Goal: Information Seeking & Learning: Learn about a topic

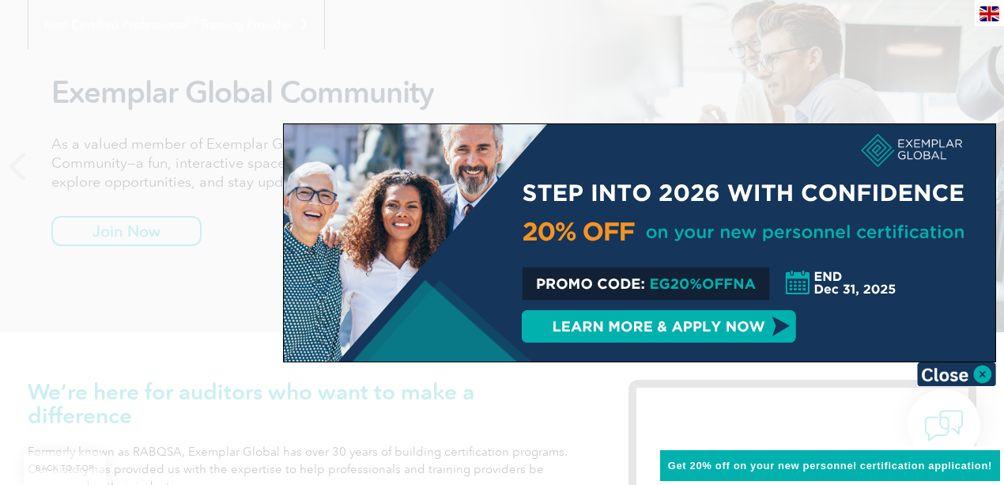
scroll to position [210, 0]
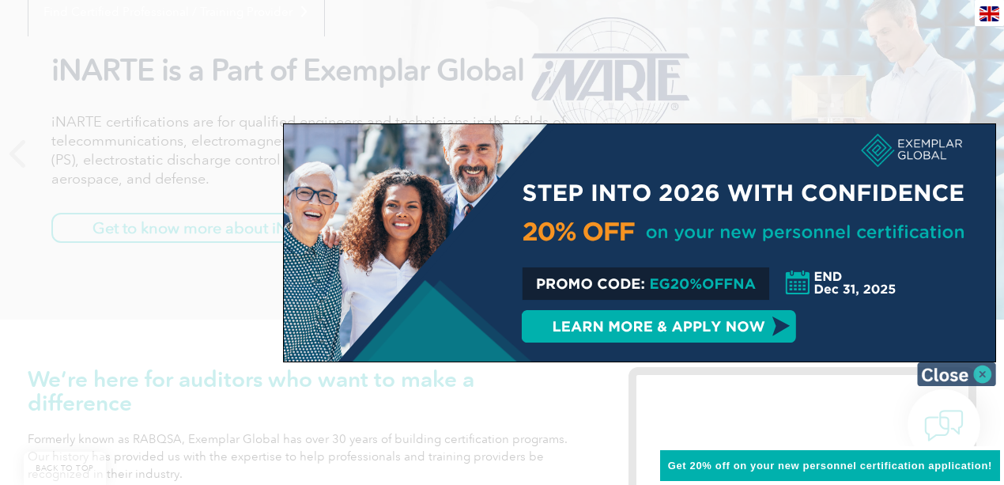
click at [952, 372] on img at bounding box center [956, 374] width 79 height 24
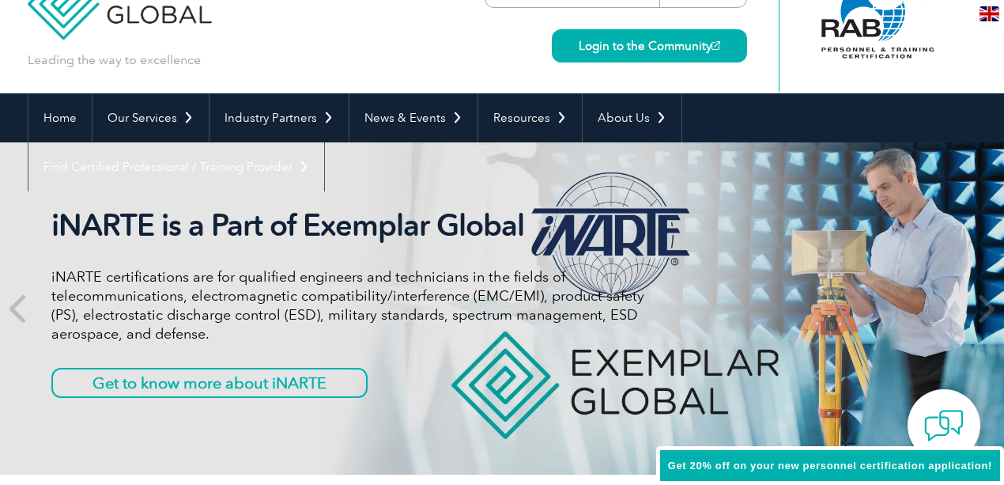
scroll to position [0, 0]
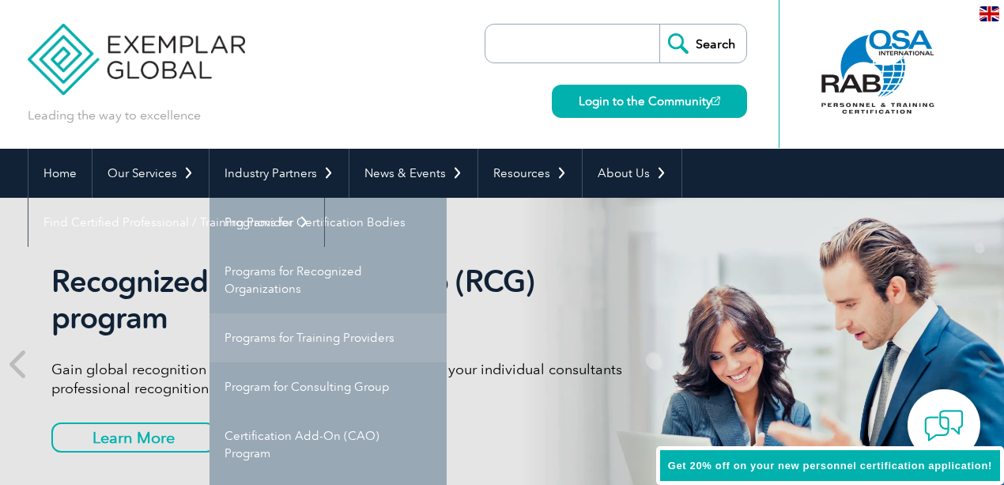
click at [347, 337] on link "Programs for Training Providers" at bounding box center [328, 337] width 237 height 49
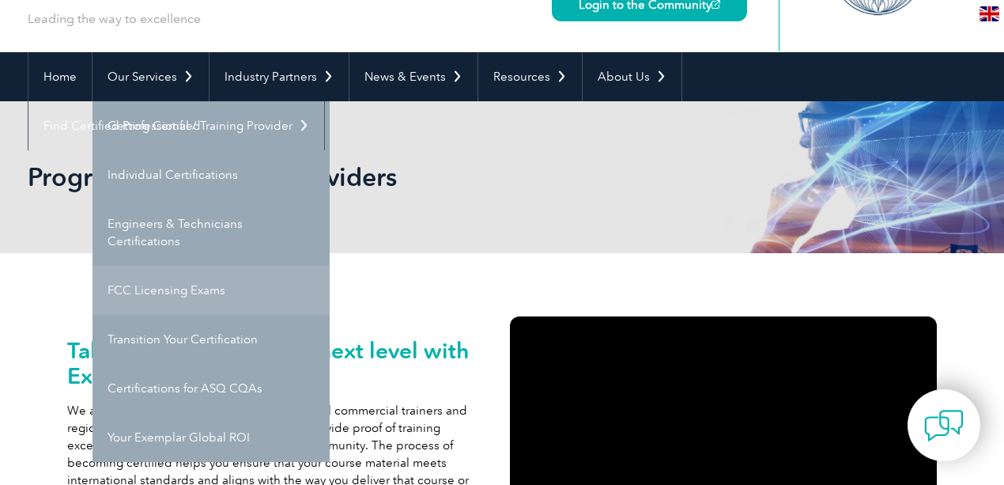
scroll to position [105, 0]
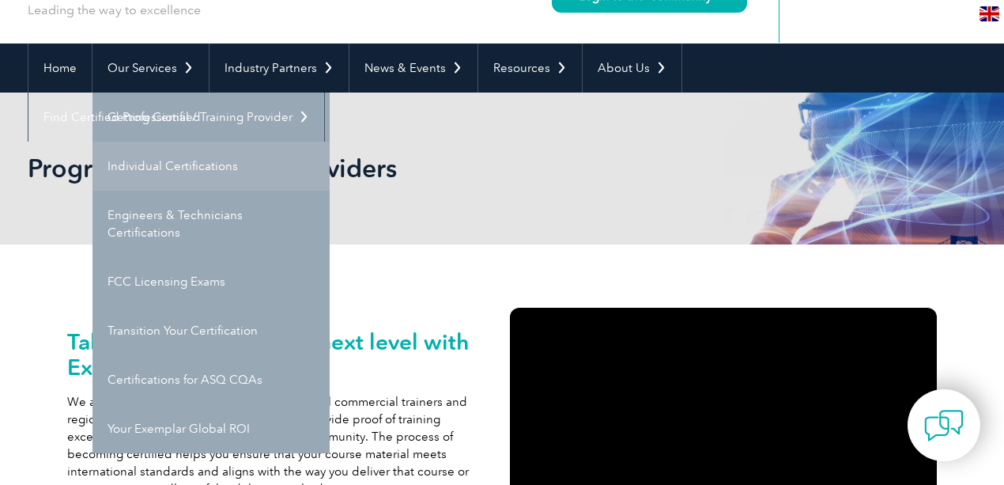
click at [171, 169] on link "Individual Certifications" at bounding box center [211, 166] width 237 height 49
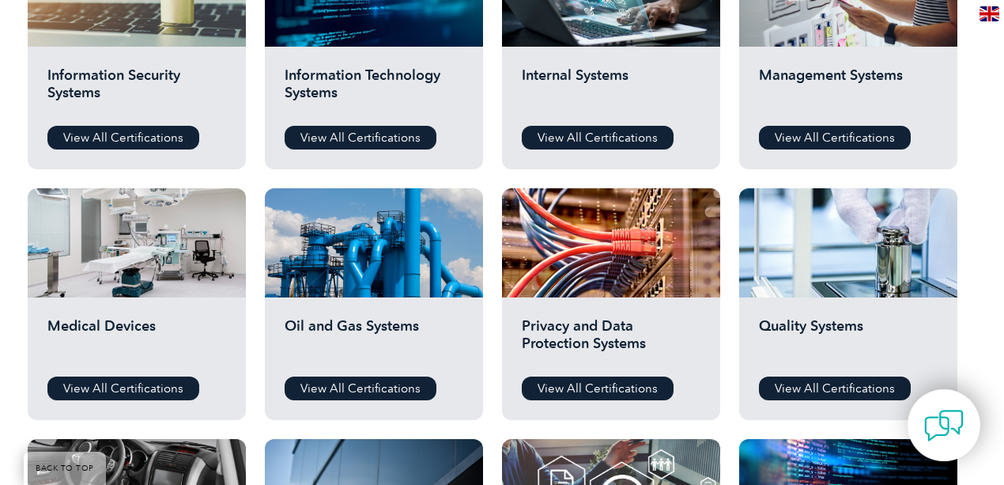
scroll to position [896, 0]
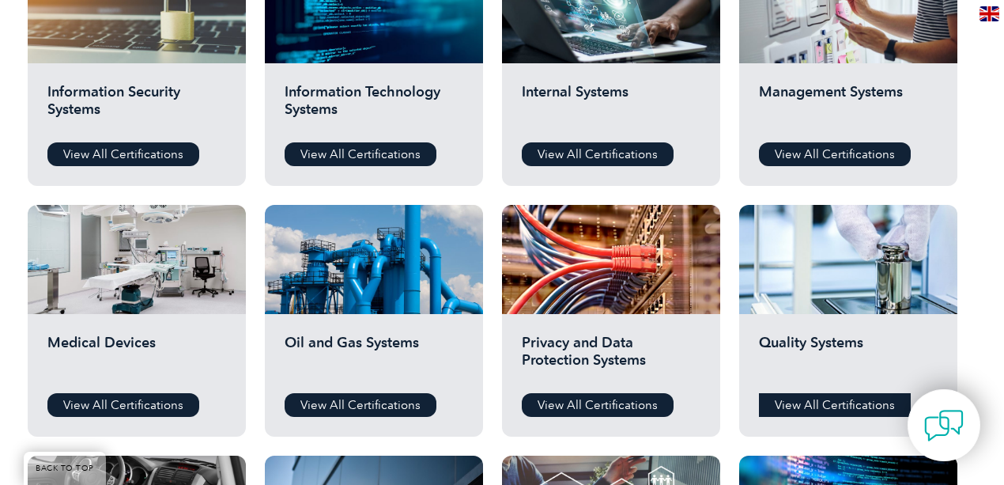
click at [854, 402] on link "View All Certifications" at bounding box center [835, 405] width 152 height 24
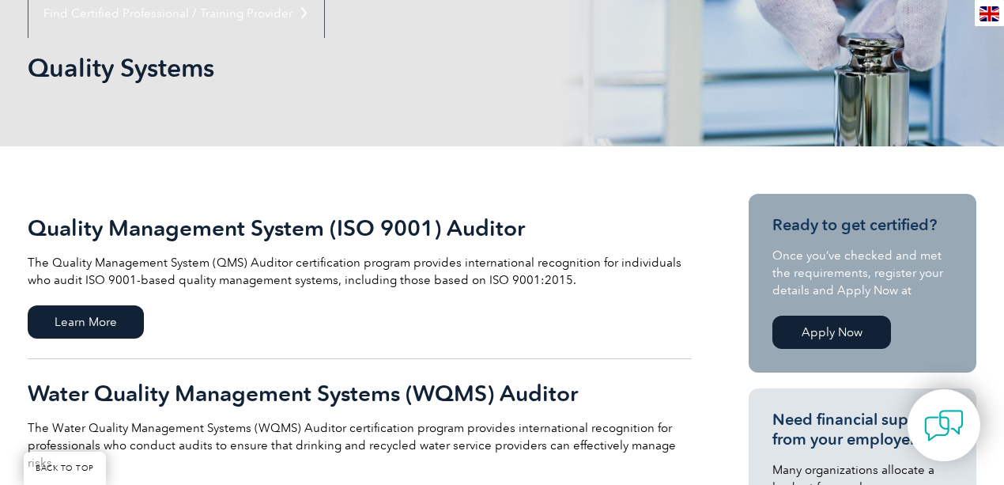
scroll to position [210, 0]
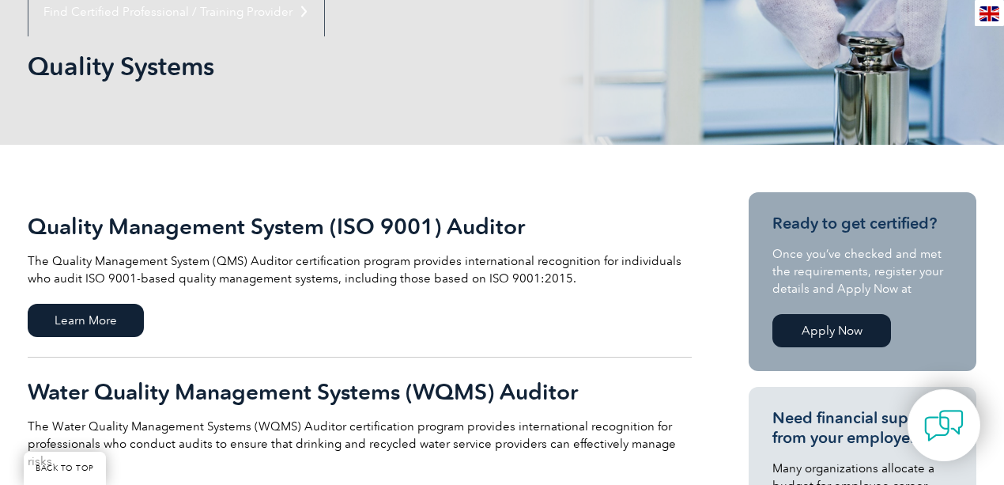
click at [54, 259] on p "The Quality Management System (QMS) Auditor certification program provides inte…" at bounding box center [360, 269] width 664 height 35
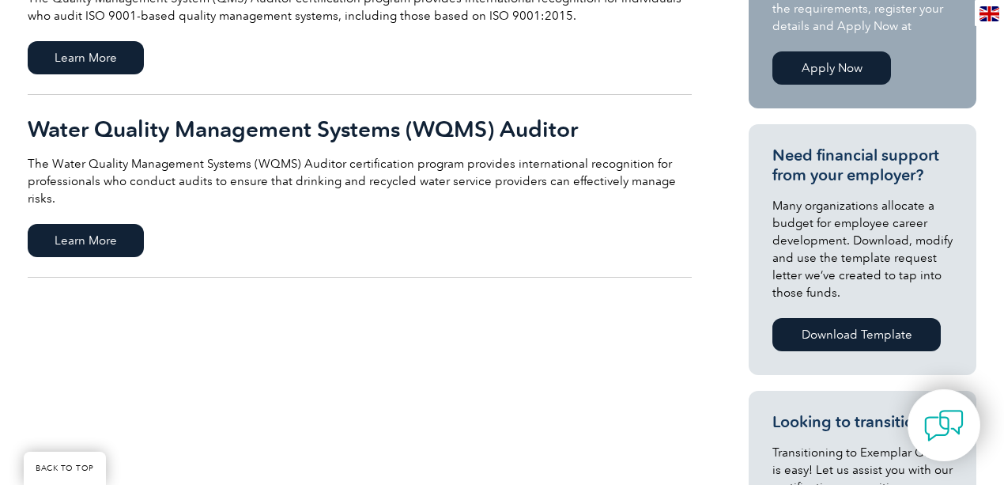
scroll to position [474, 0]
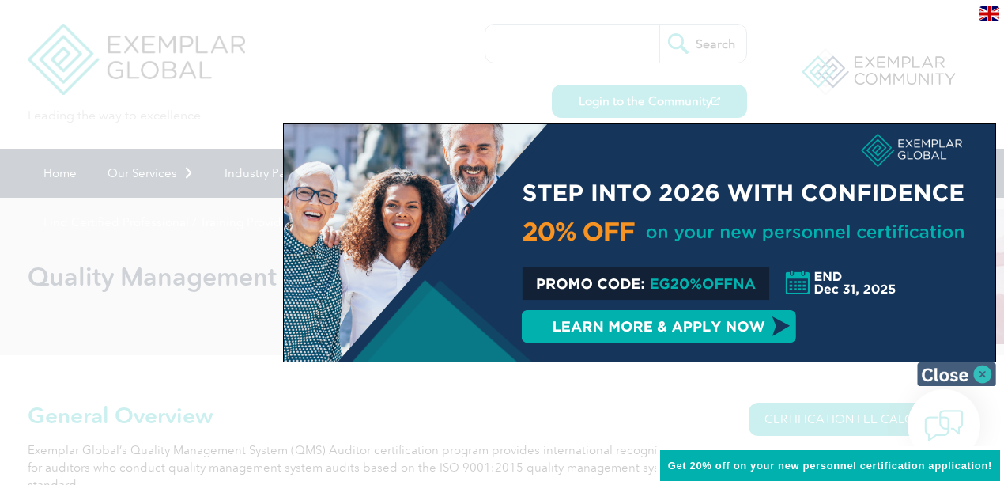
click at [980, 375] on img at bounding box center [956, 374] width 79 height 24
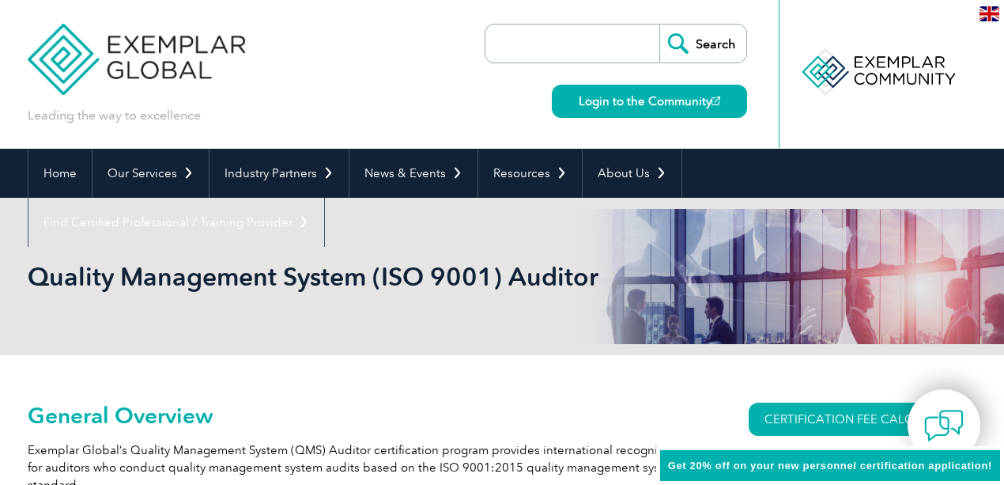
drag, startPoint x: 595, startPoint y: 279, endPoint x: 11, endPoint y: 298, distance: 584.6
click at [11, 298] on div "Quality Management System (ISO 9001) Auditor" at bounding box center [502, 276] width 1004 height 157
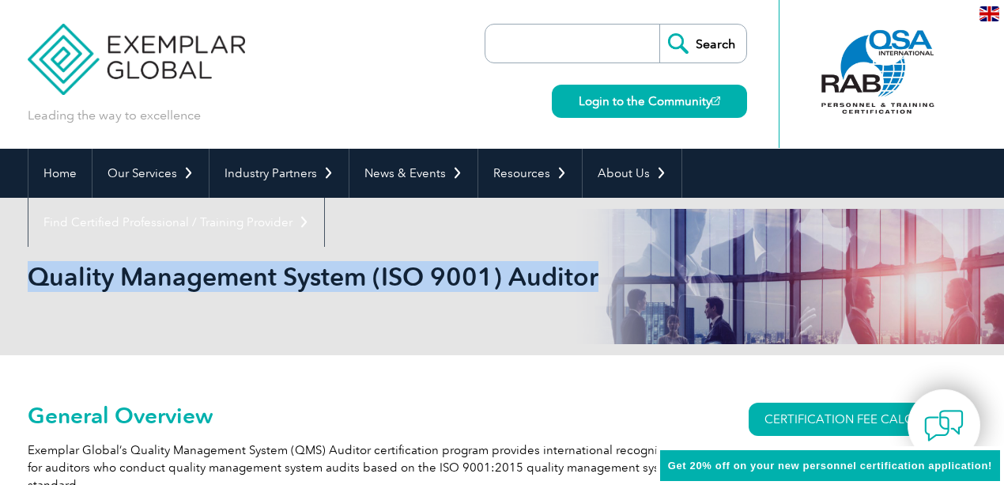
drag, startPoint x: 28, startPoint y: 281, endPoint x: 595, endPoint y: 279, distance: 566.9
click at [599, 279] on h1 "Quality Management System (ISO 9001) Auditor" at bounding box center [331, 276] width 607 height 31
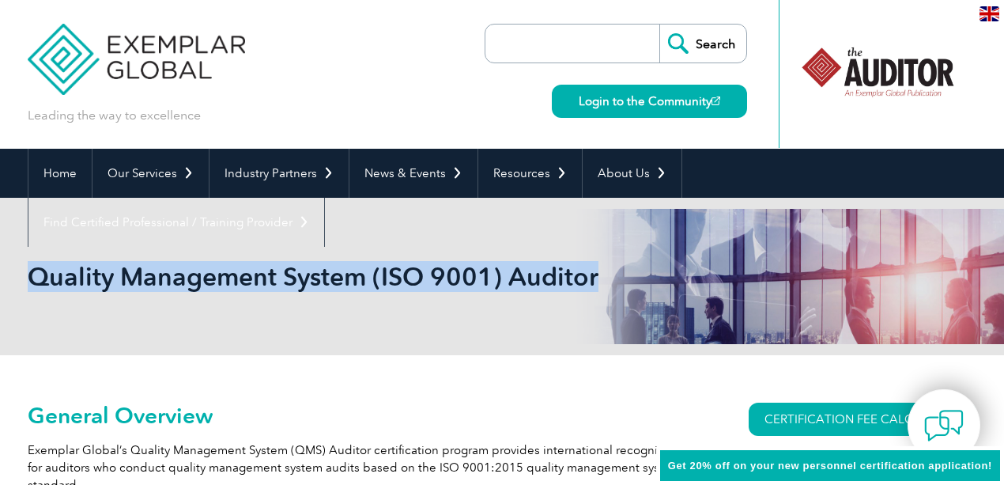
copy h1 "Quality Management System (ISO 9001) Auditor"
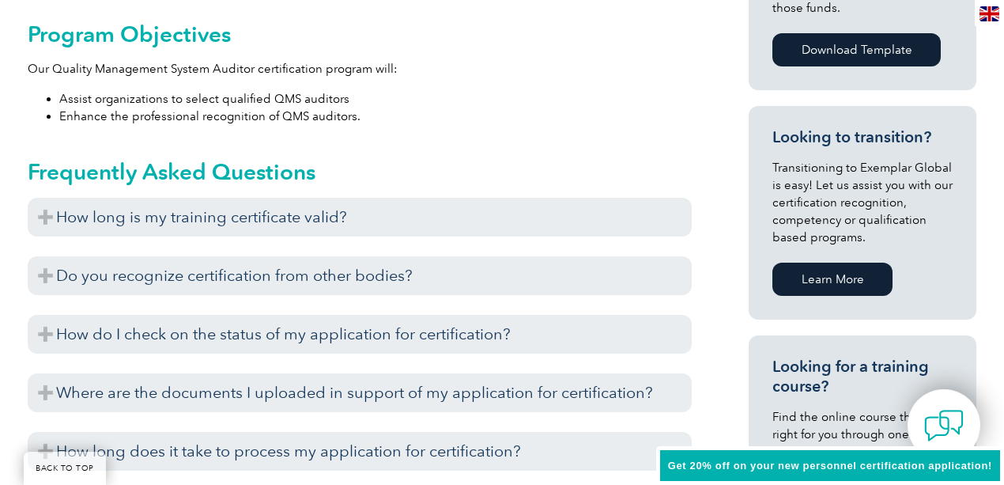
scroll to position [896, 0]
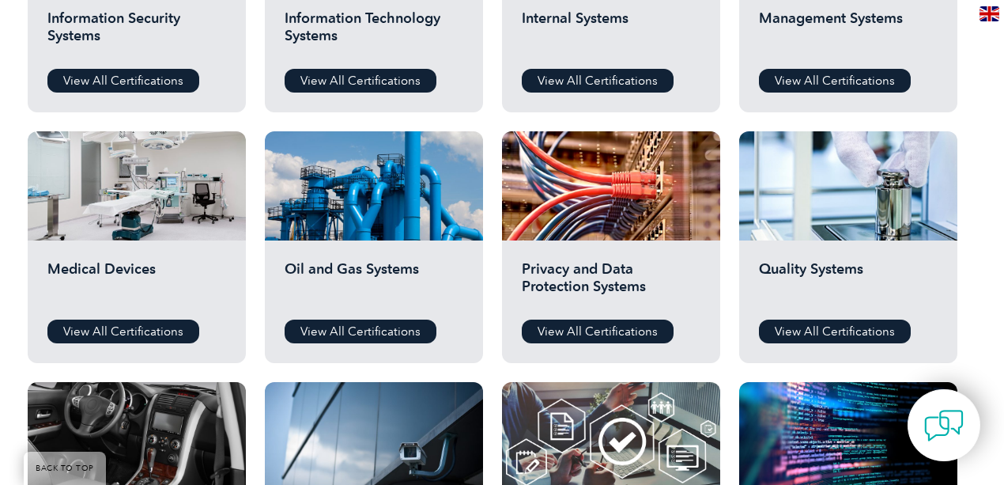
scroll to position [896, 0]
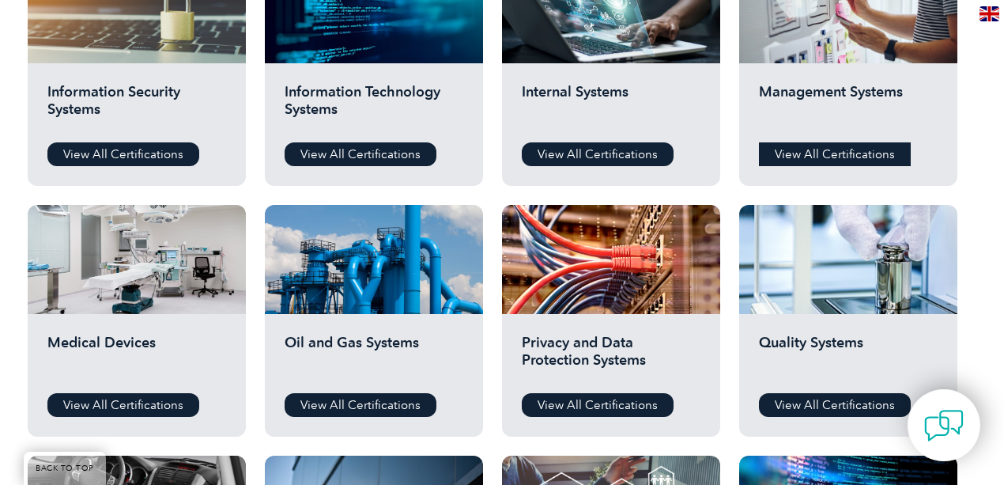
click at [814, 160] on link "View All Certifications" at bounding box center [835, 154] width 152 height 24
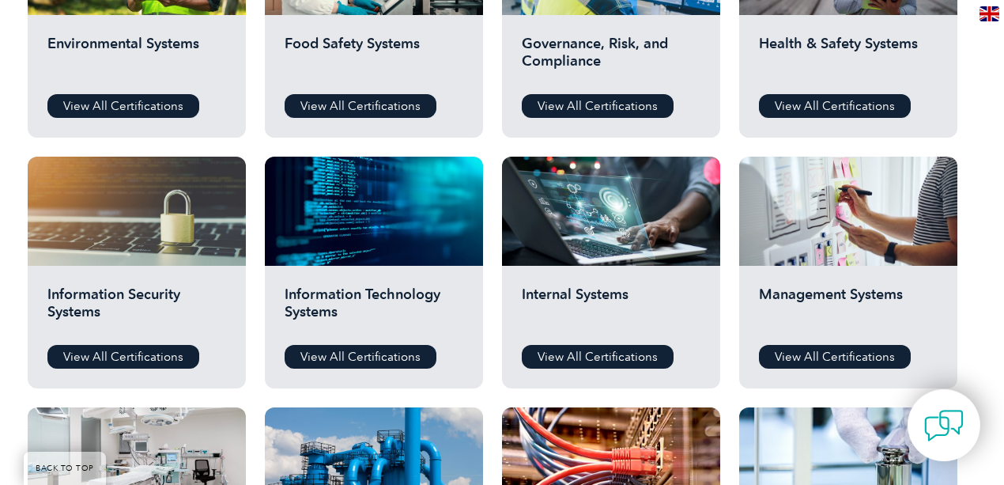
scroll to position [685, 0]
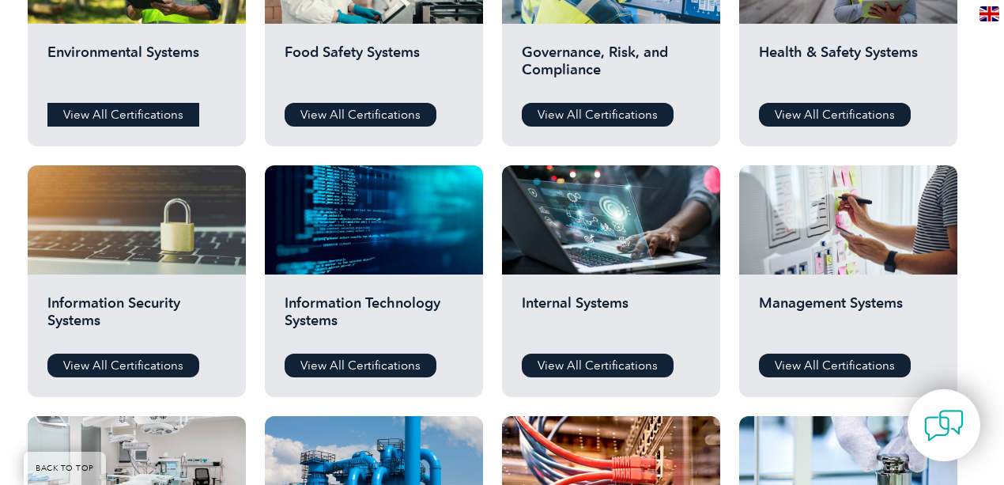
click at [156, 119] on link "View All Certifications" at bounding box center [123, 115] width 152 height 24
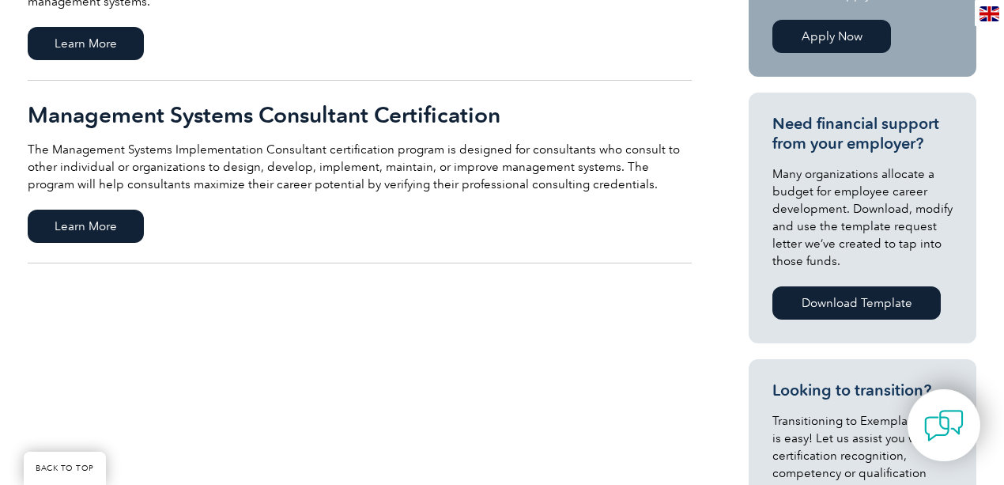
scroll to position [527, 0]
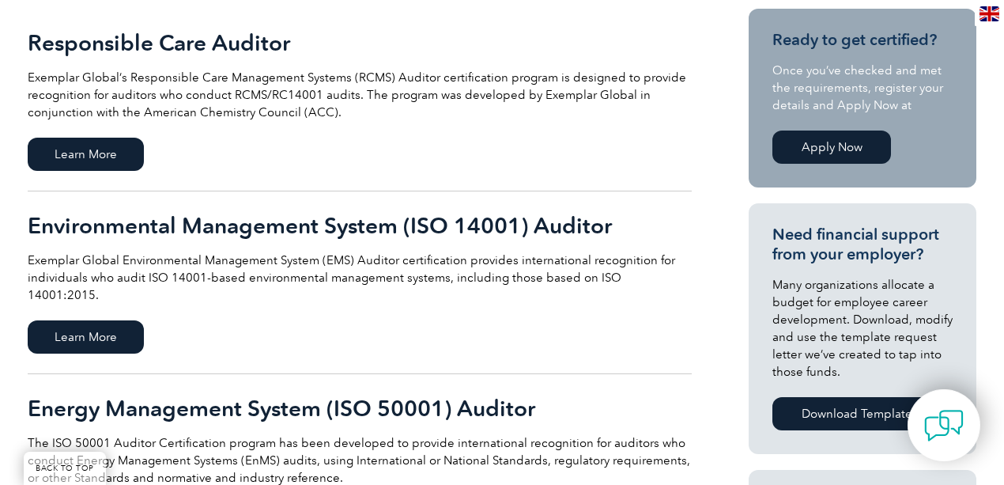
scroll to position [421, 0]
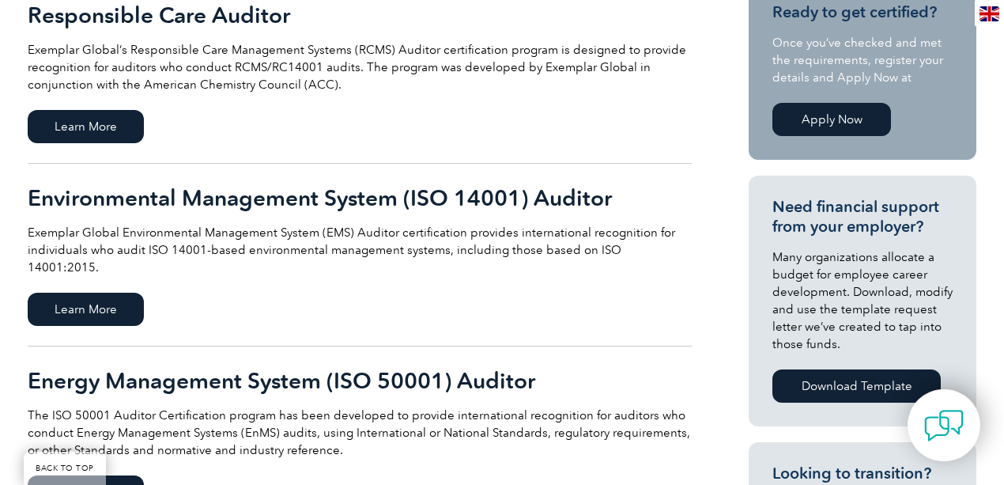
click at [542, 198] on h2 "Environmental Management System (ISO 14001) Auditor" at bounding box center [360, 197] width 664 height 25
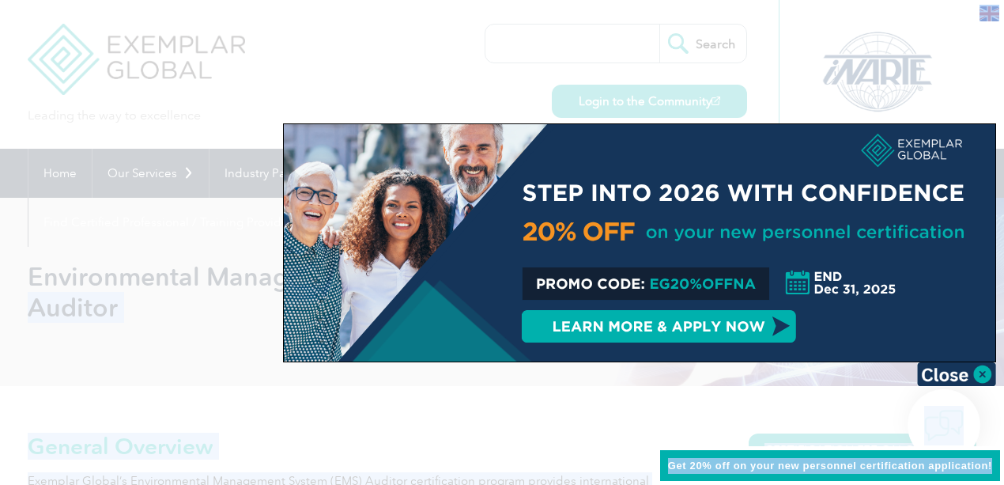
drag, startPoint x: 606, startPoint y: 277, endPoint x: 155, endPoint y: 259, distance: 451.1
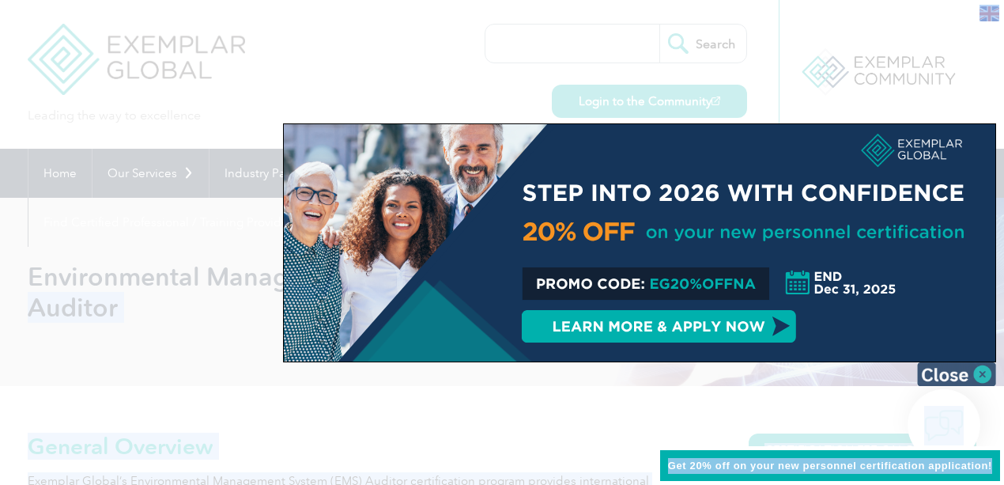
click at [966, 372] on img at bounding box center [956, 374] width 79 height 24
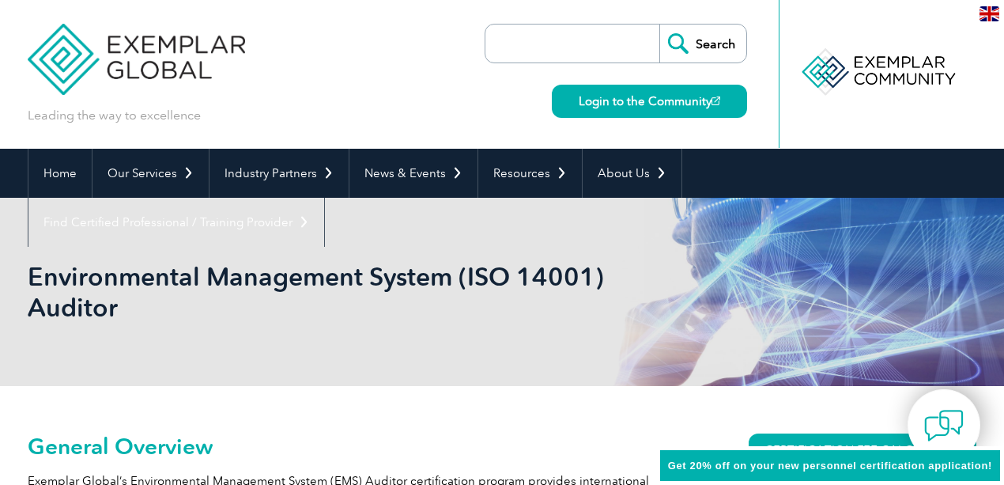
drag, startPoint x: 39, startPoint y: 285, endPoint x: 30, endPoint y: 282, distance: 9.0
click at [36, 285] on h1 "Environmental Management System (ISO 14001) Auditor" at bounding box center [331, 292] width 607 height 62
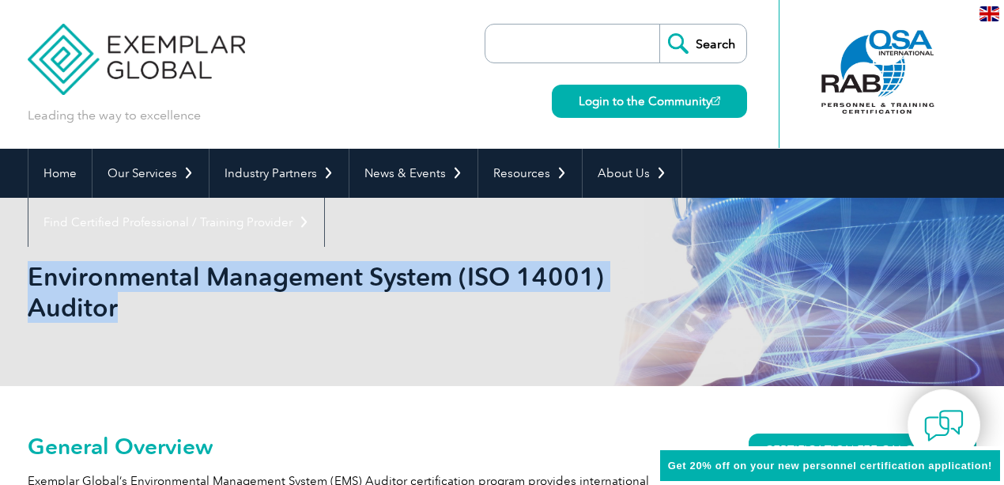
drag, startPoint x: 27, startPoint y: 280, endPoint x: 142, endPoint y: 308, distance: 118.7
click at [159, 326] on div "Environmental Management System (ISO 14001) Auditor" at bounding box center [502, 292] width 949 height 188
copy h1 "Environmental Management System (ISO 14001) Auditor"
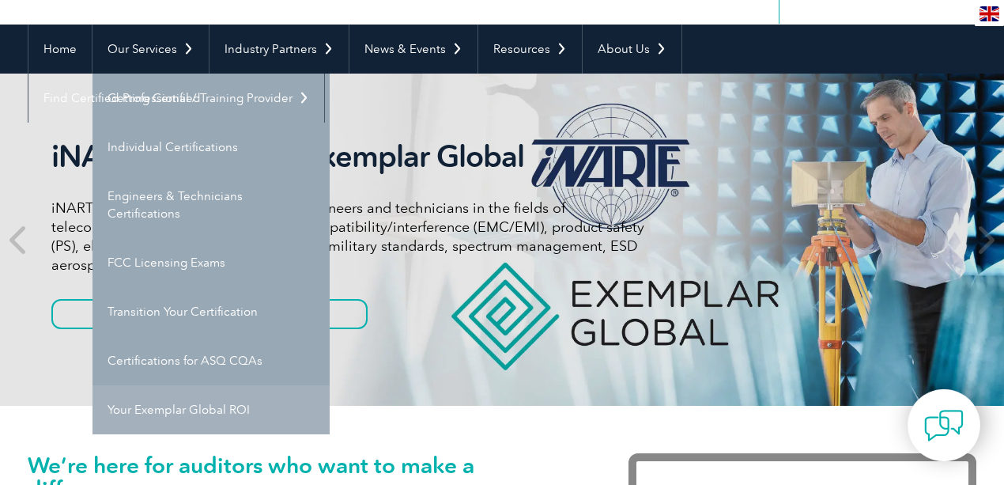
scroll to position [158, 0]
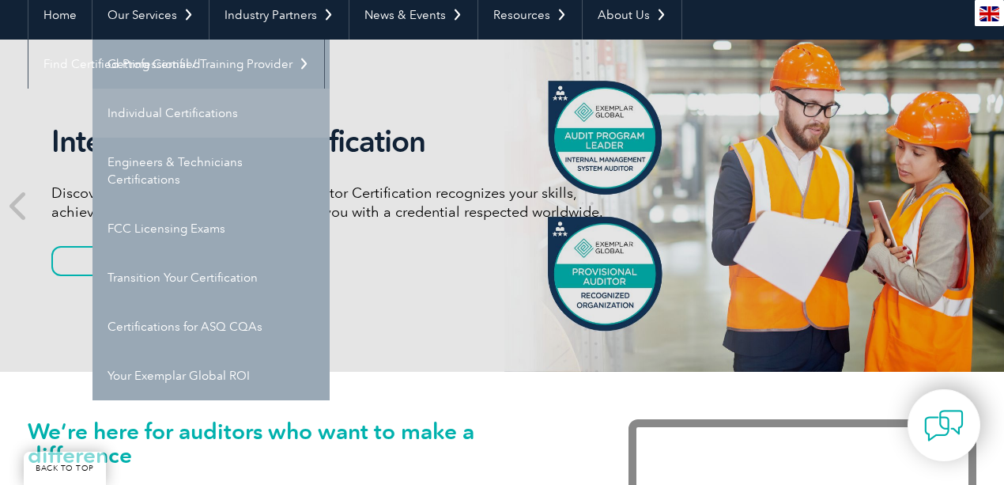
click at [187, 114] on link "Individual Certifications" at bounding box center [211, 113] width 237 height 49
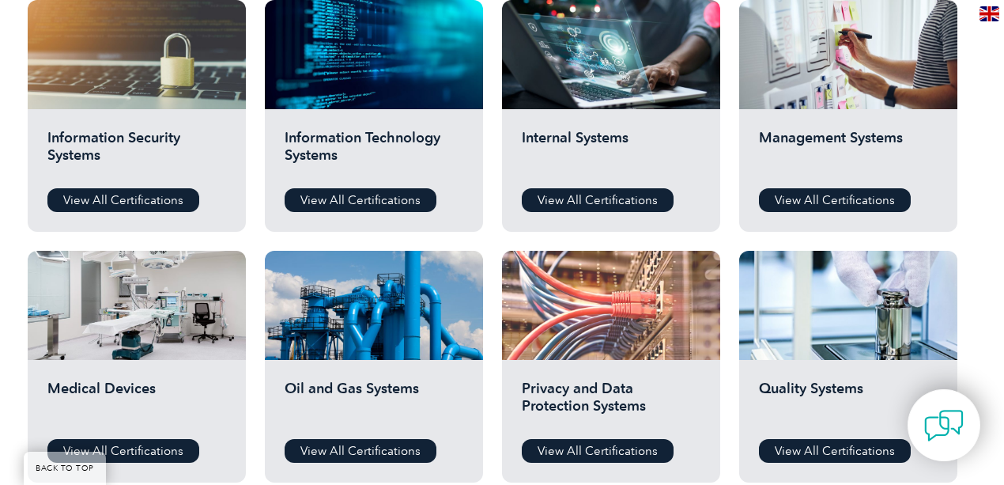
scroll to position [896, 0]
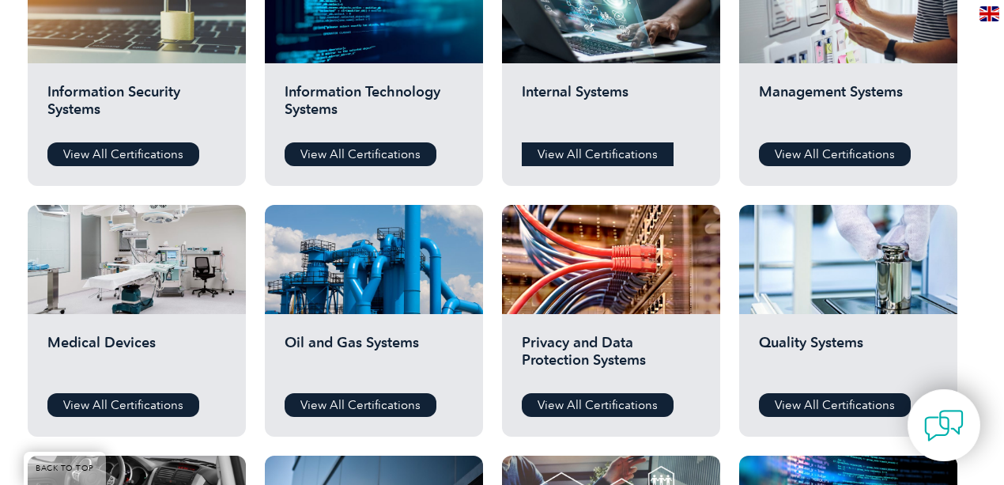
click at [606, 153] on link "View All Certifications" at bounding box center [598, 154] width 152 height 24
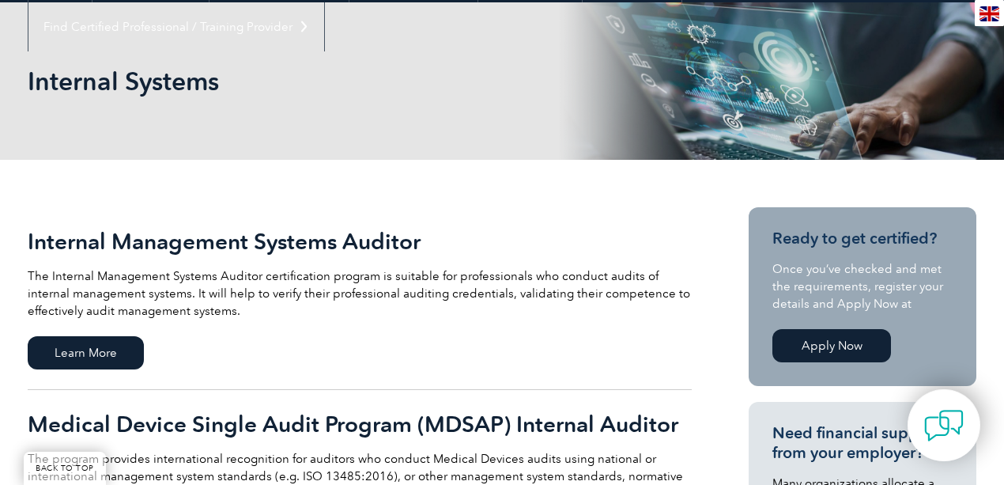
scroll to position [210, 0]
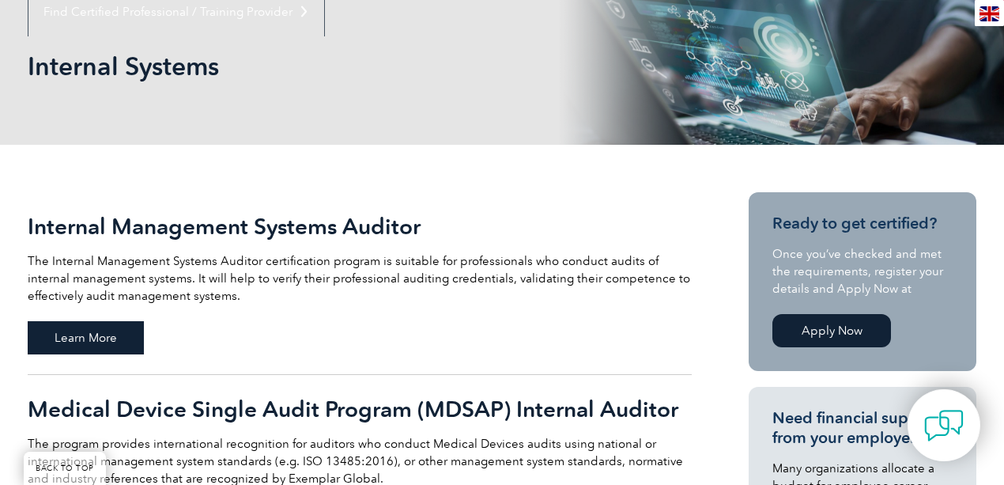
click at [117, 329] on span "Learn More" at bounding box center [86, 337] width 116 height 33
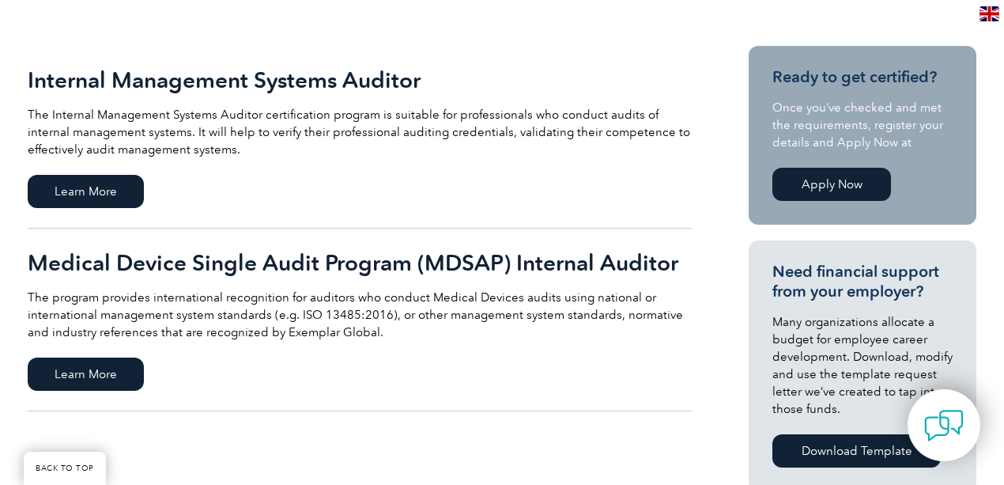
scroll to position [368, 0]
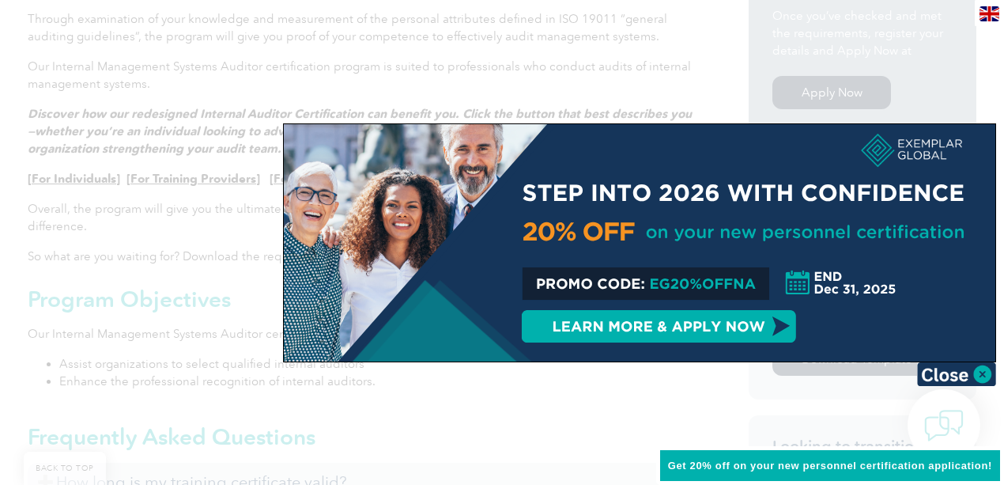
scroll to position [580, 0]
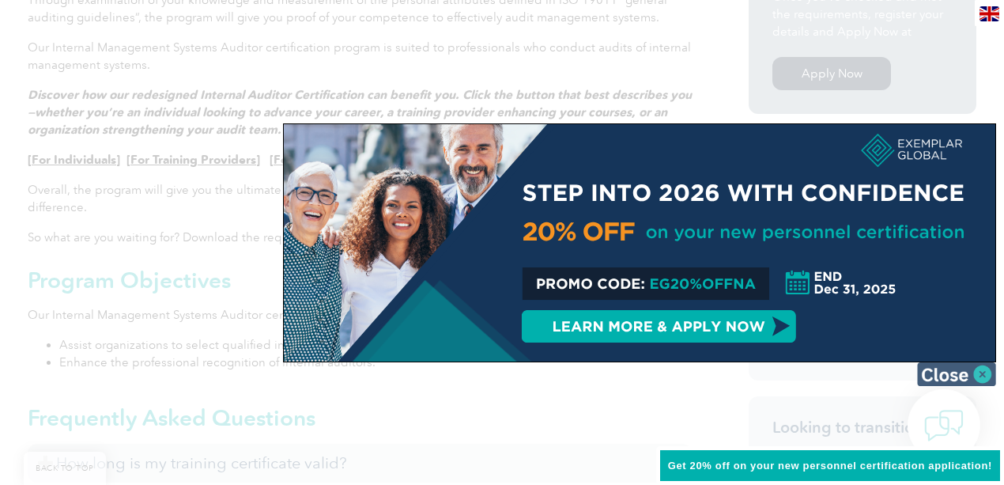
click at [965, 369] on img at bounding box center [956, 374] width 79 height 24
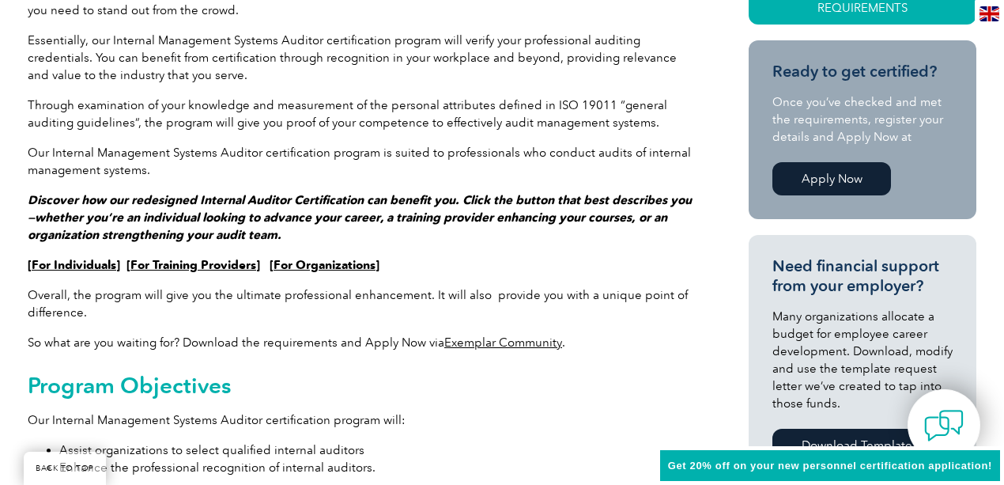
scroll to position [421, 0]
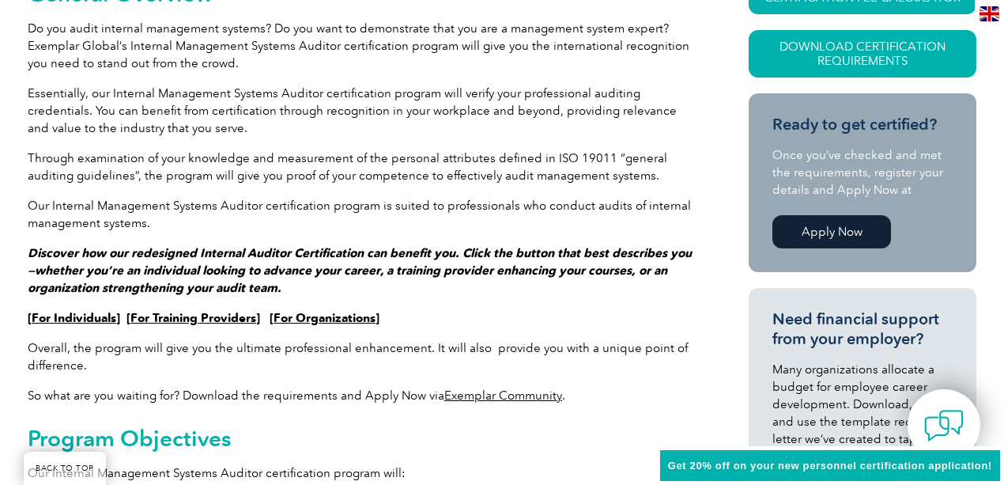
click at [104, 321] on link "For Individuals" at bounding box center [74, 318] width 85 height 14
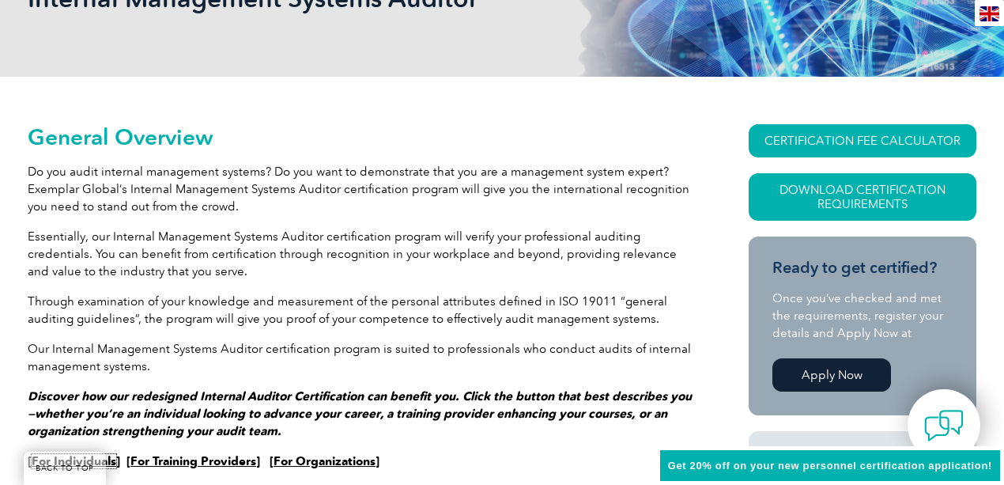
scroll to position [263, 0]
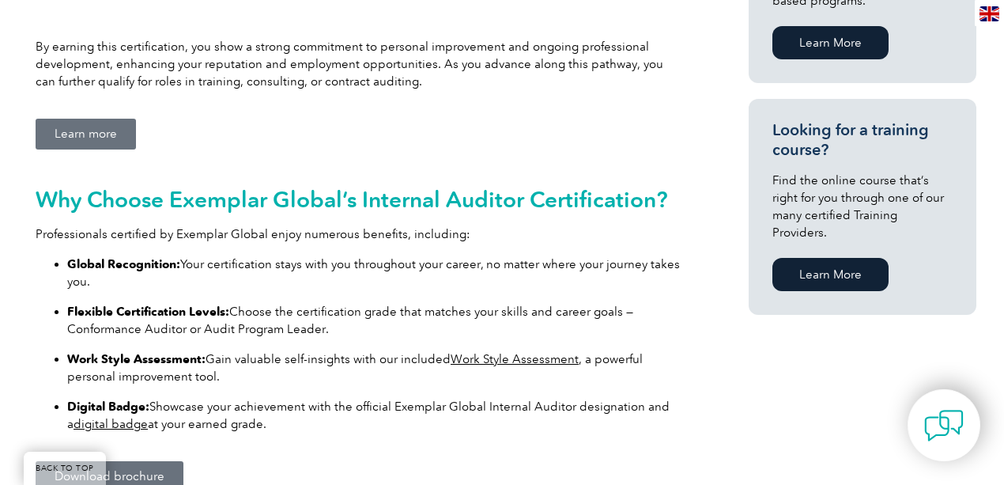
scroll to position [1001, 0]
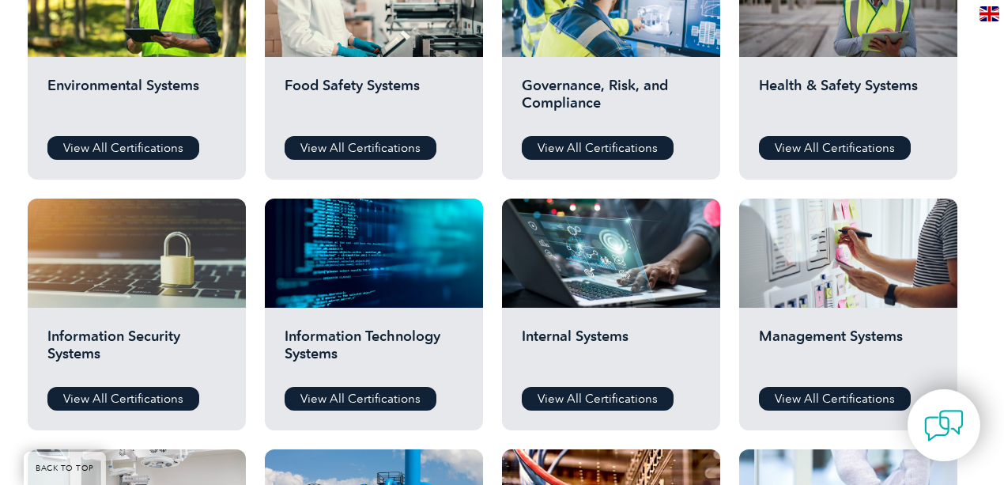
scroll to position [633, 0]
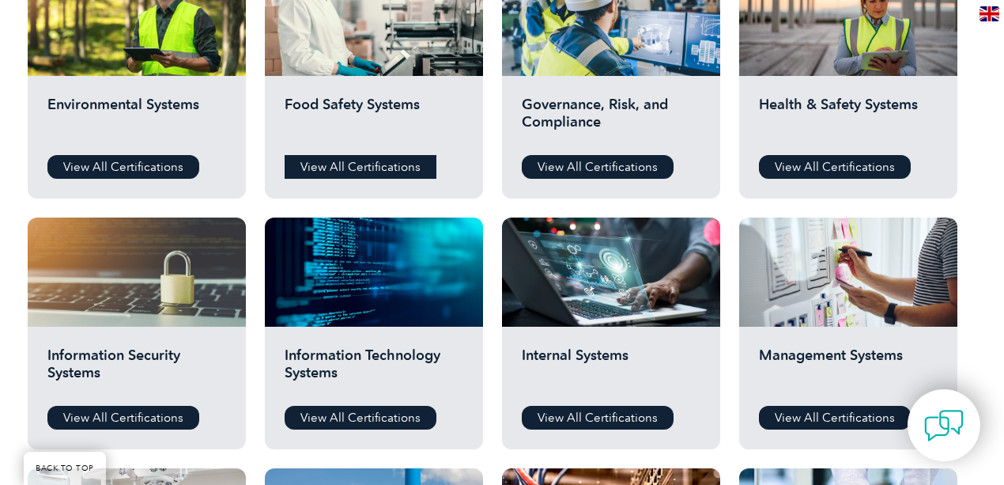
click at [387, 164] on link "View All Certifications" at bounding box center [361, 167] width 152 height 24
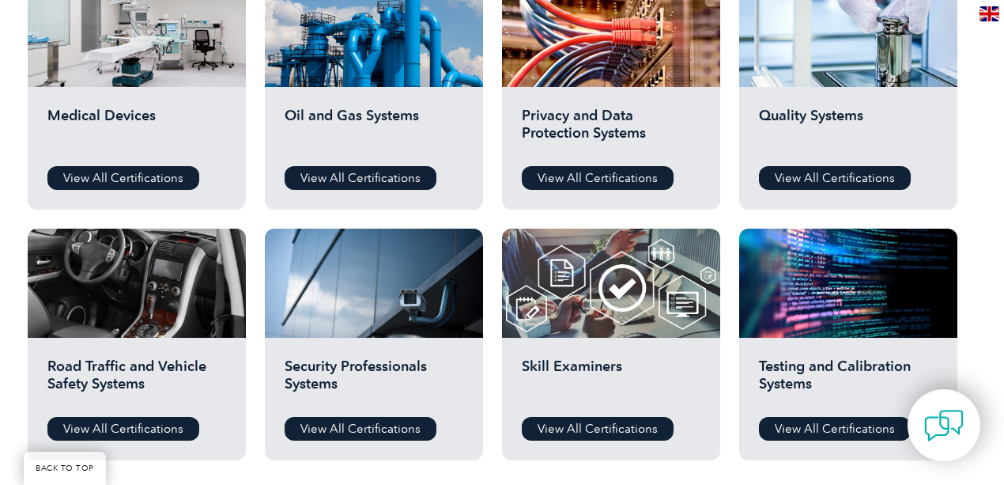
scroll to position [1107, 0]
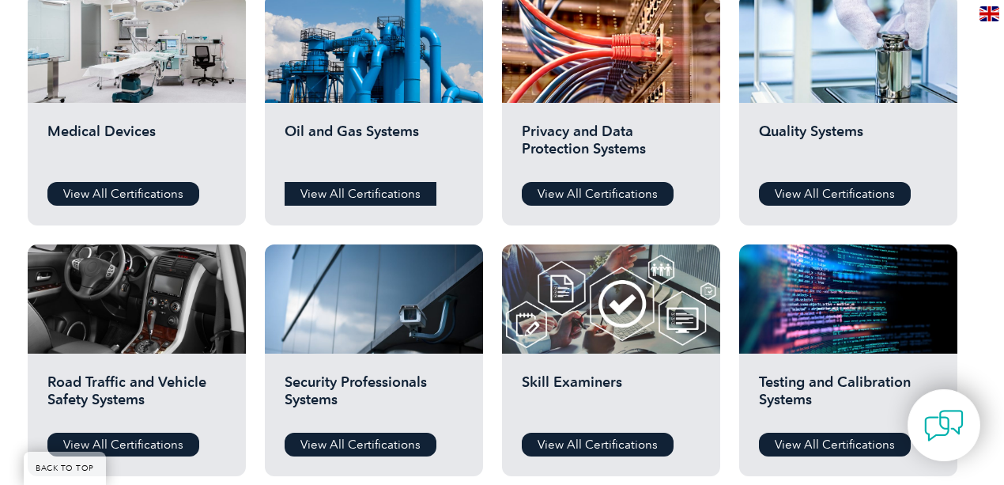
click at [340, 195] on link "View All Certifications" at bounding box center [361, 194] width 152 height 24
click at [144, 195] on link "View All Certifications" at bounding box center [123, 194] width 152 height 24
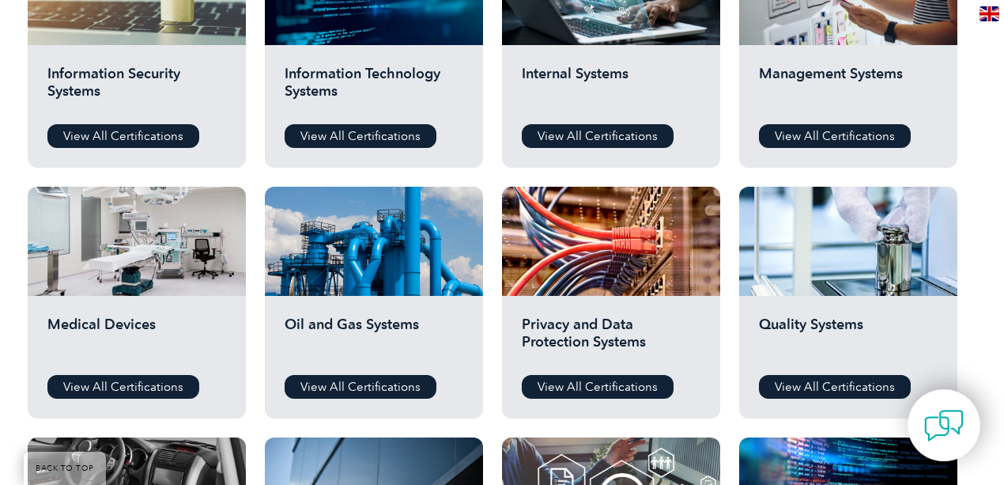
scroll to position [896, 0]
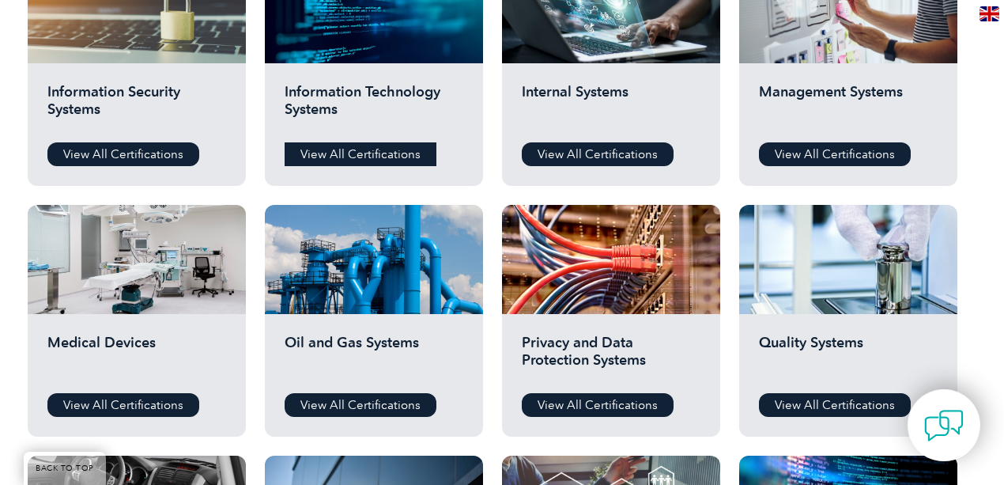
click at [356, 158] on link "View All Certifications" at bounding box center [361, 154] width 152 height 24
click at [139, 157] on link "View All Certifications" at bounding box center [123, 154] width 152 height 24
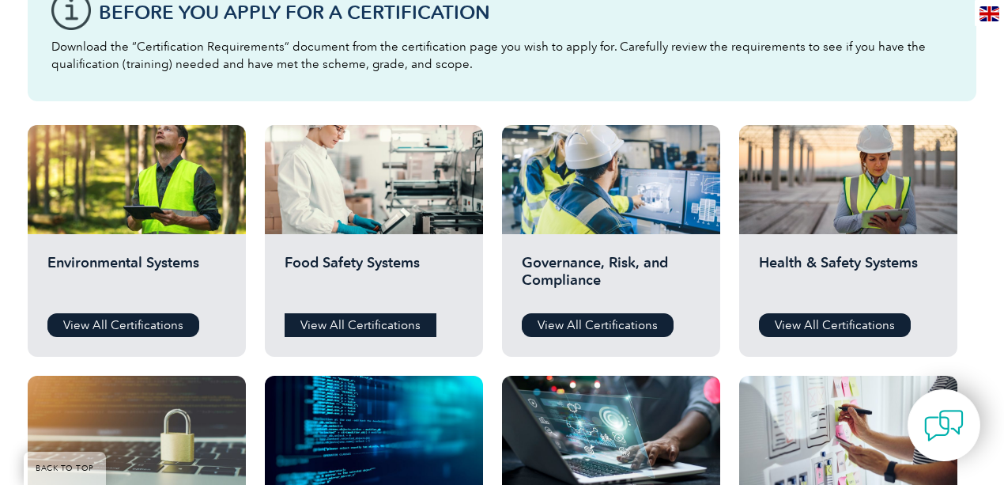
scroll to position [527, 0]
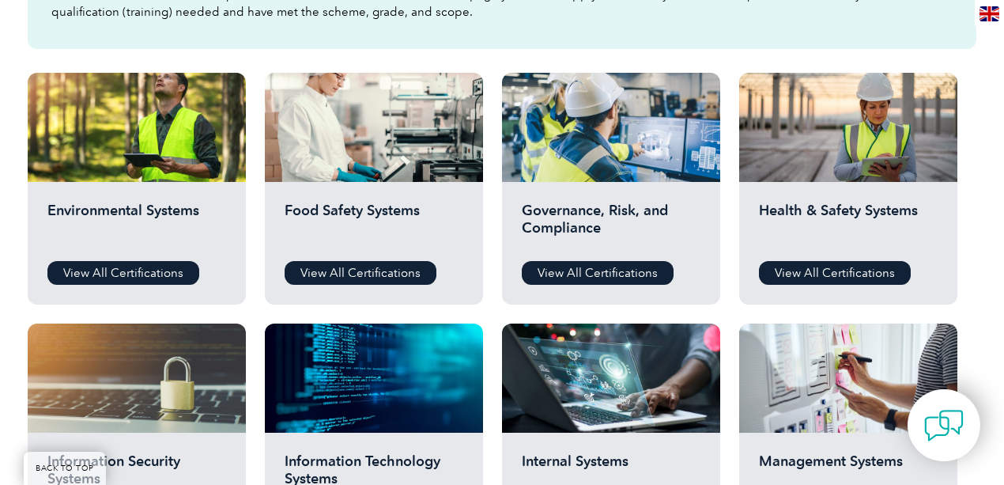
click at [580, 258] on div "Governance, Risk, and Compliance View All Certifications" at bounding box center [611, 243] width 218 height 123
click at [581, 264] on link "View All Certifications" at bounding box center [598, 273] width 152 height 24
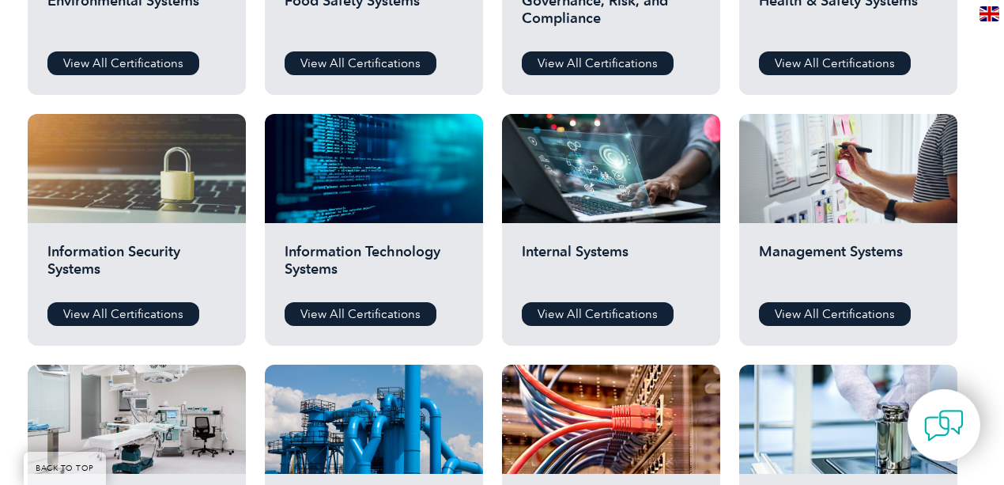
scroll to position [738, 0]
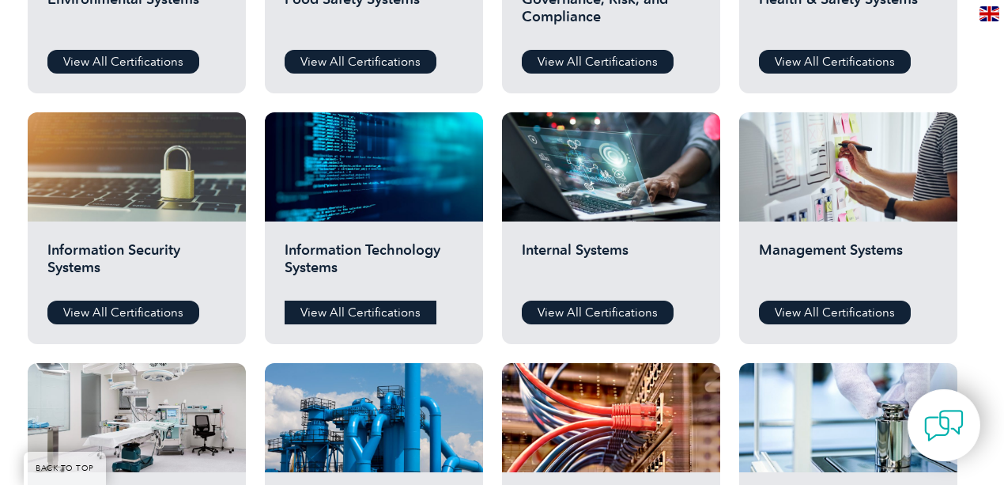
click at [365, 310] on link "View All Certifications" at bounding box center [361, 312] width 152 height 24
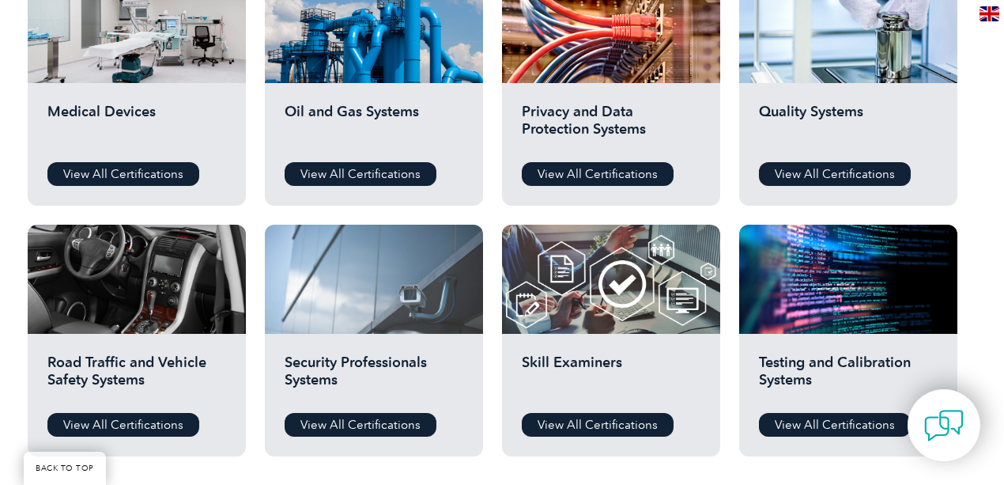
scroll to position [1212, 0]
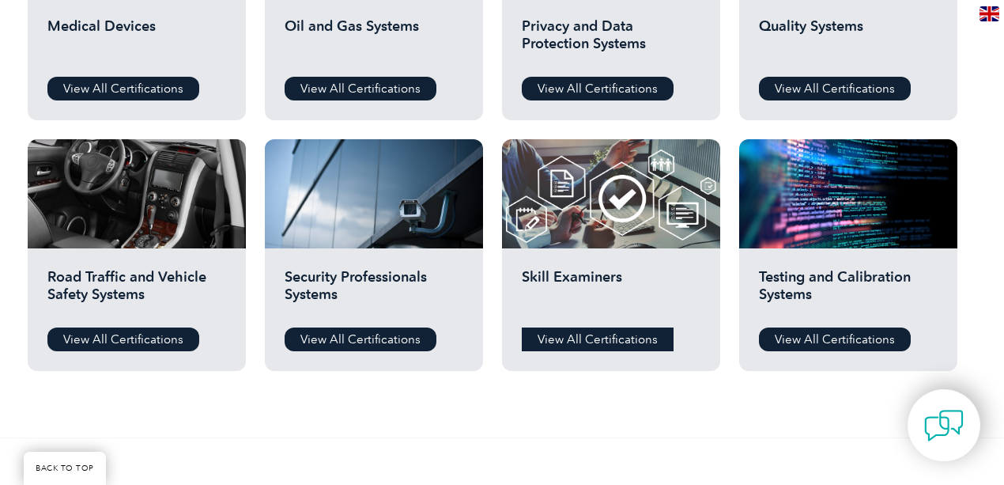
click at [597, 334] on link "View All Certifications" at bounding box center [598, 339] width 152 height 24
click at [815, 337] on link "View All Certifications" at bounding box center [835, 339] width 152 height 24
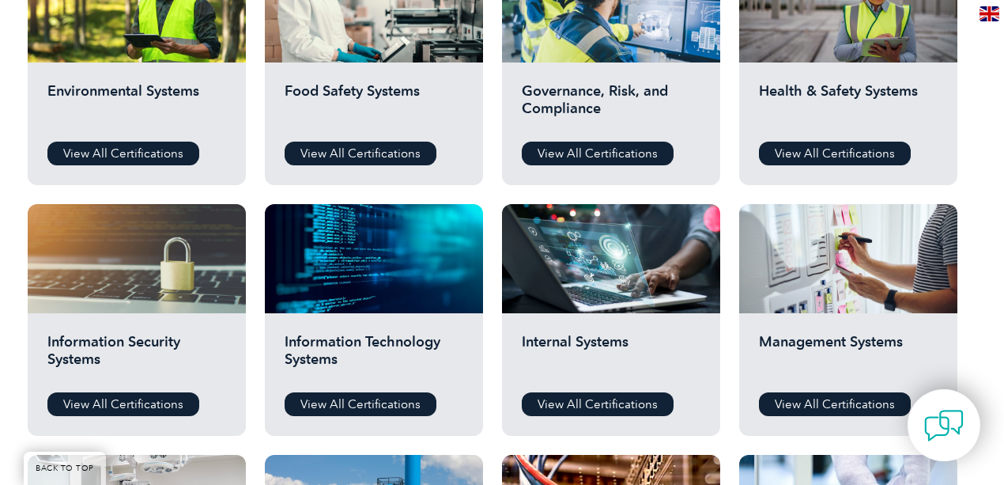
scroll to position [633, 0]
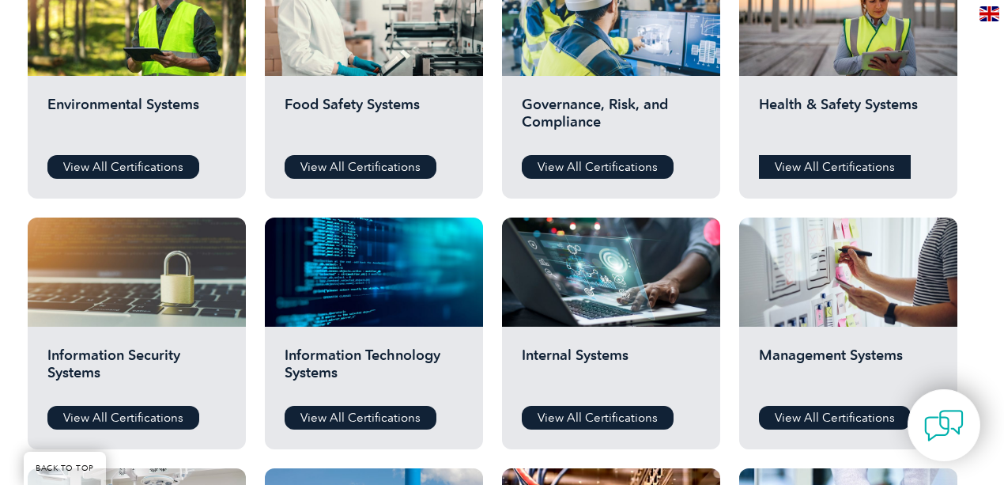
click at [800, 177] on link "View All Certifications" at bounding box center [835, 167] width 152 height 24
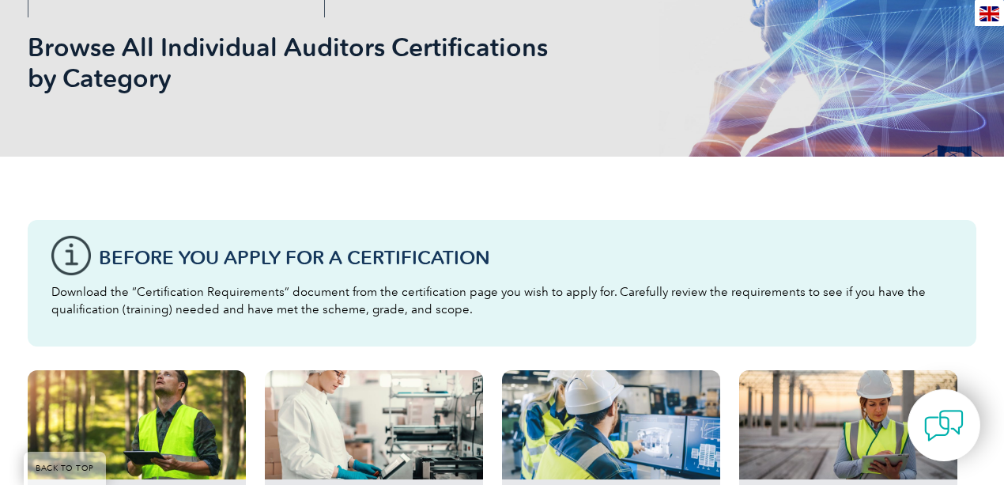
scroll to position [210, 0]
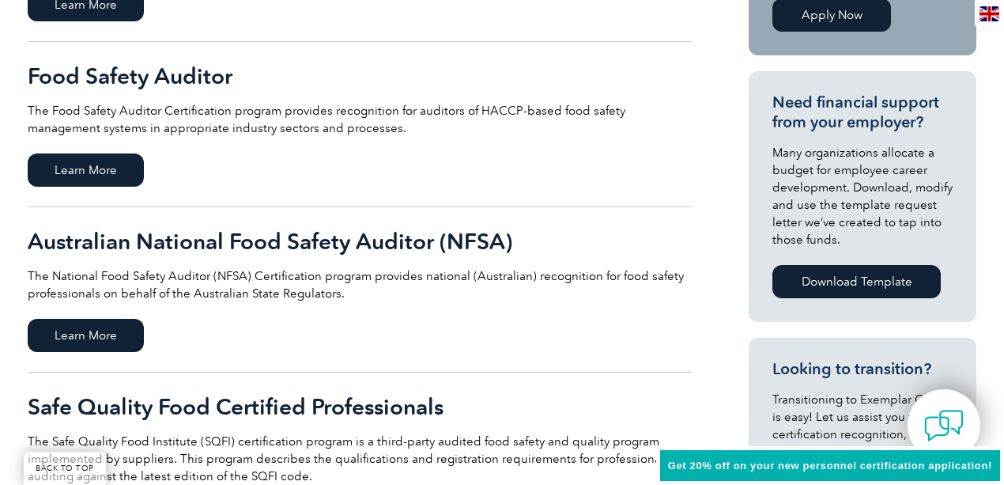
scroll to position [527, 0]
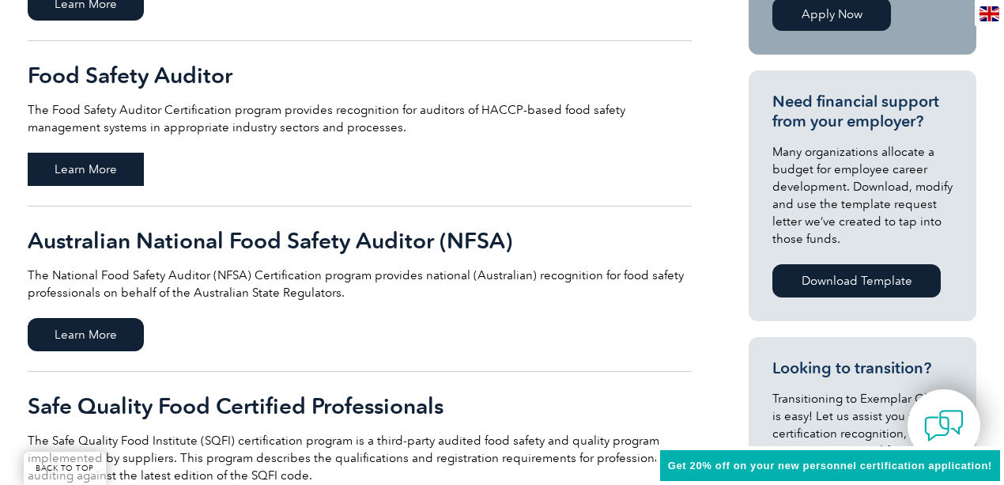
click at [115, 162] on span "Learn More" at bounding box center [86, 169] width 116 height 33
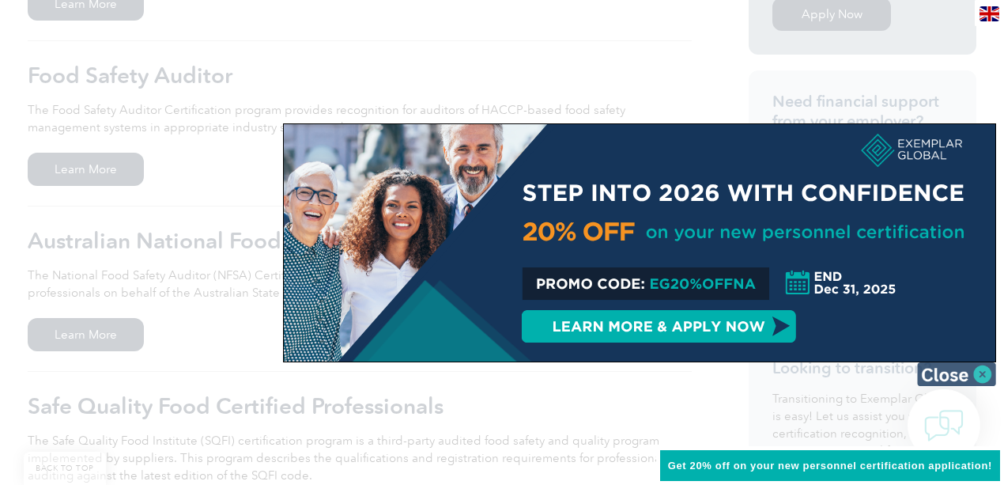
click at [946, 369] on img at bounding box center [956, 374] width 79 height 24
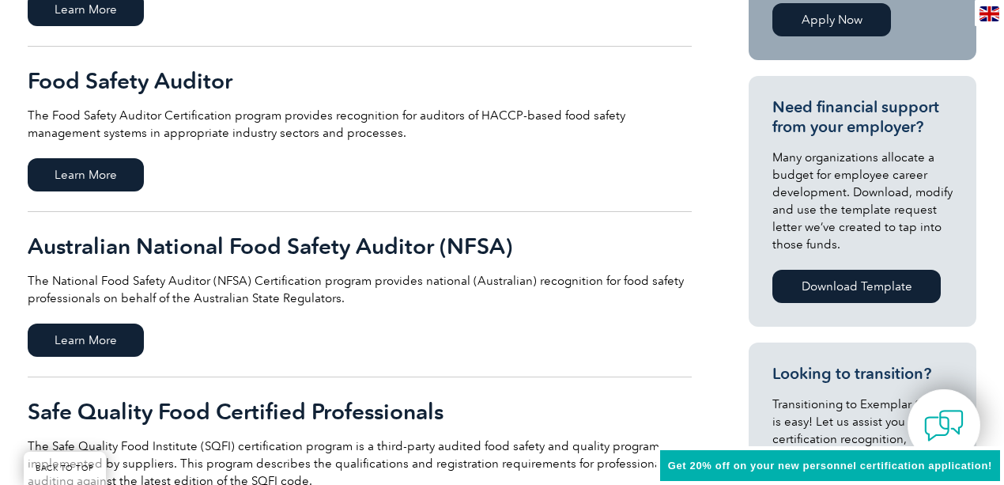
scroll to position [474, 0]
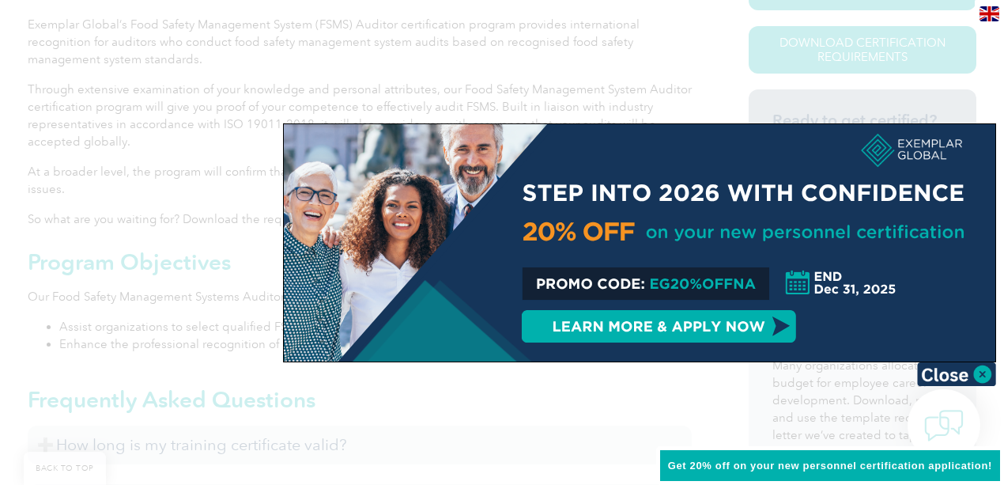
scroll to position [474, 0]
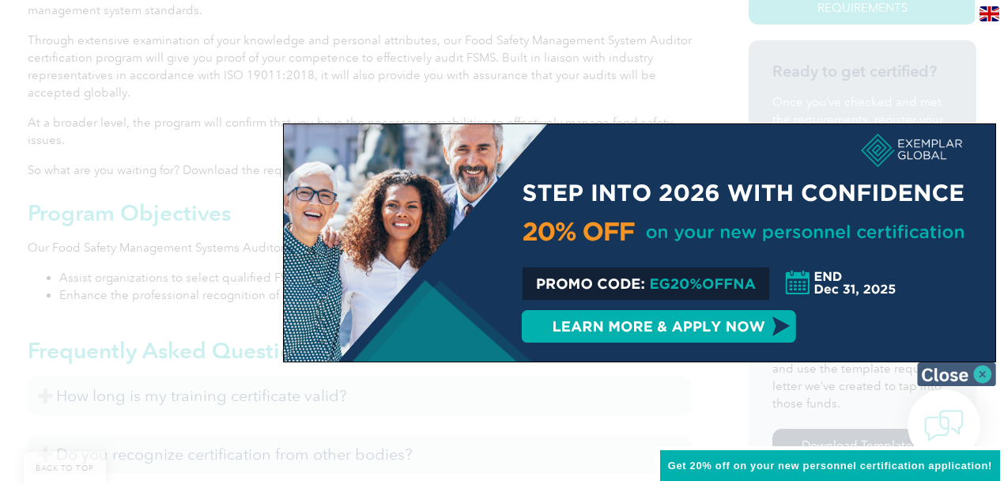
click at [971, 370] on img at bounding box center [956, 374] width 79 height 24
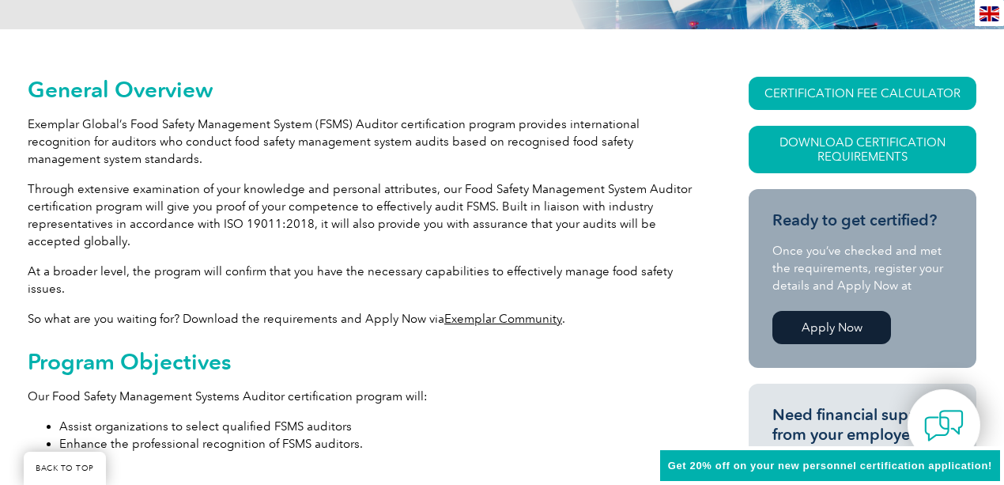
scroll to position [316, 0]
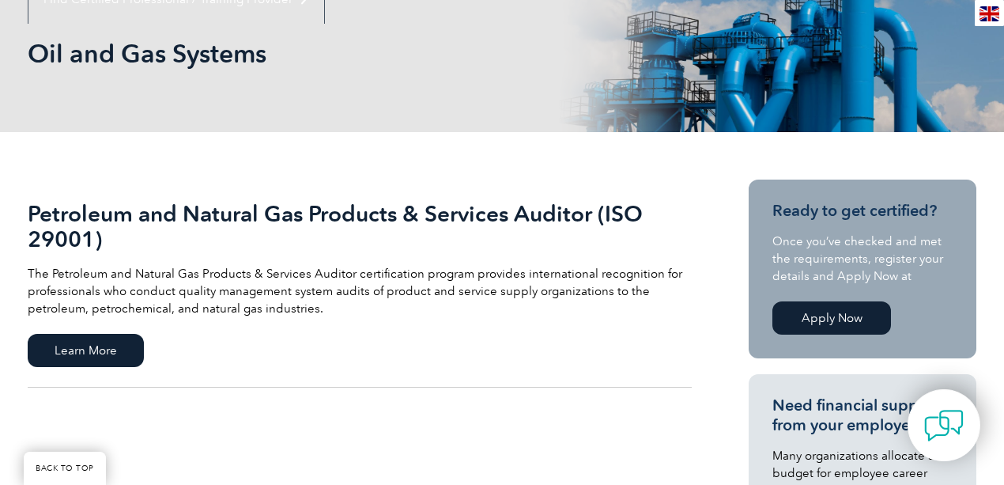
scroll to position [210, 0]
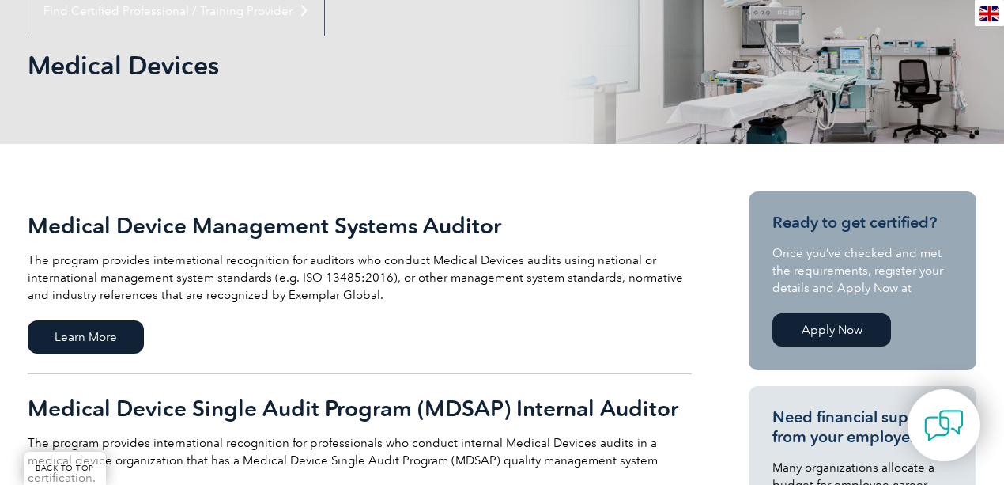
scroll to position [210, 0]
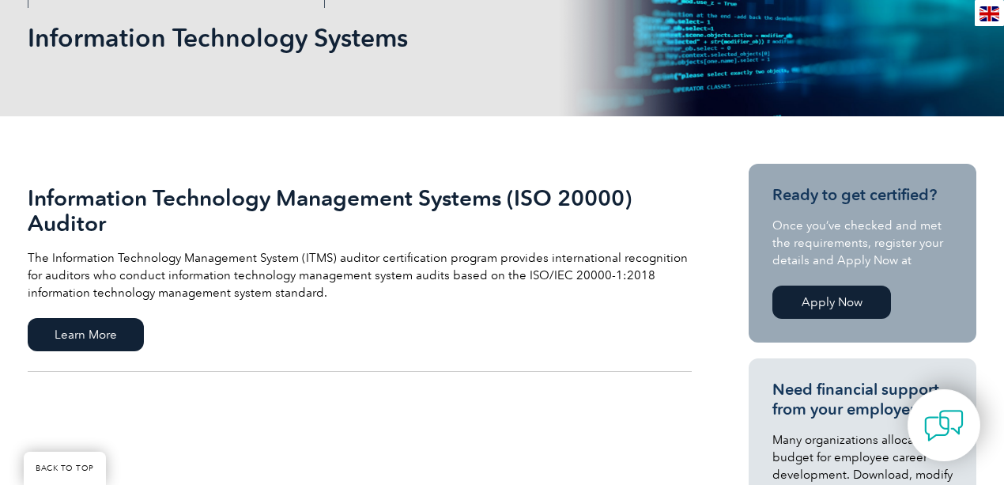
scroll to position [263, 0]
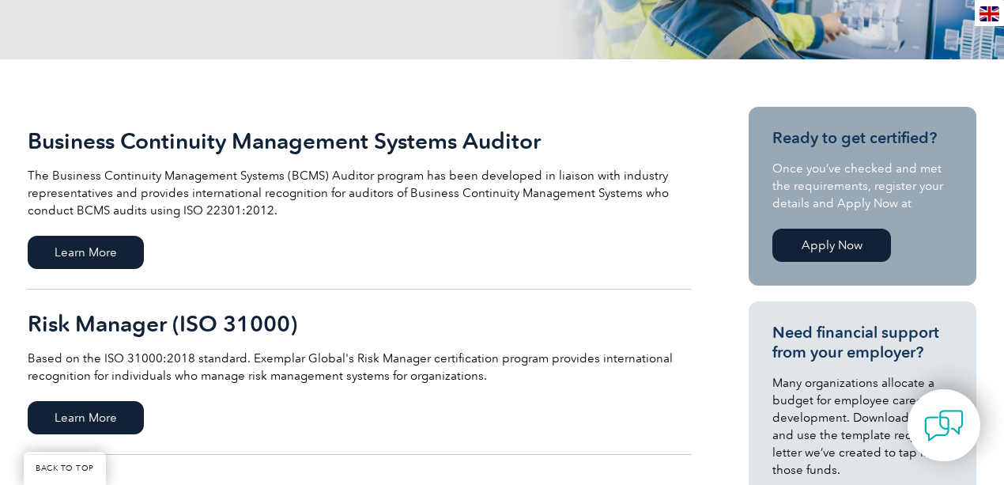
scroll to position [263, 0]
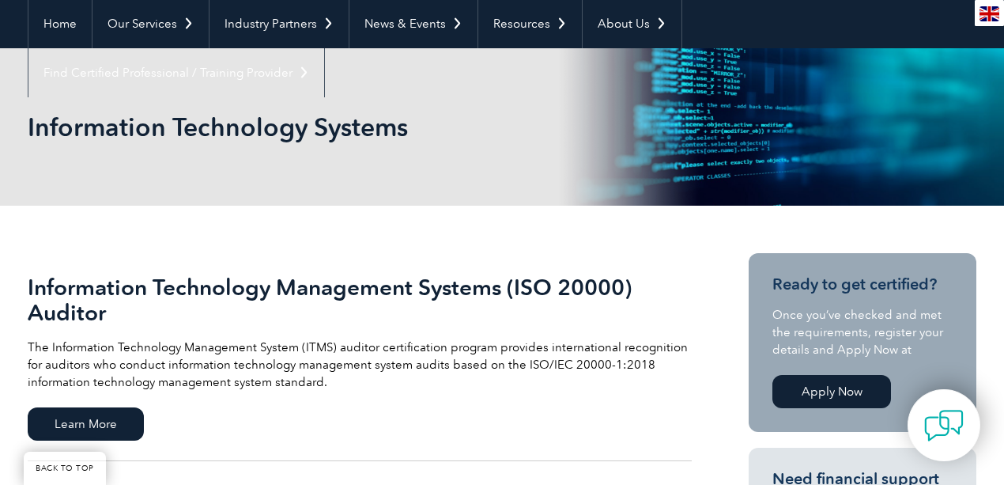
scroll to position [158, 0]
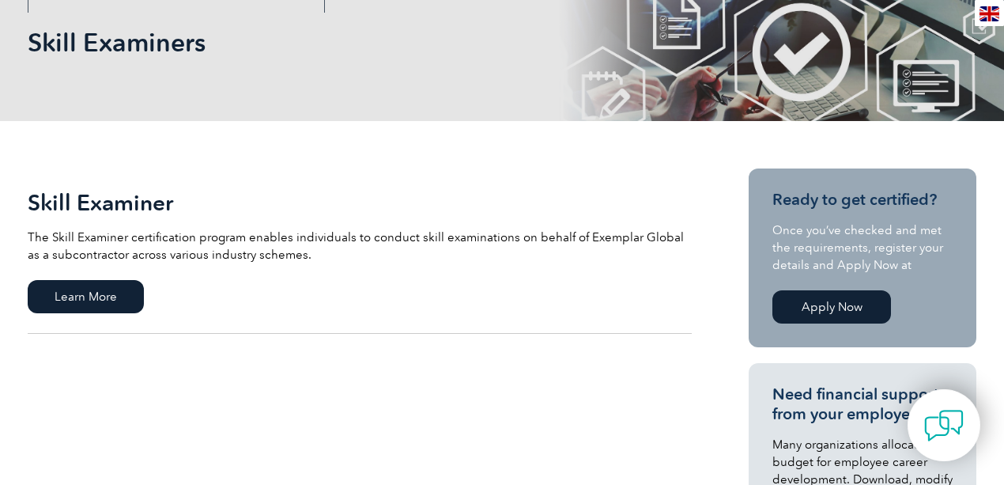
scroll to position [263, 0]
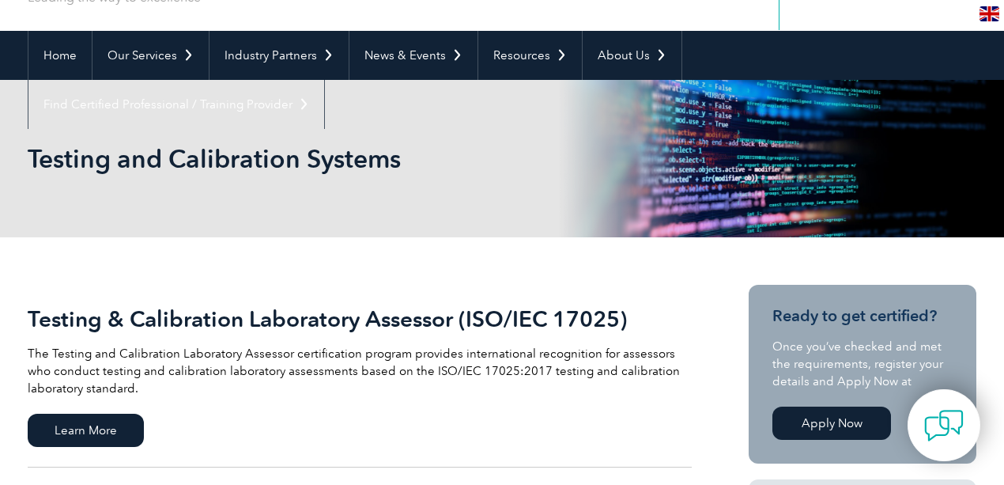
scroll to position [158, 0]
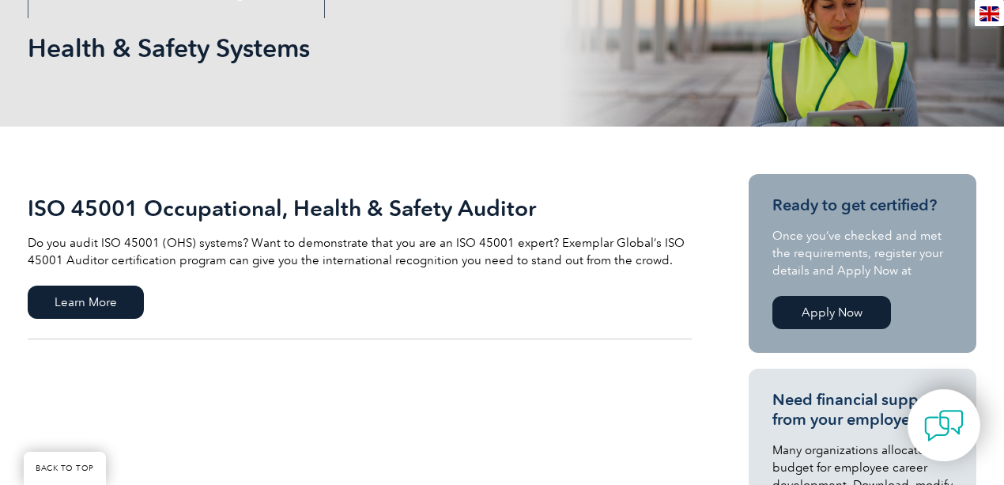
scroll to position [210, 0]
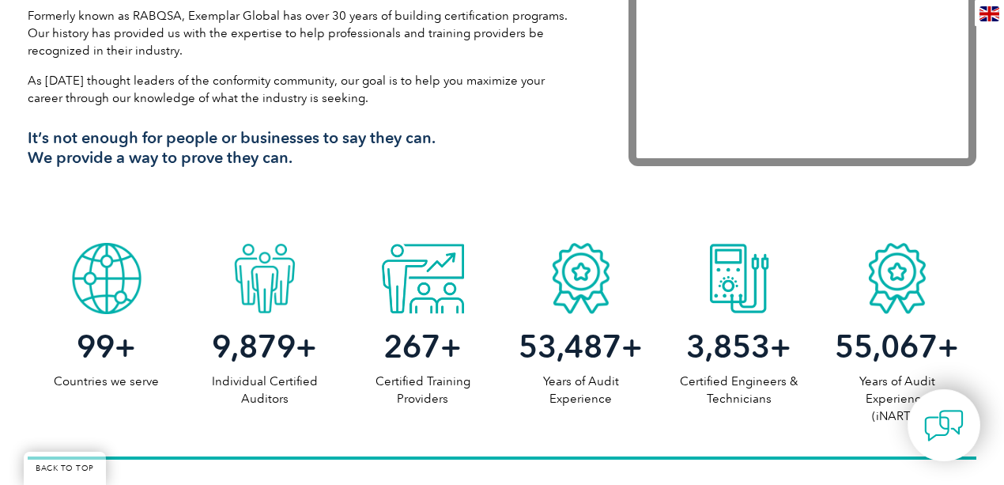
scroll to position [685, 0]
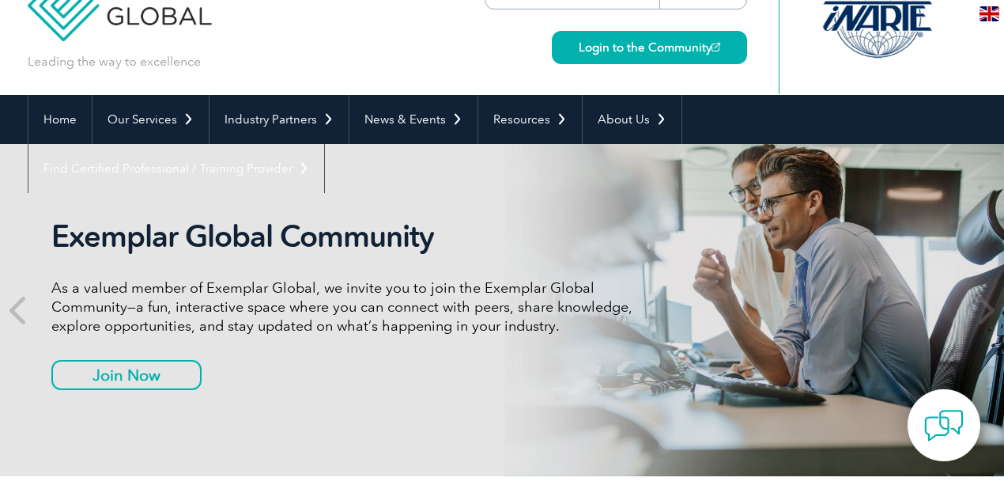
scroll to position [52, 0]
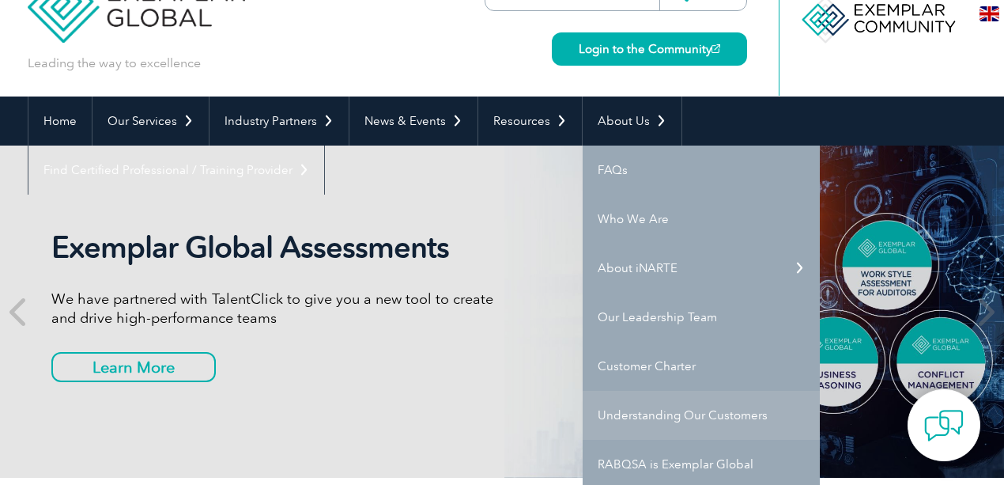
click at [680, 413] on link "Understanding Our Customers" at bounding box center [701, 415] width 237 height 49
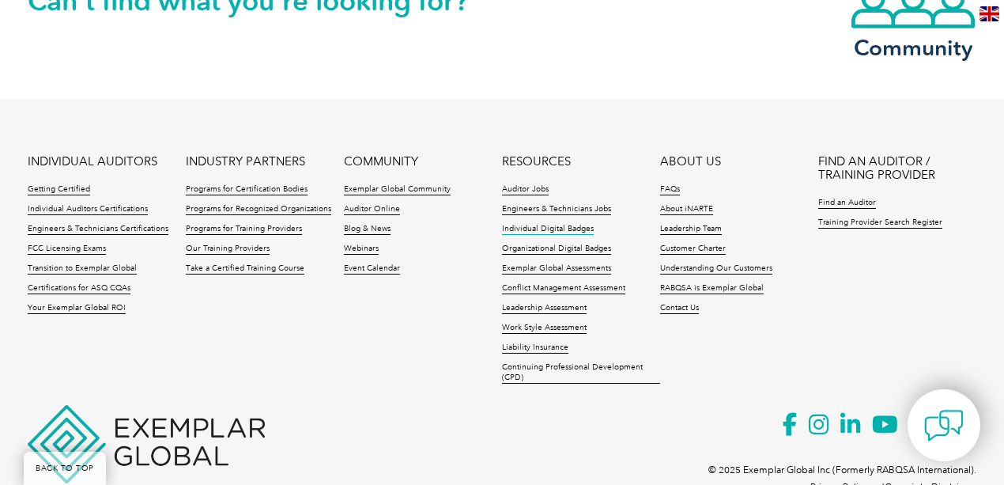
scroll to position [2477, 0]
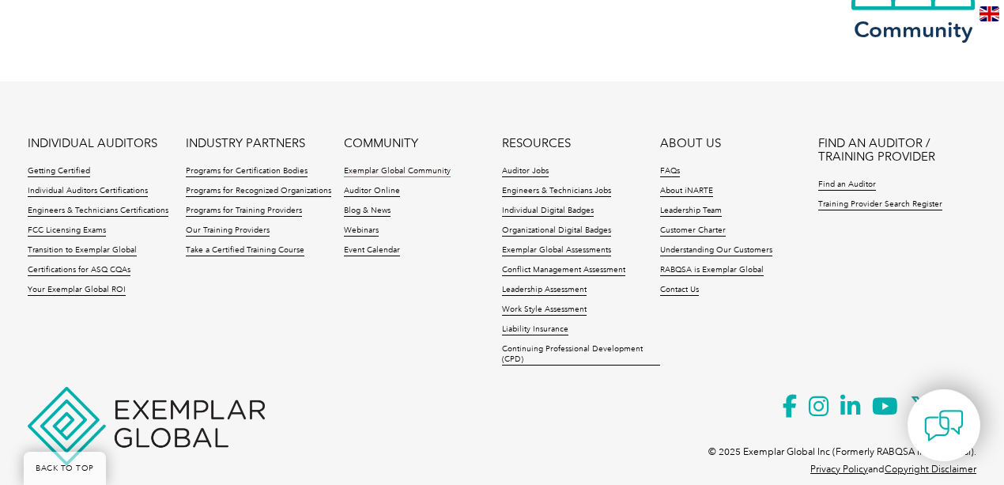
click at [432, 173] on link "Exemplar Global Community" at bounding box center [397, 171] width 107 height 11
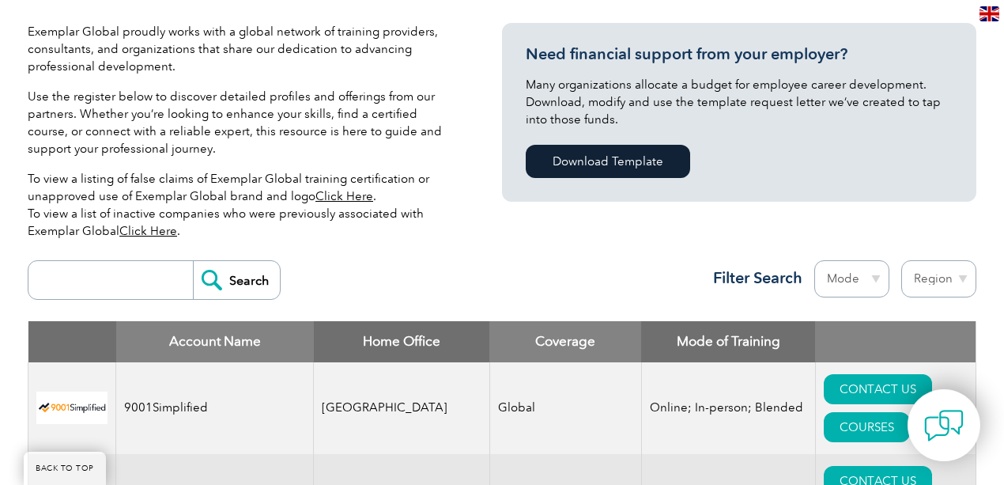
scroll to position [368, 0]
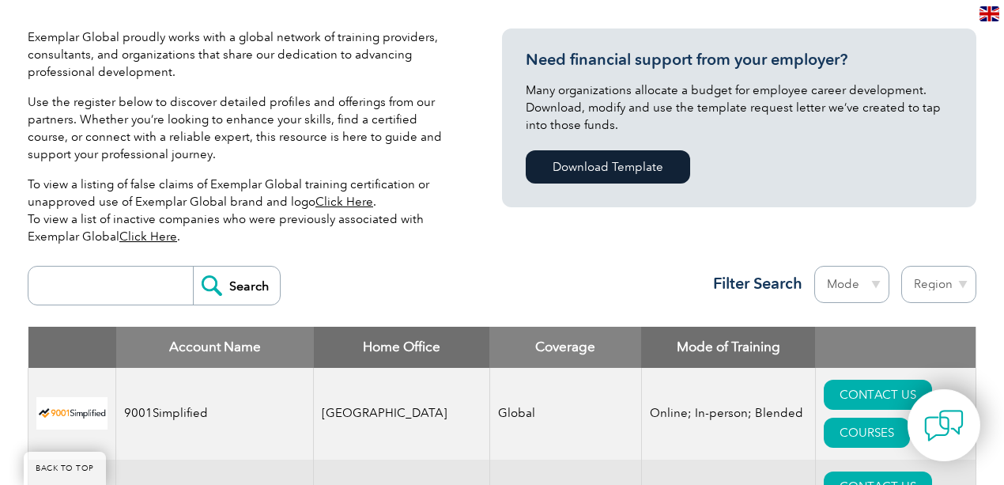
click at [144, 278] on input "search" at bounding box center [114, 285] width 157 height 38
type input "itti"
click at [232, 288] on input "Search" at bounding box center [236, 285] width 87 height 38
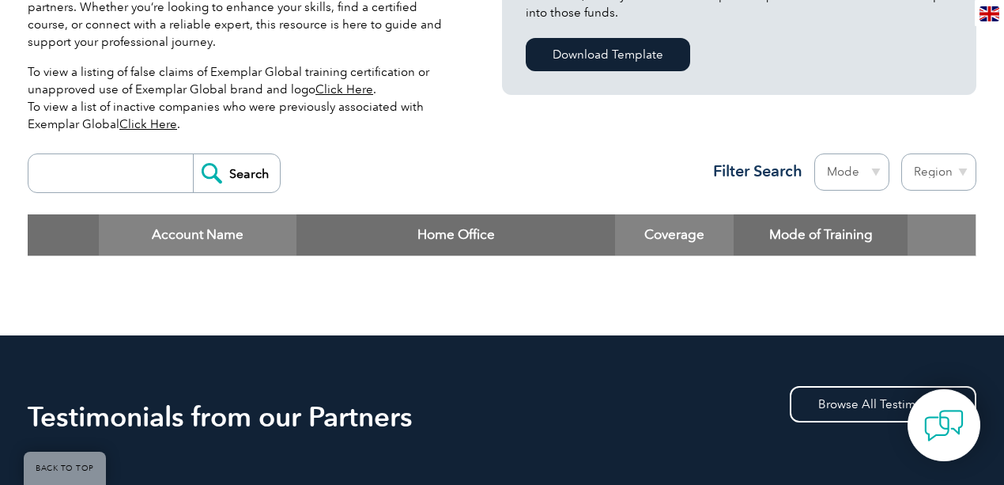
scroll to position [421, 0]
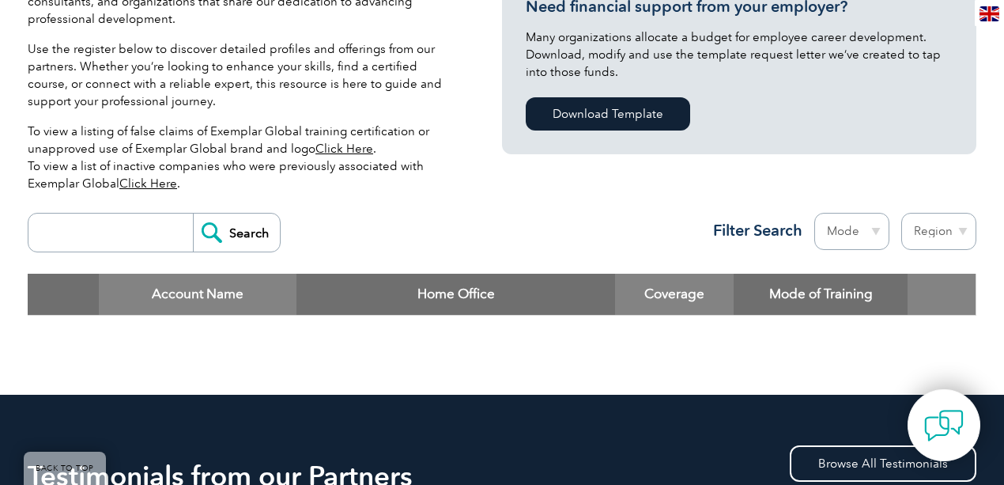
click at [933, 241] on select "Region Australia Bahrain Bangladesh Brazil Canada Colombia Dominican Republic E…" at bounding box center [938, 231] width 75 height 37
select select "[GEOGRAPHIC_DATA]"
click at [901, 213] on select "Region Australia Bahrain Bangladesh Brazil Canada Colombia Dominican Republic E…" at bounding box center [938, 231] width 75 height 37
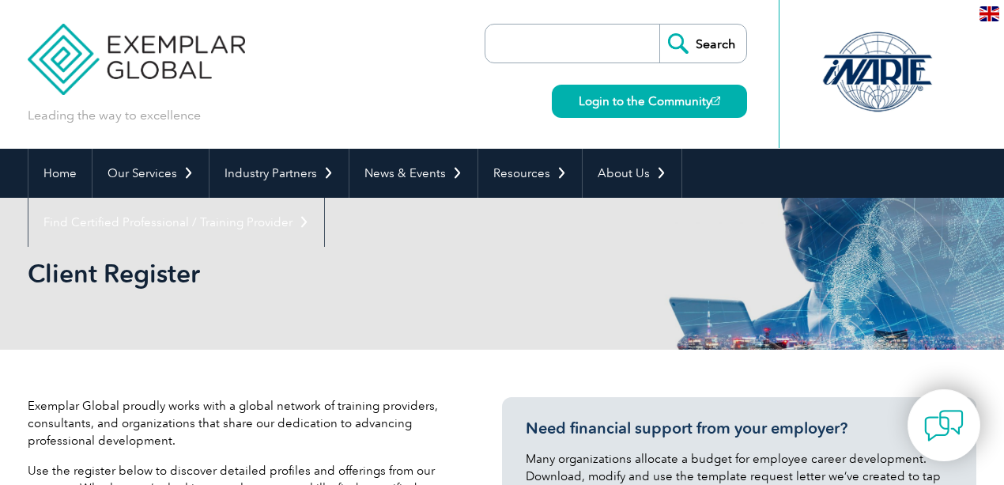
select select "[GEOGRAPHIC_DATA]"
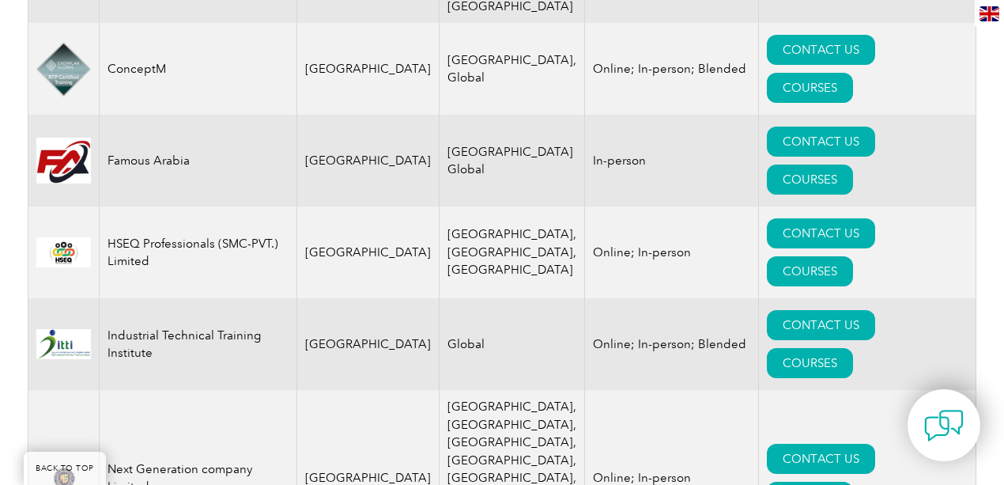
scroll to position [1107, 0]
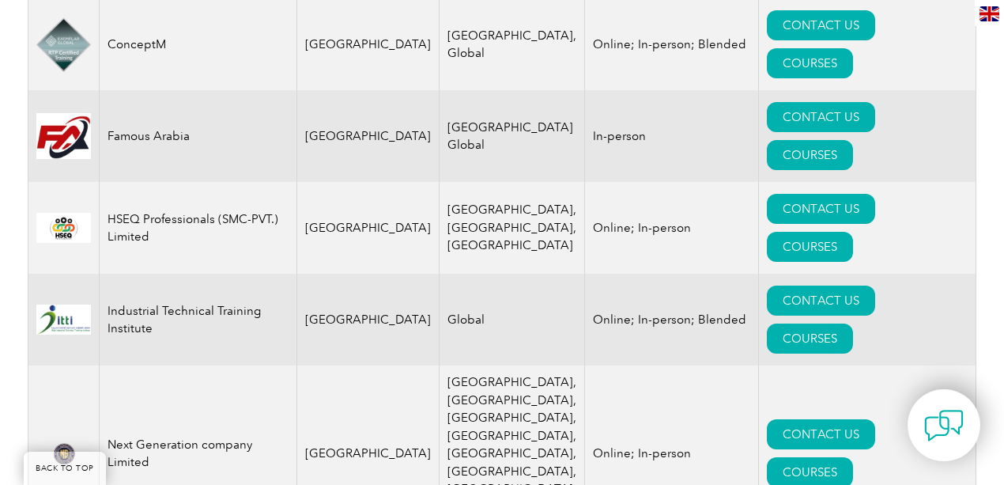
click at [66, 304] on img at bounding box center [63, 319] width 55 height 30
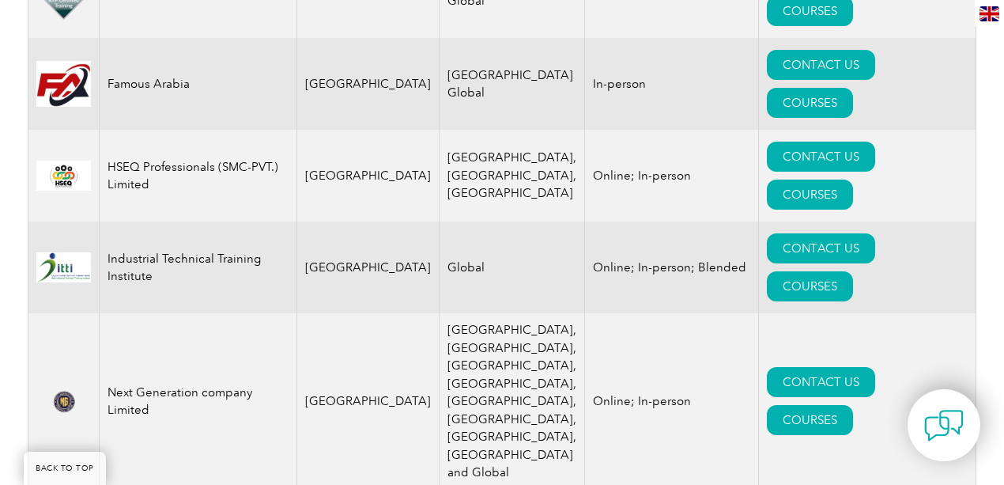
scroll to position [1159, 0]
click at [767, 233] on link "CONTACT US" at bounding box center [821, 248] width 108 height 30
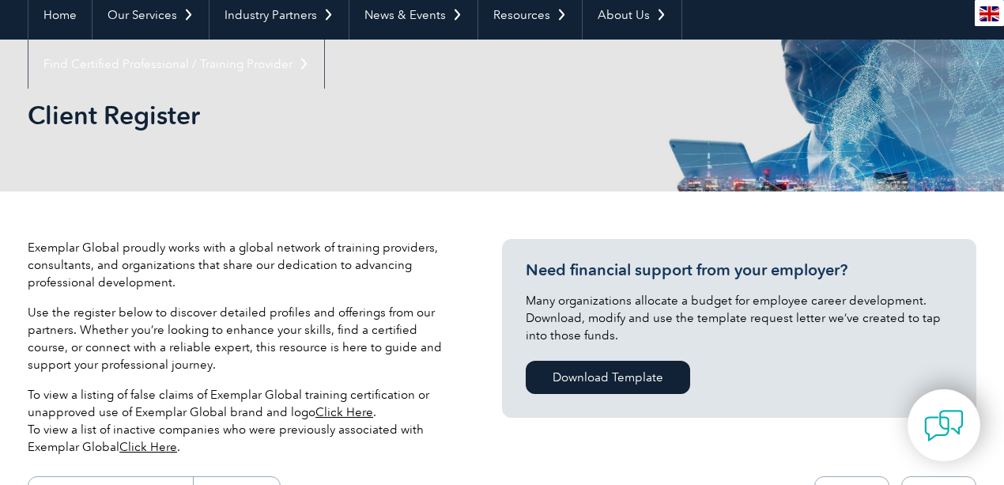
scroll to position [0, 0]
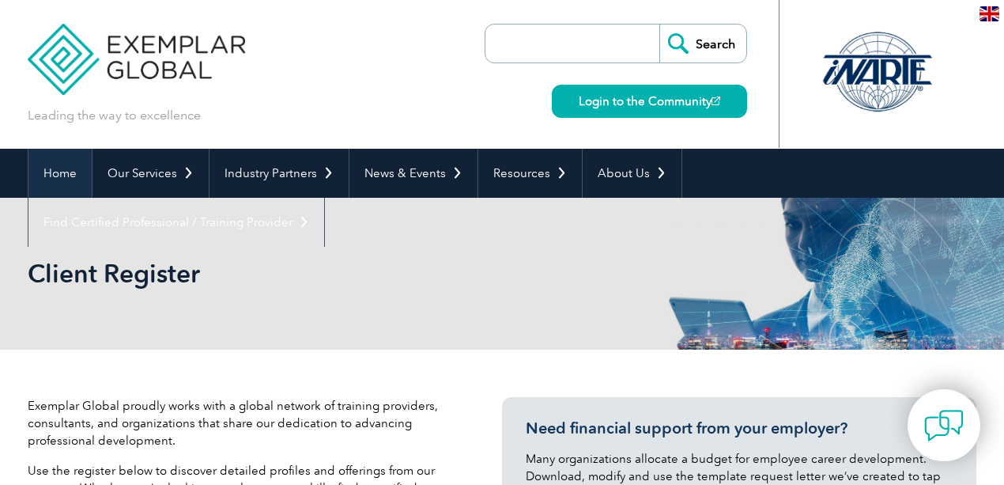
click at [63, 172] on link "Home" at bounding box center [59, 173] width 63 height 49
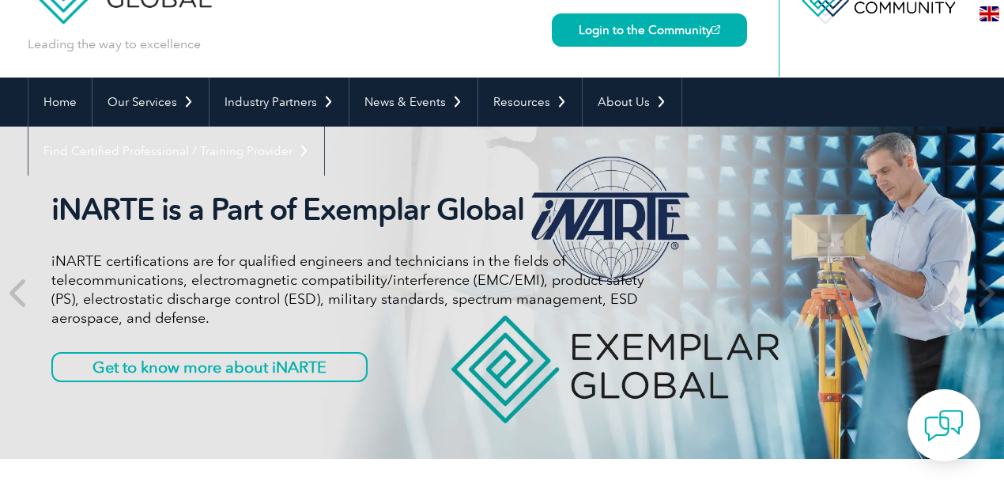
scroll to position [52, 0]
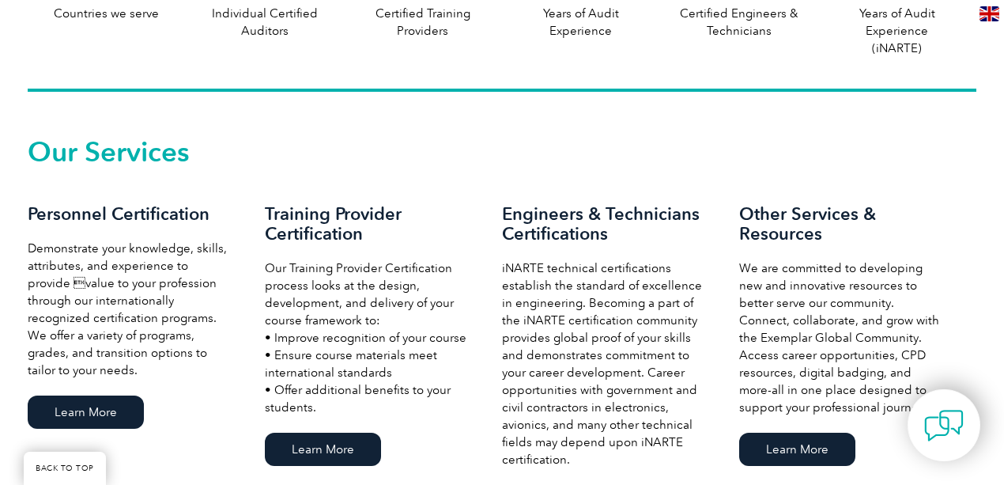
scroll to position [1054, 0]
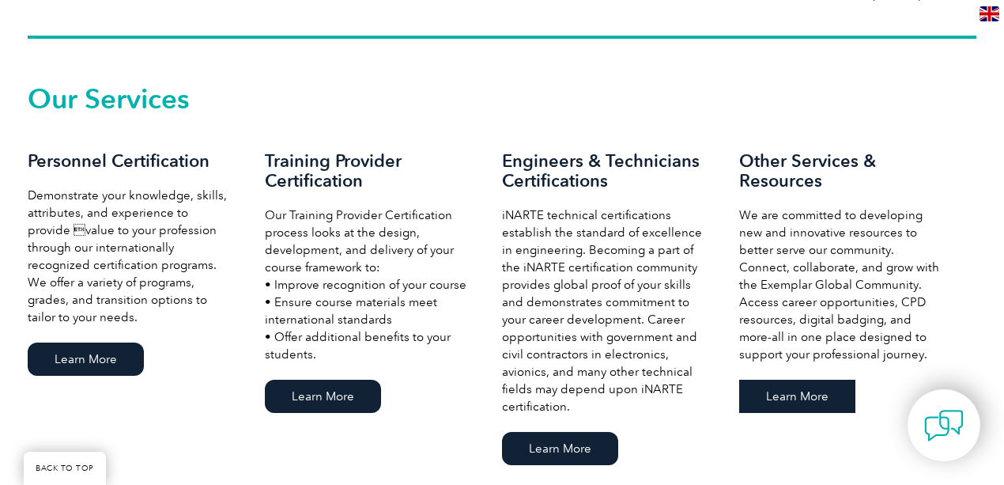
click at [786, 402] on link "Learn More" at bounding box center [797, 396] width 116 height 33
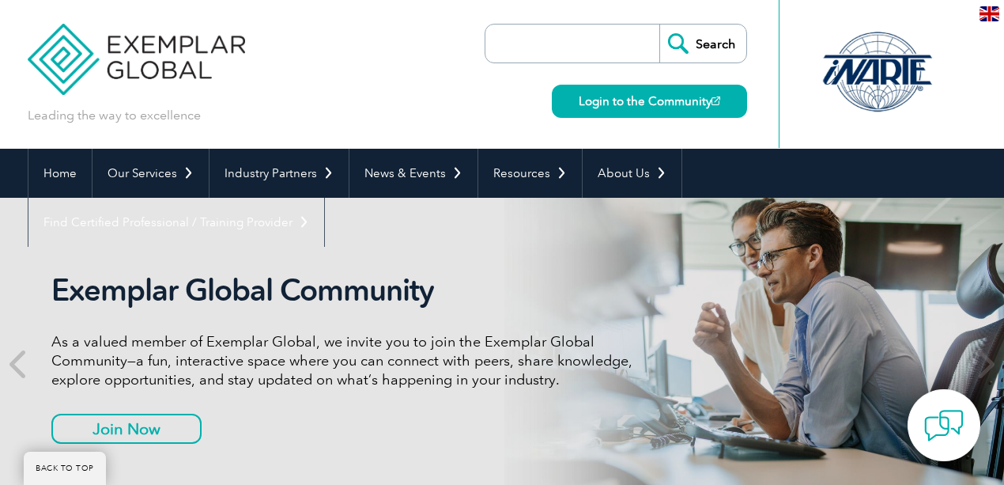
scroll to position [1054, 0]
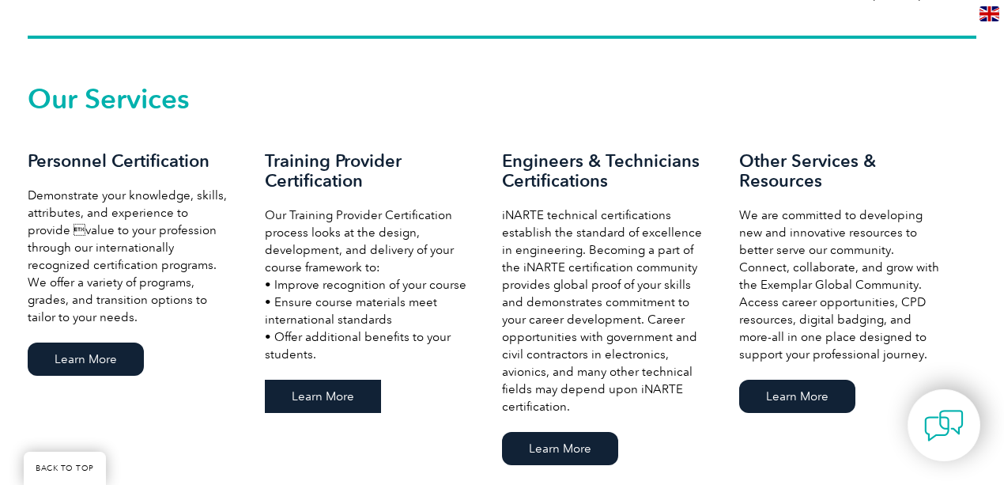
click at [321, 391] on link "Learn More" at bounding box center [323, 396] width 116 height 33
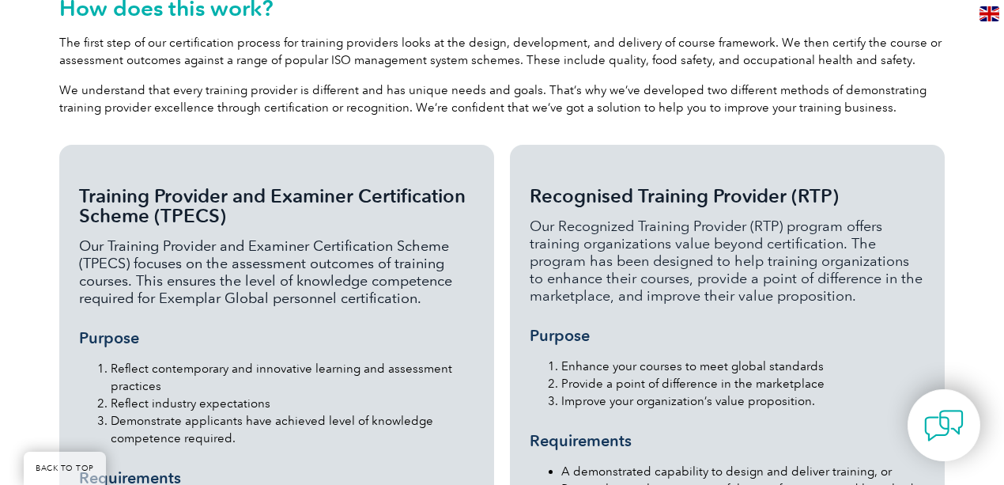
scroll to position [1423, 0]
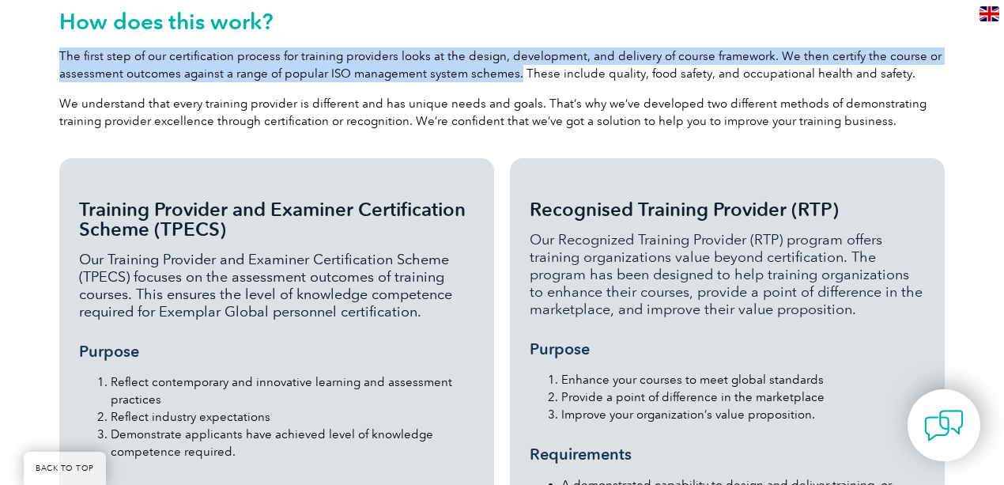
drag, startPoint x: 516, startPoint y: 40, endPoint x: 61, endPoint y: 22, distance: 455.0
click at [61, 47] on p "The first step of our certification process for training providers looks at the…" at bounding box center [502, 64] width 886 height 35
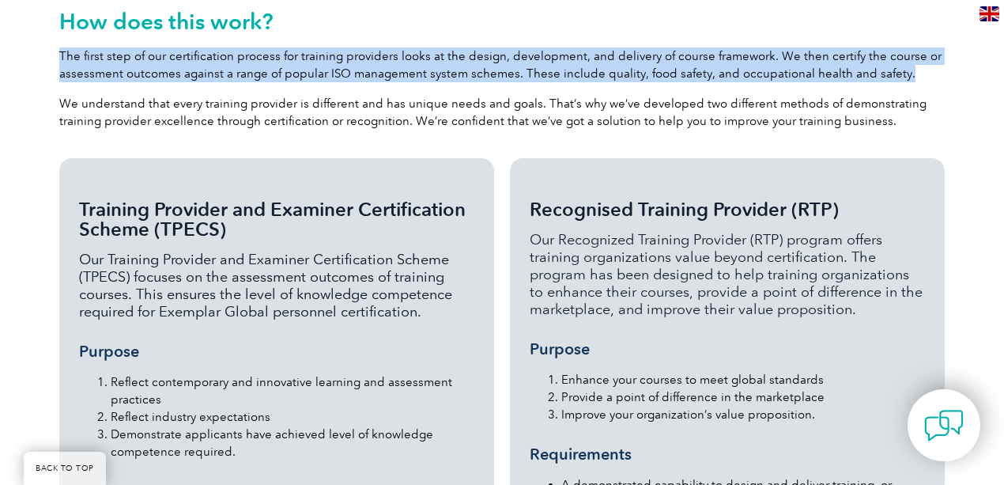
drag, startPoint x: 900, startPoint y: 41, endPoint x: 59, endPoint y: 13, distance: 841.8
click at [59, 13] on div "How does this work? The first step of our certification process for training pr…" at bounding box center [501, 64] width 901 height 171
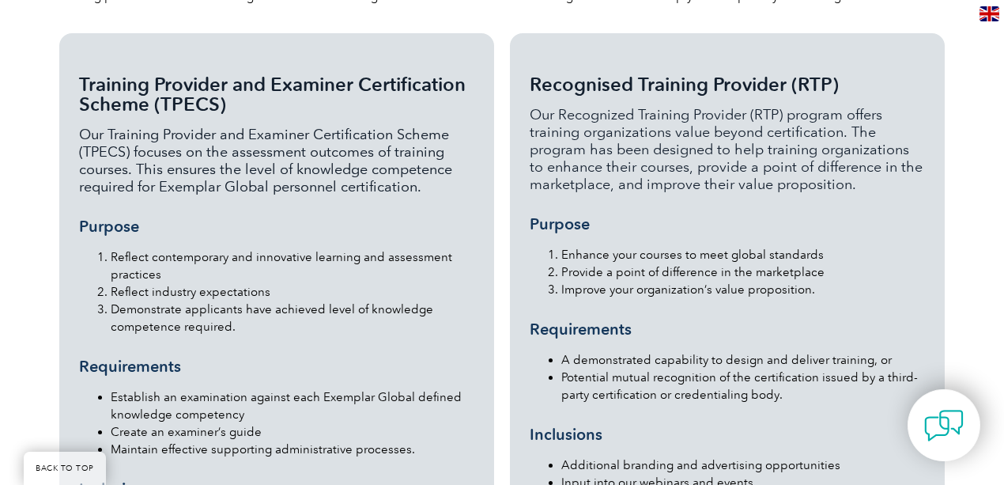
scroll to position [1581, 0]
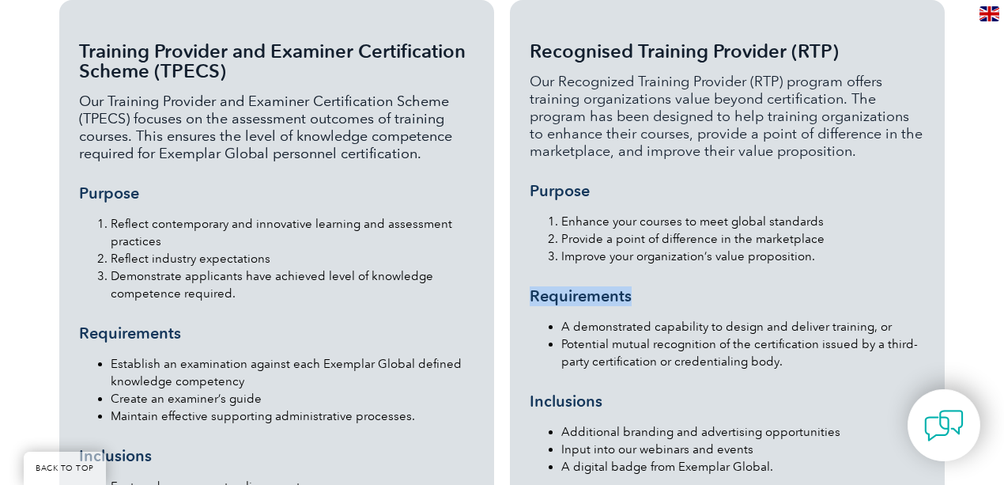
drag, startPoint x: 643, startPoint y: 261, endPoint x: 519, endPoint y: 254, distance: 124.3
click at [519, 254] on div "Recognised Training Provider (RTP) Our Recognized Training Provider (RTP) progr…" at bounding box center [727, 329] width 435 height 659
drag, startPoint x: 591, startPoint y: 154, endPoint x: 513, endPoint y: 151, distance: 77.6
click at [513, 151] on div "Recognised Training Provider (RTP) Our Recognized Training Provider (RTP) progr…" at bounding box center [727, 329] width 435 height 659
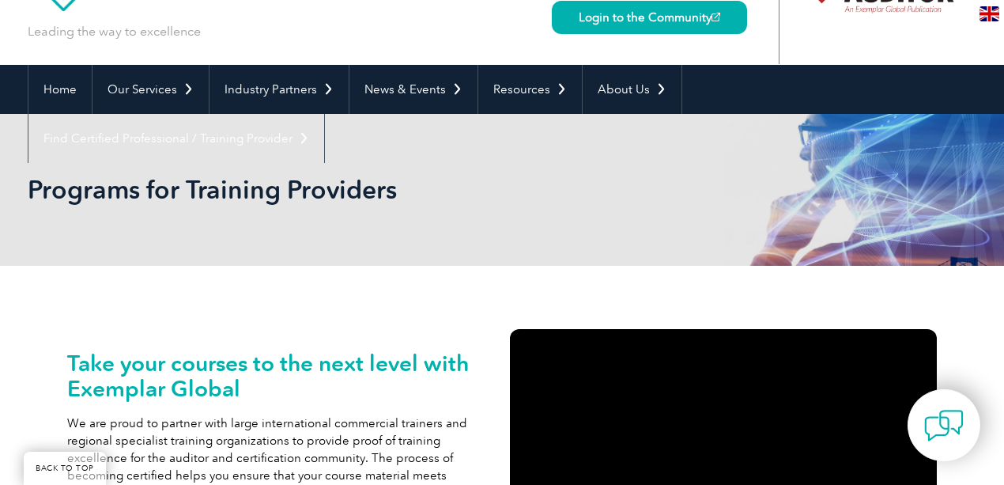
scroll to position [0, 0]
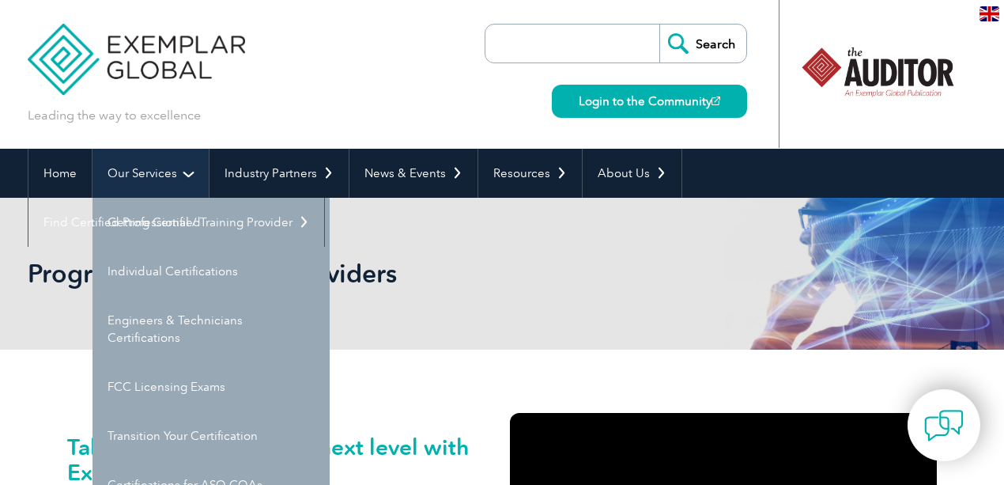
click at [169, 169] on link "Our Services" at bounding box center [151, 173] width 116 height 49
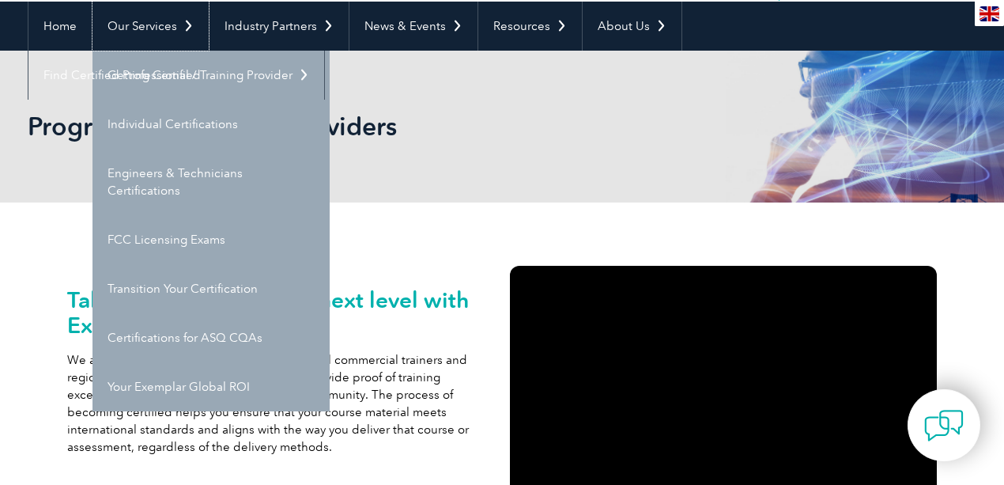
scroll to position [158, 0]
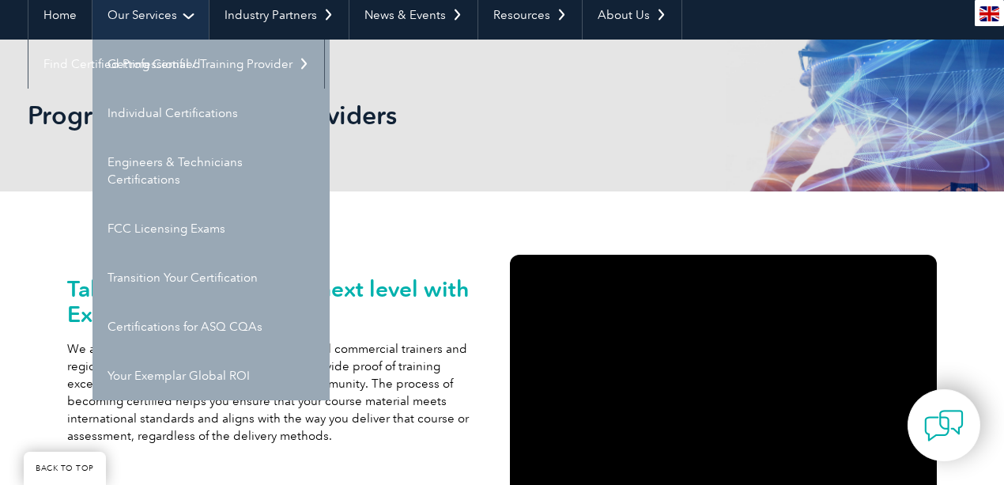
click at [166, 23] on link "Our Services" at bounding box center [151, 15] width 116 height 49
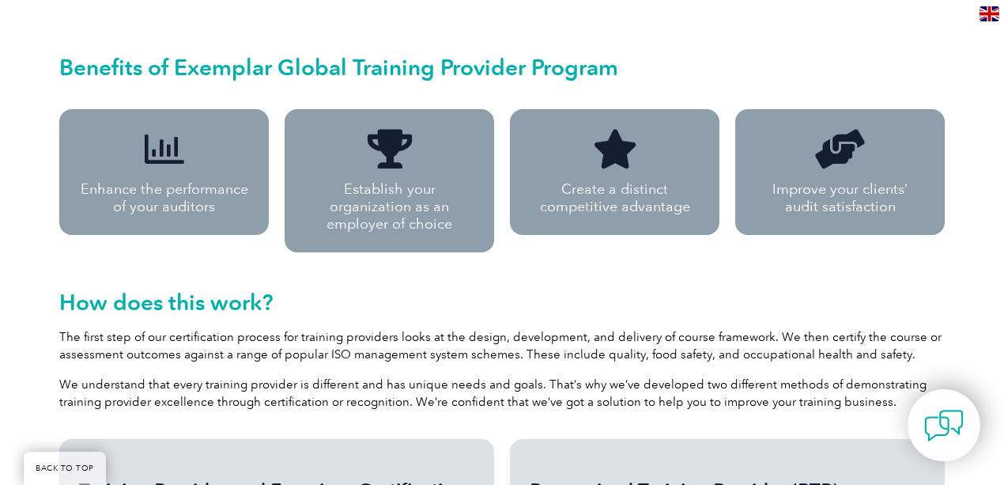
scroll to position [1159, 0]
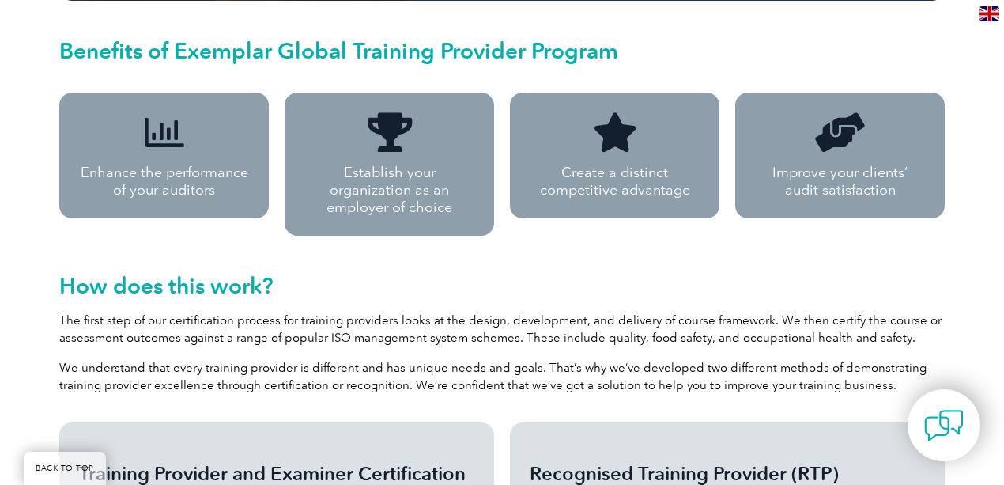
click at [887, 43] on h2 "Benefits of Exemplar Global Training Provider Program" at bounding box center [502, 50] width 886 height 25
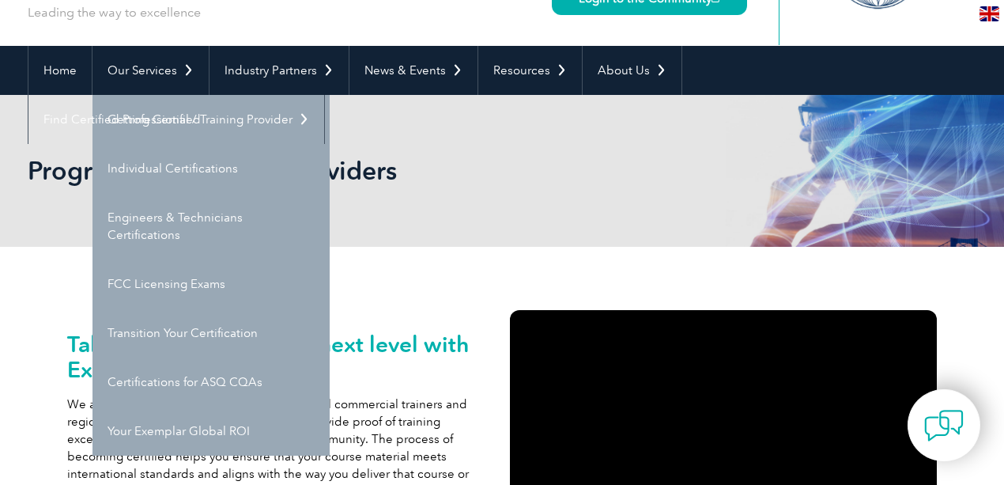
scroll to position [52, 0]
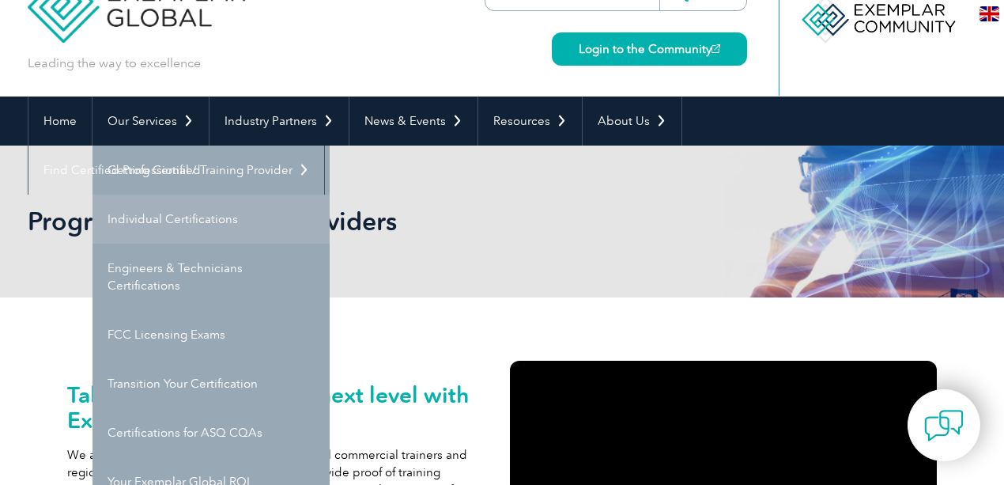
click at [182, 215] on link "Individual Certifications" at bounding box center [211, 219] width 237 height 49
click at [183, 220] on link "Individual Certifications" at bounding box center [211, 219] width 237 height 49
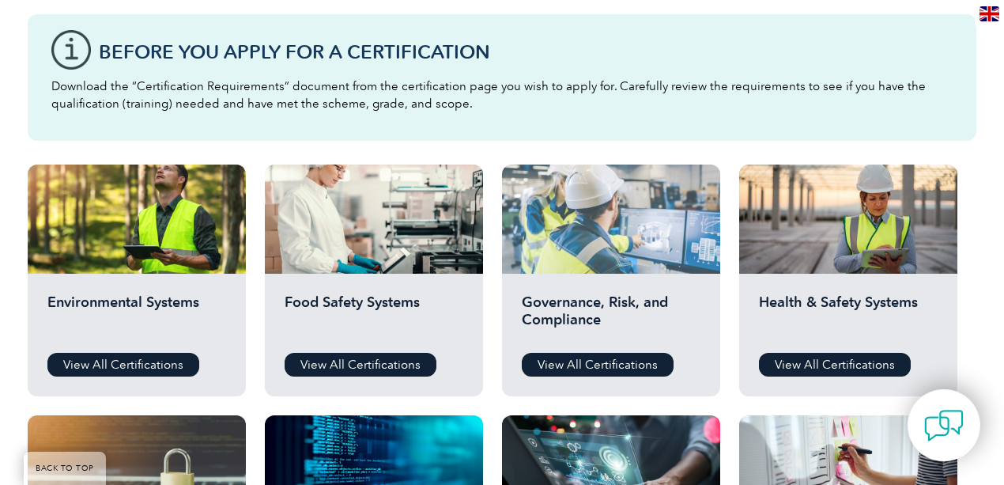
scroll to position [527, 0]
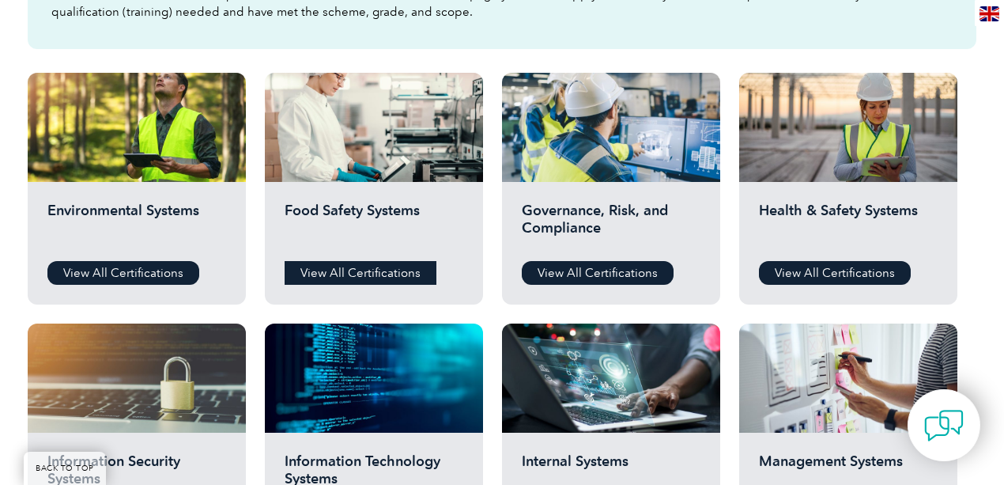
click at [392, 275] on link "View All Certifications" at bounding box center [361, 273] width 152 height 24
click at [609, 274] on link "View All Certifications" at bounding box center [598, 273] width 152 height 24
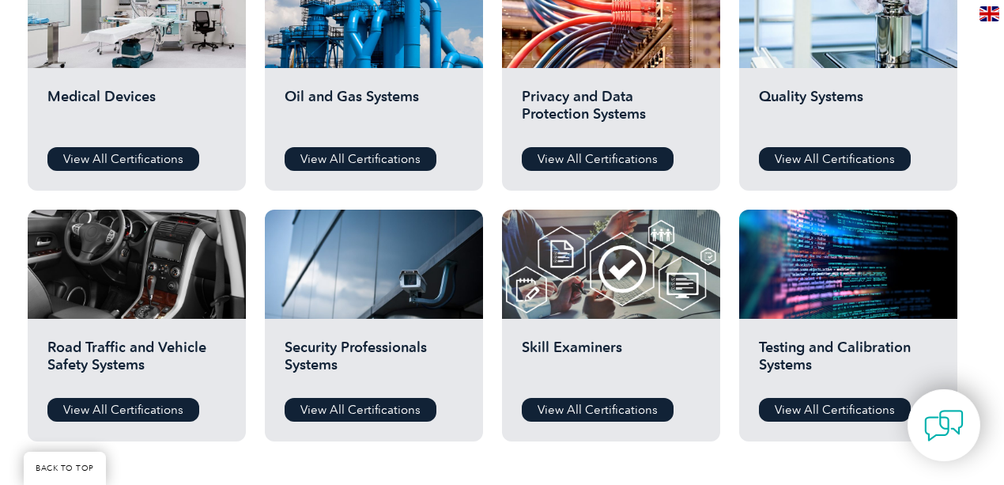
scroll to position [1159, 0]
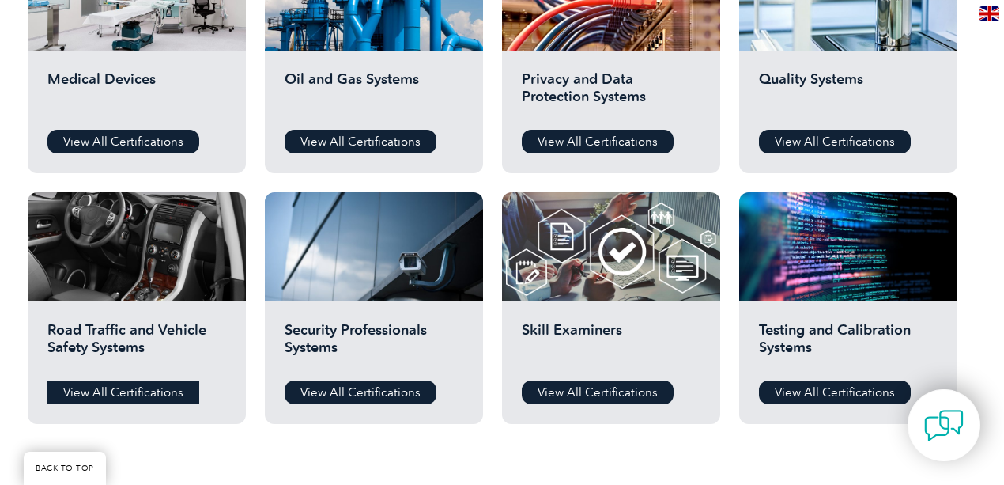
click at [153, 390] on link "View All Certifications" at bounding box center [123, 392] width 152 height 24
click at [387, 389] on link "View All Certifications" at bounding box center [361, 392] width 152 height 24
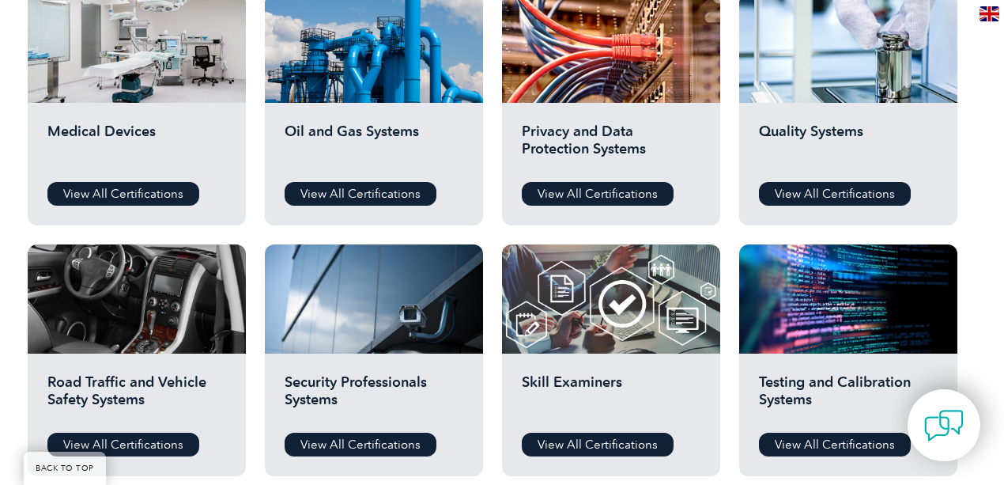
scroll to position [1054, 0]
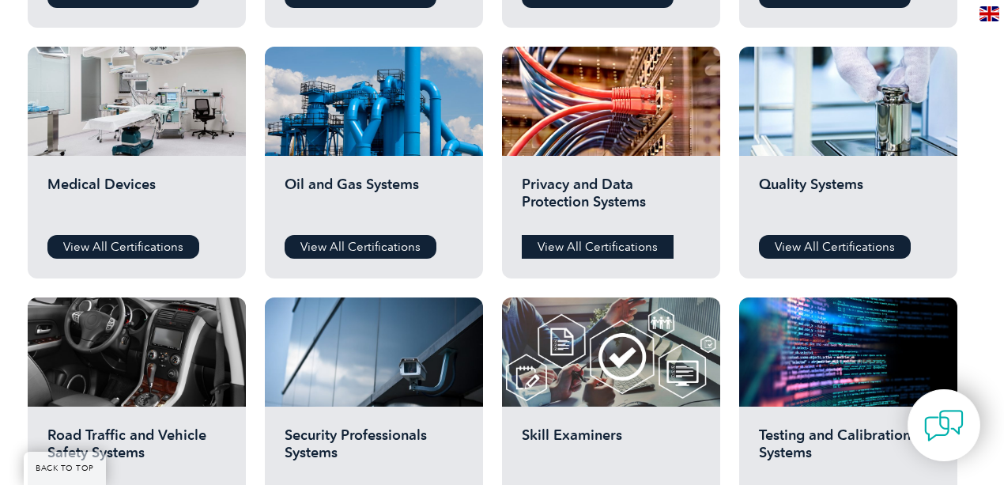
click at [587, 252] on link "View All Certifications" at bounding box center [598, 247] width 152 height 24
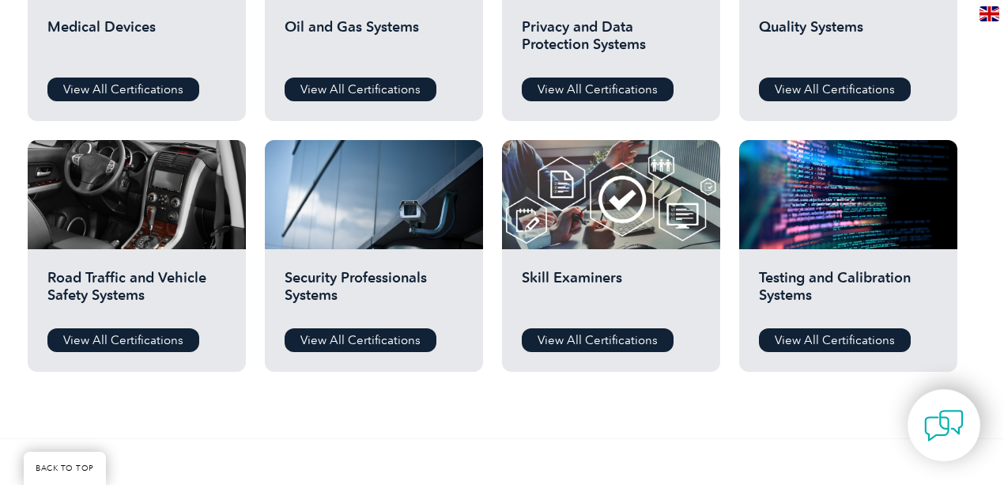
scroll to position [1212, 0]
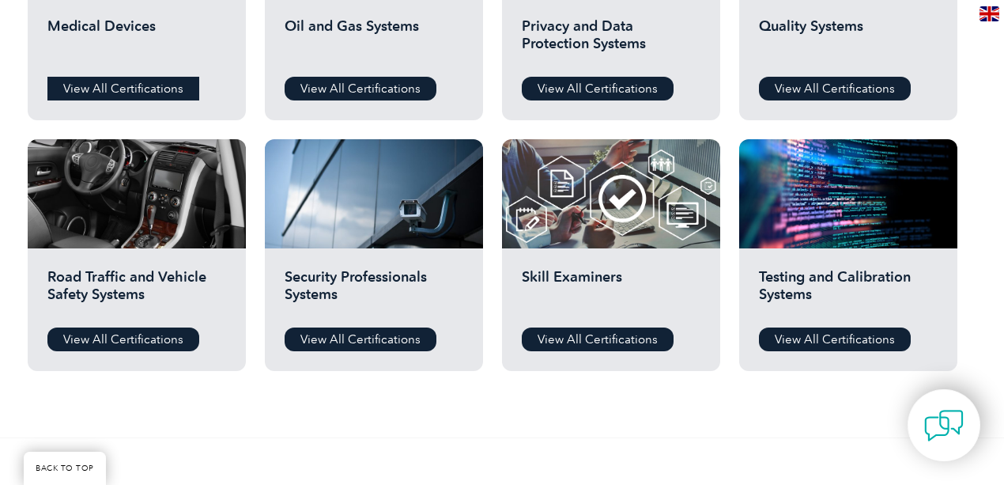
click at [127, 93] on link "View All Certifications" at bounding box center [123, 89] width 152 height 24
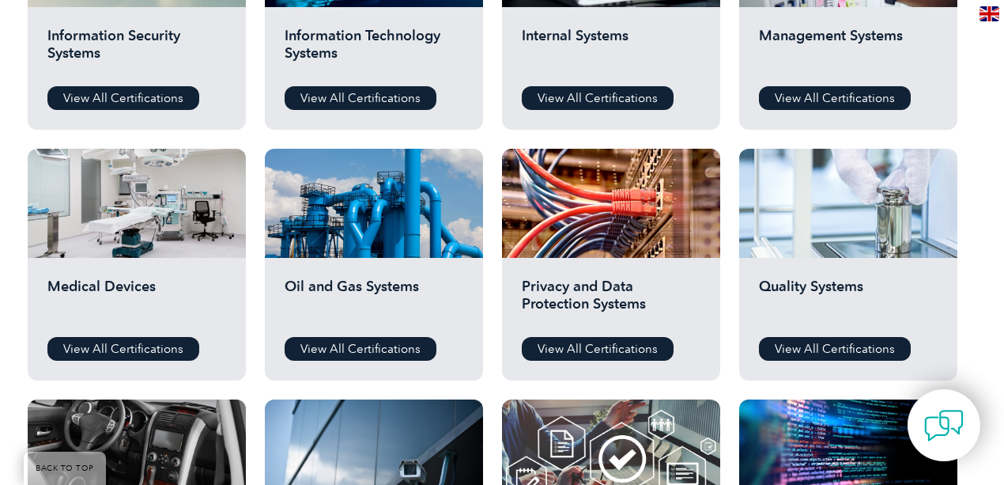
scroll to position [949, 0]
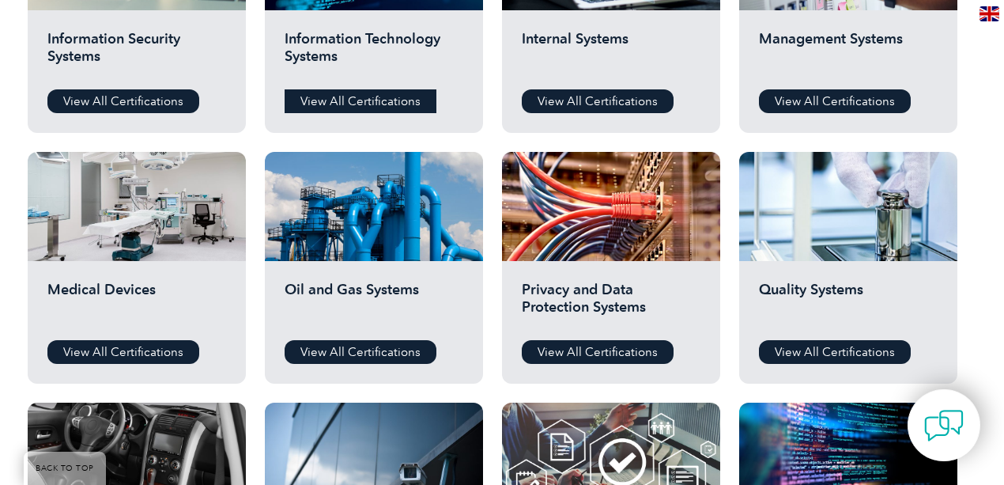
click at [378, 106] on link "View All Certifications" at bounding box center [361, 101] width 152 height 24
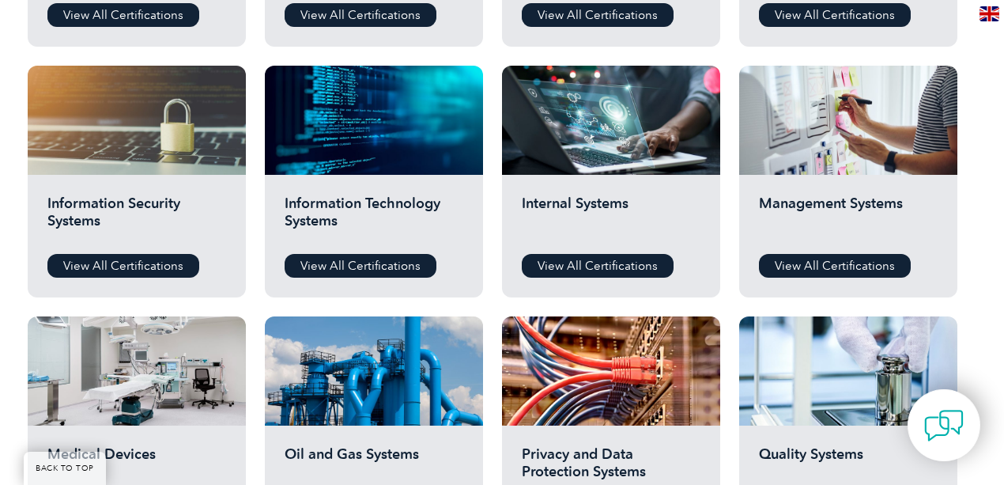
scroll to position [791, 0]
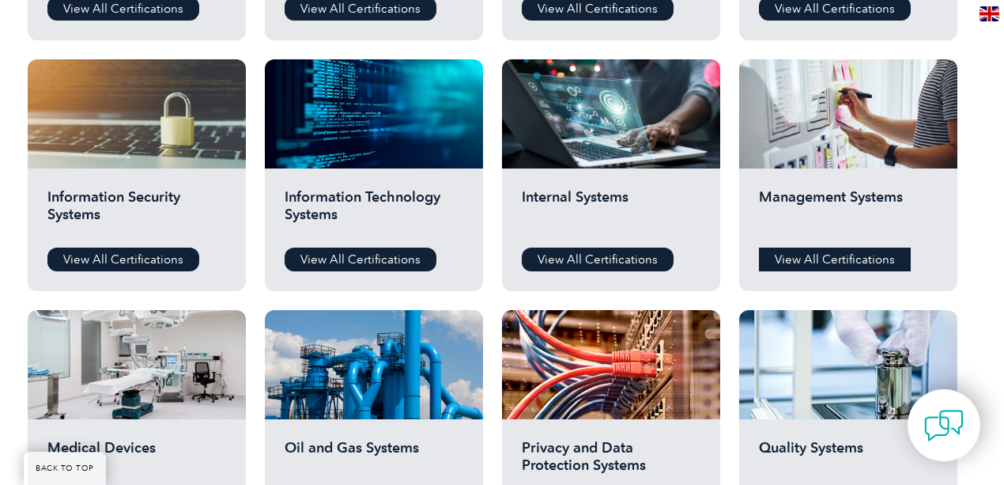
click at [862, 255] on link "View All Certifications" at bounding box center [835, 259] width 152 height 24
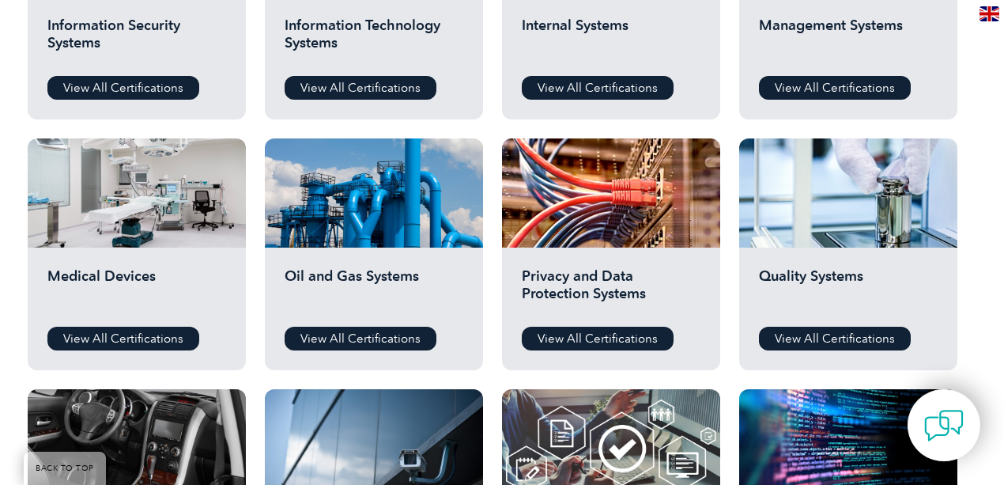
scroll to position [1001, 0]
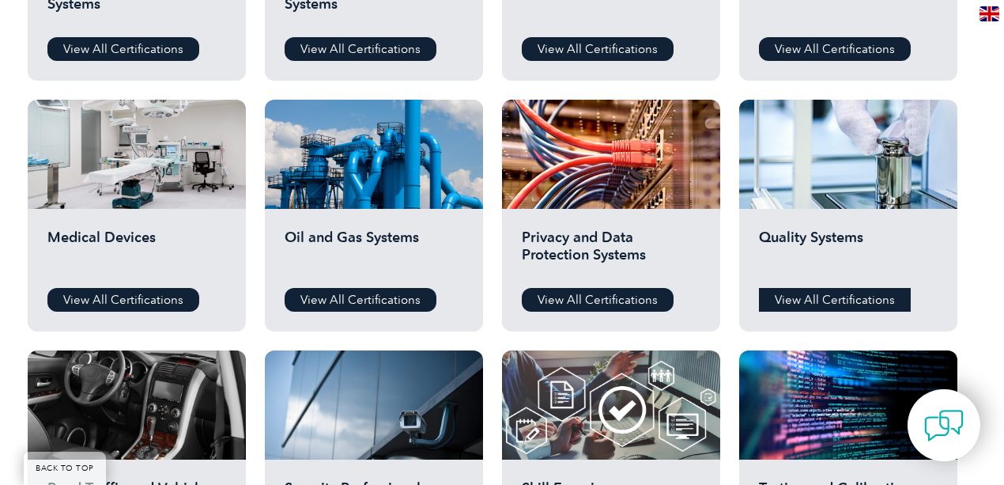
click at [844, 297] on link "View All Certifications" at bounding box center [835, 300] width 152 height 24
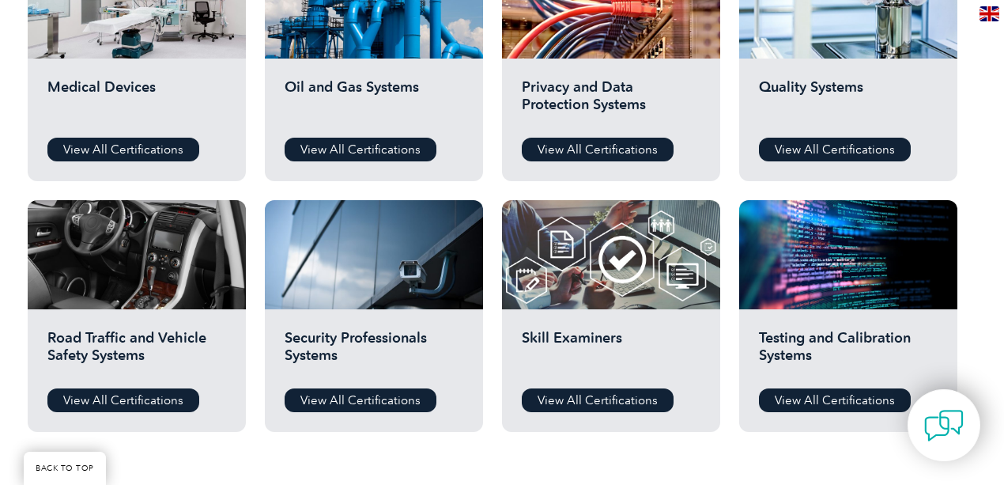
scroll to position [1212, 0]
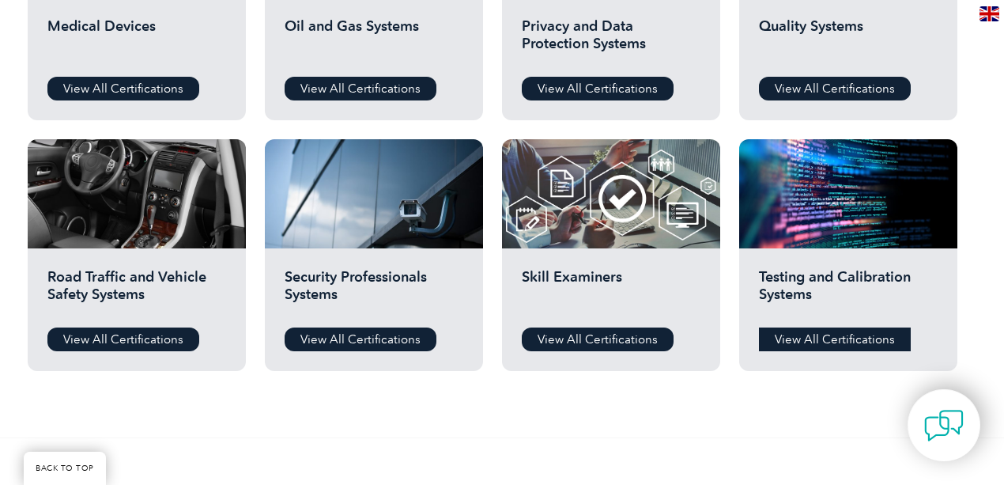
click at [841, 342] on link "View All Certifications" at bounding box center [835, 339] width 152 height 24
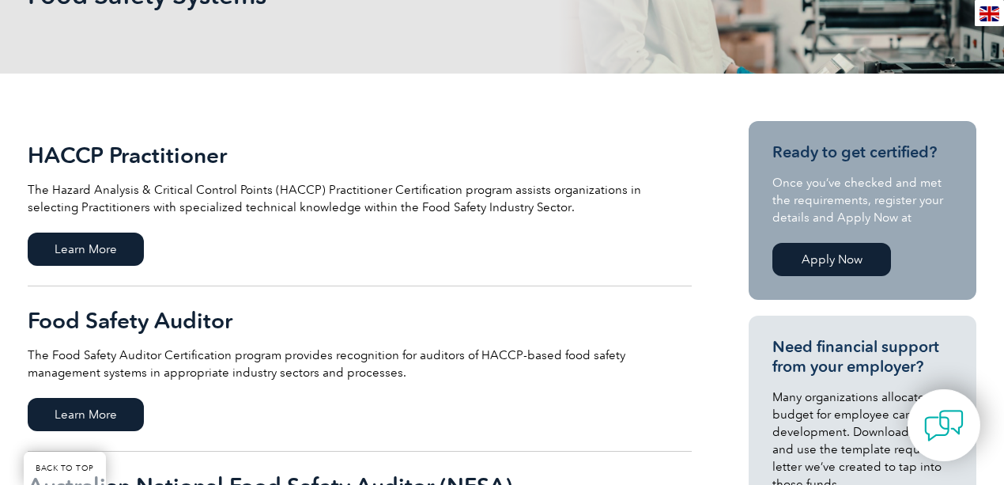
scroll to position [263, 0]
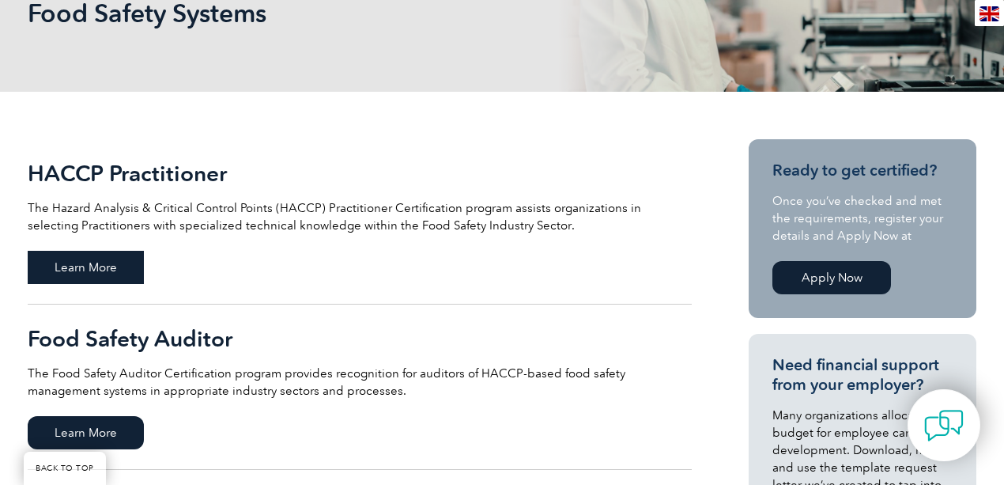
click at [117, 267] on span "Learn More" at bounding box center [86, 267] width 116 height 33
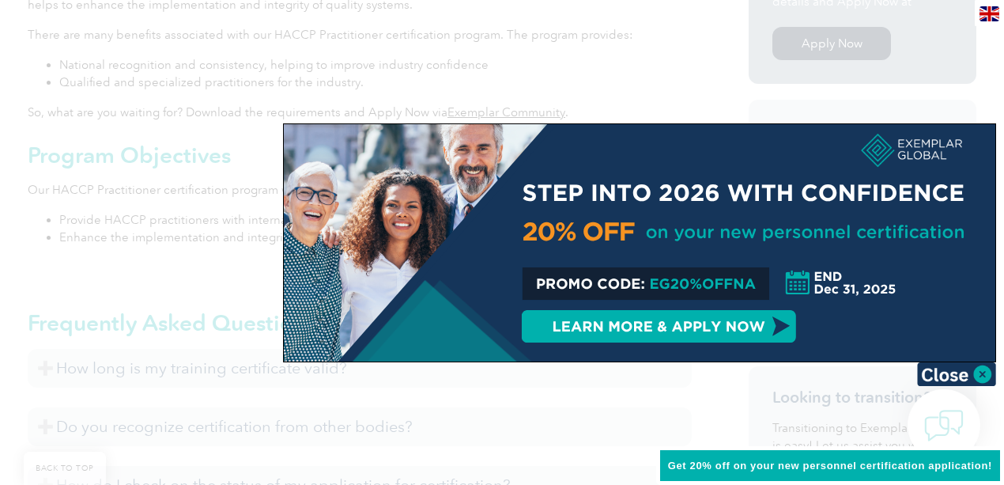
scroll to position [633, 0]
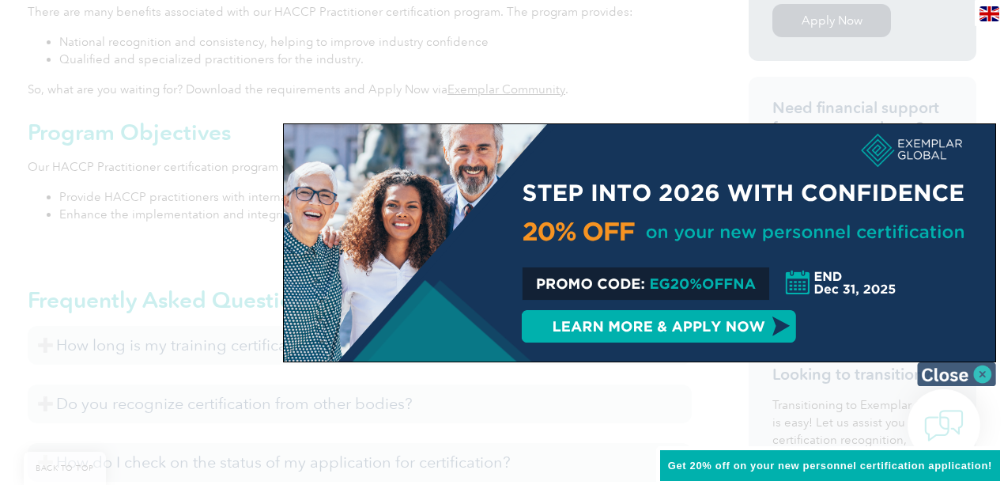
click at [977, 372] on img at bounding box center [956, 374] width 79 height 24
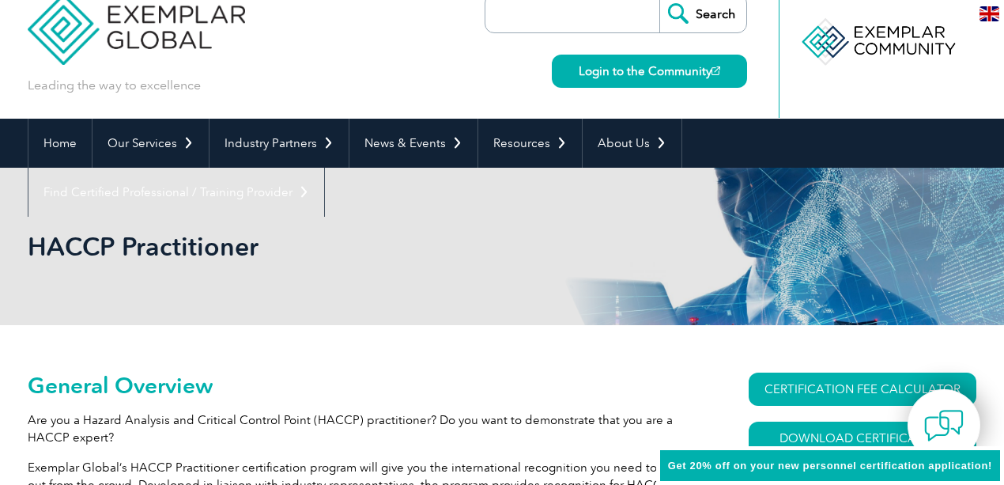
scroll to position [0, 0]
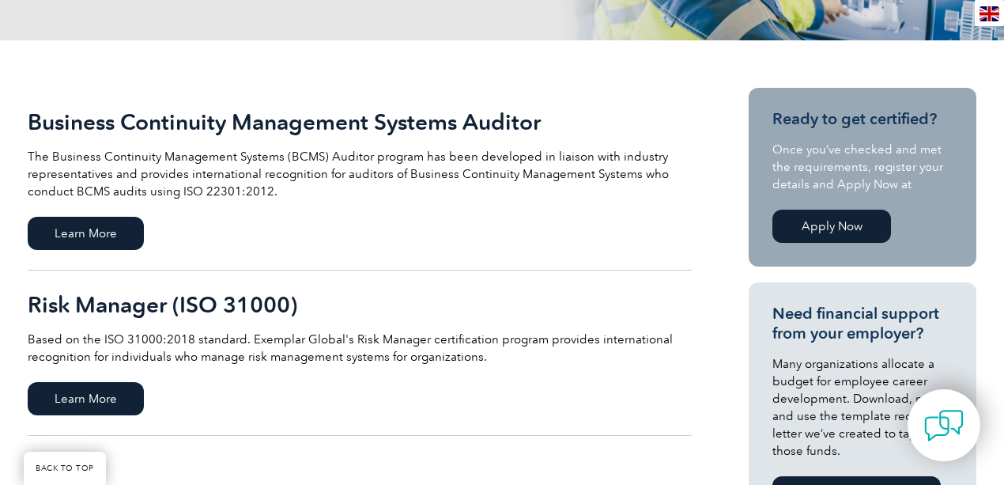
scroll to position [316, 0]
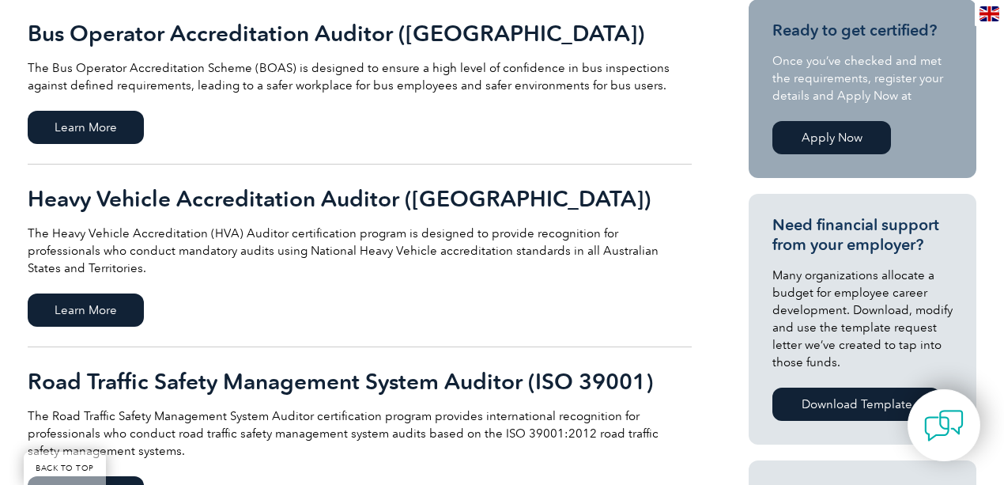
scroll to position [421, 0]
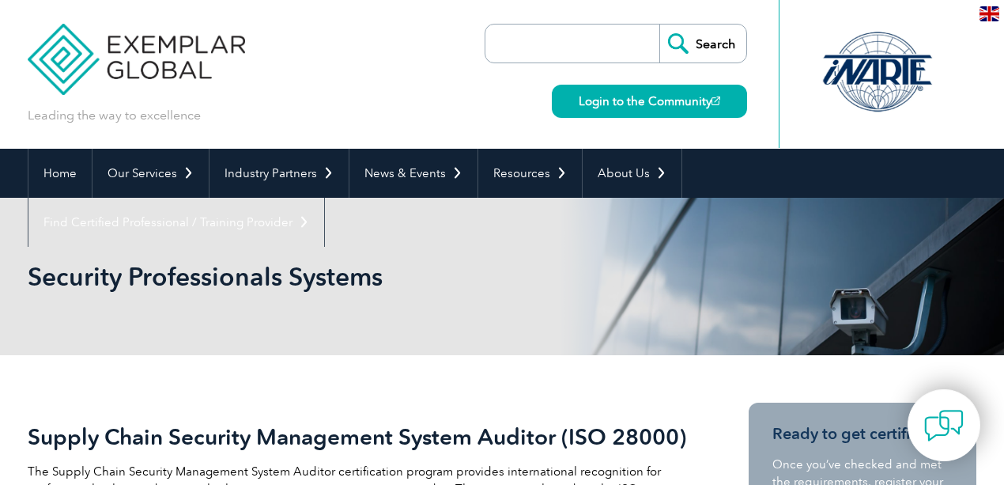
scroll to position [158, 0]
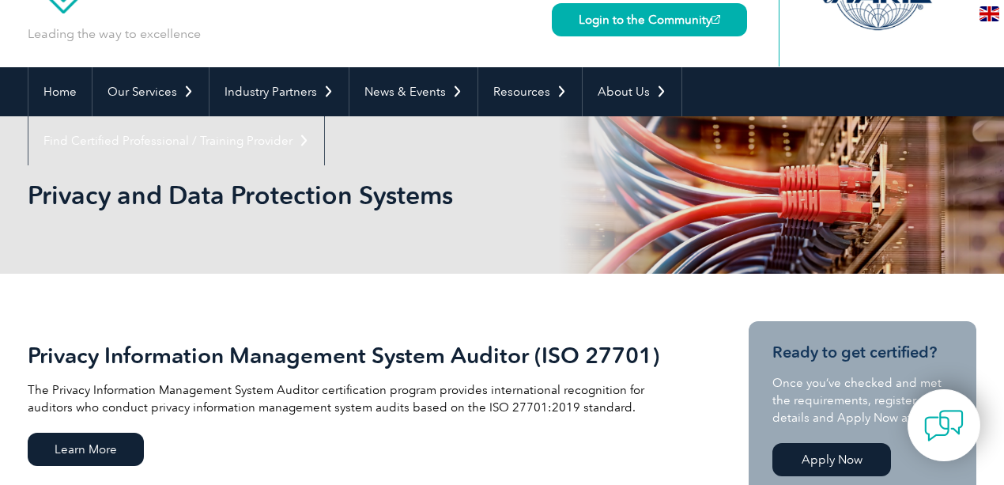
scroll to position [105, 0]
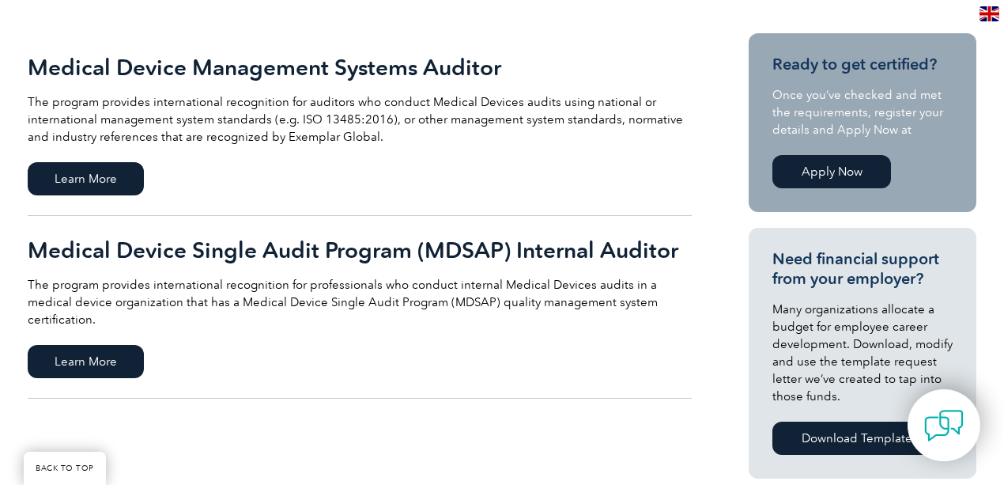
scroll to position [158, 0]
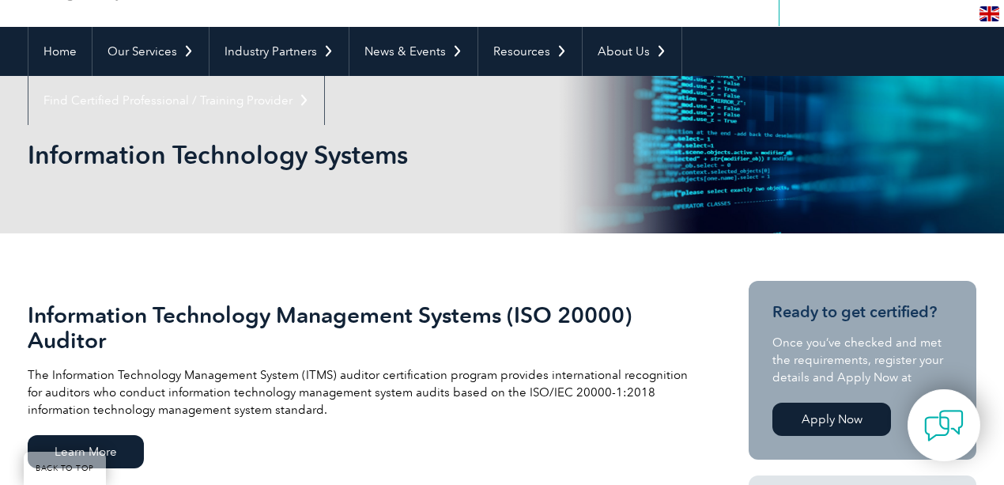
scroll to position [158, 0]
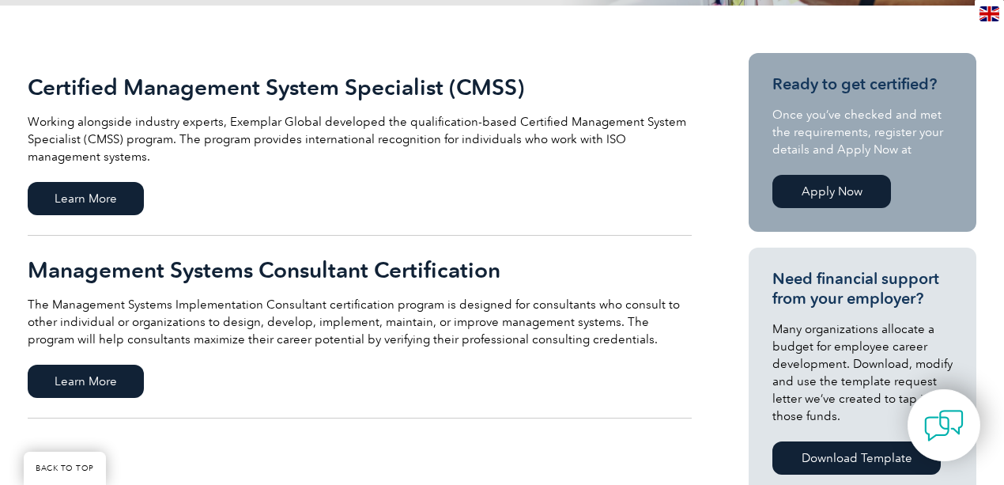
scroll to position [368, 0]
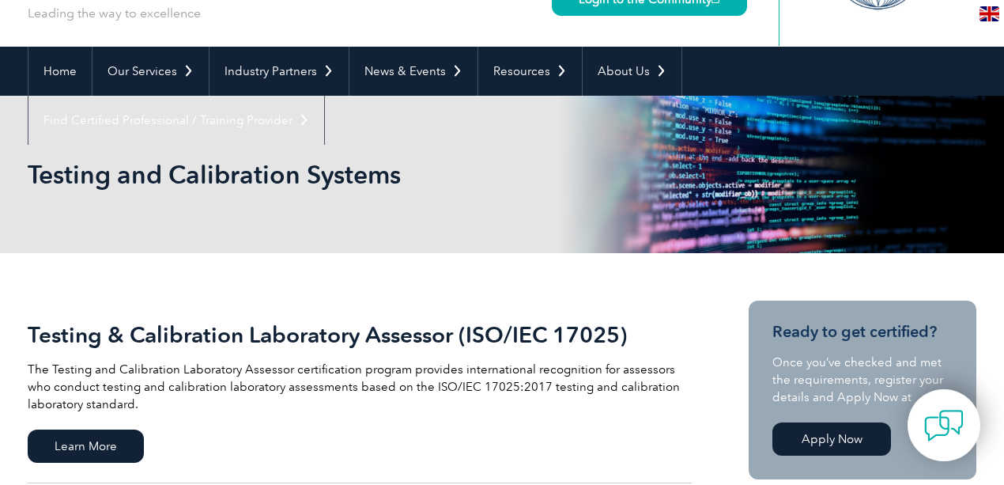
scroll to position [105, 0]
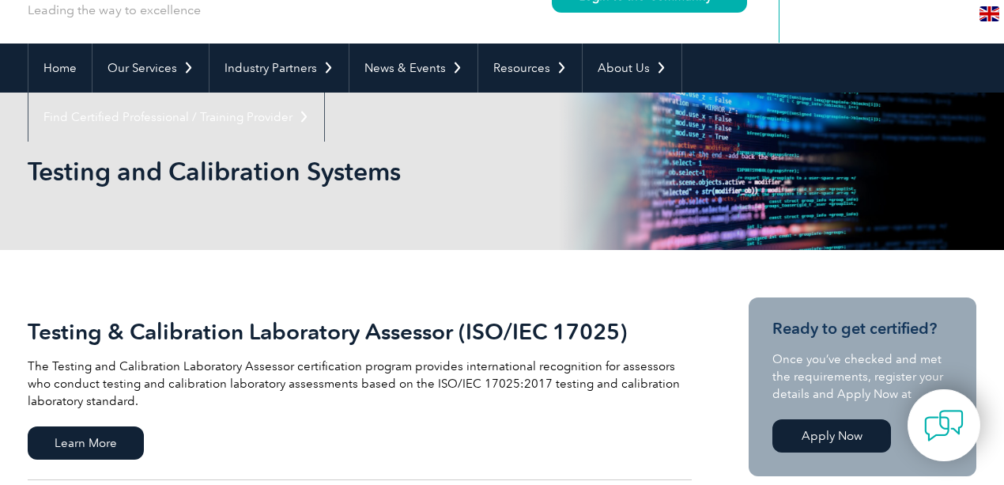
click at [85, 326] on h2 "Testing & Calibration Laboratory Assessor (ISO/IEC 17025)" at bounding box center [360, 331] width 664 height 25
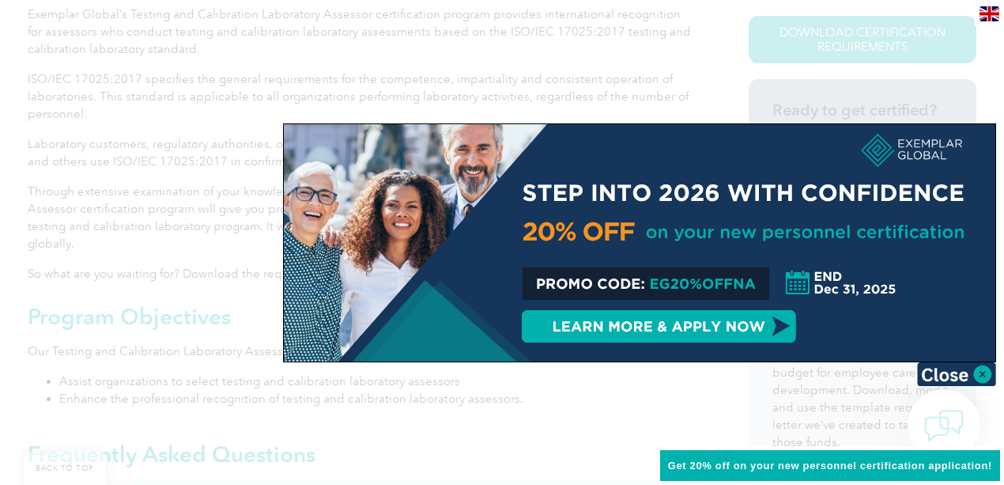
scroll to position [421, 0]
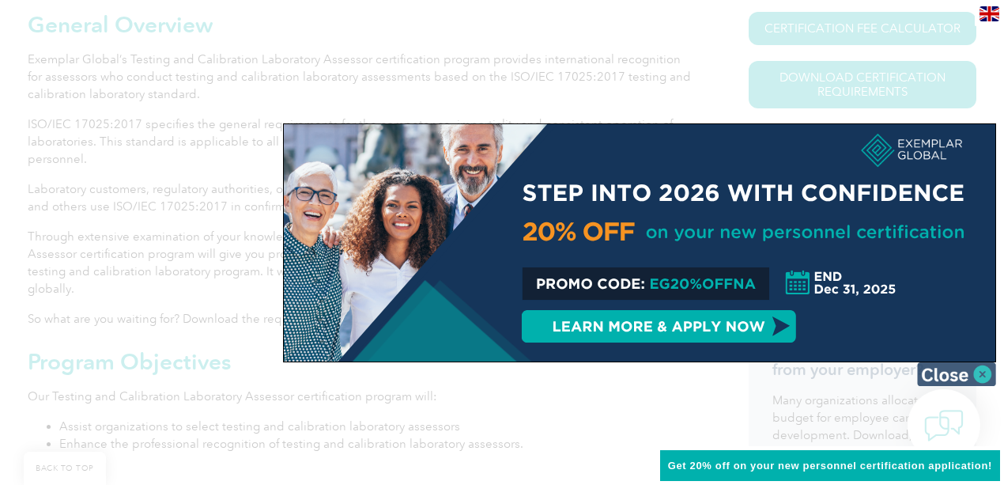
click at [954, 372] on img at bounding box center [956, 374] width 79 height 24
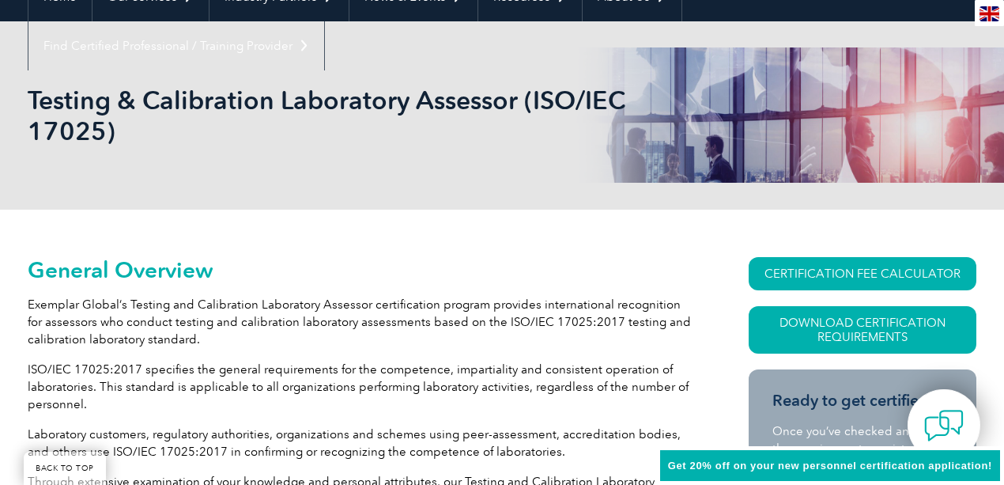
scroll to position [158, 0]
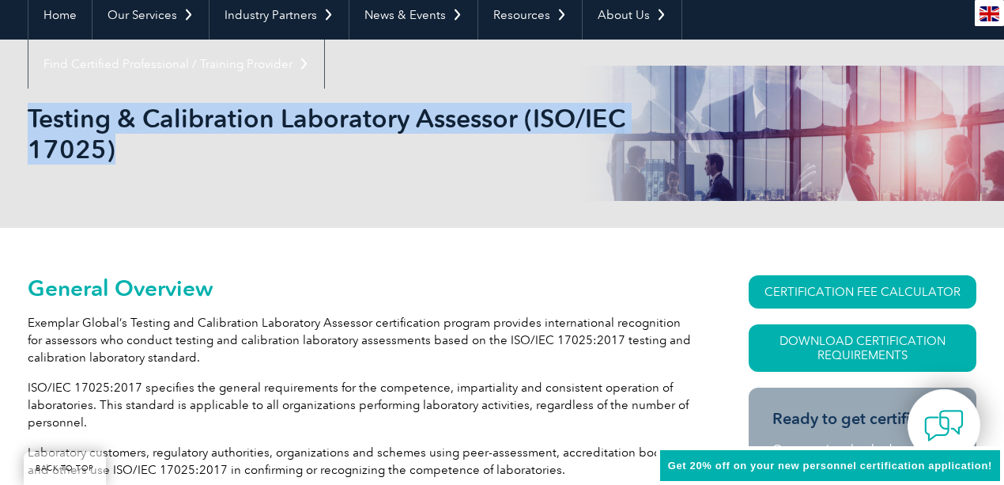
drag, startPoint x: 33, startPoint y: 119, endPoint x: 113, endPoint y: 144, distance: 83.5
click at [113, 144] on h1 "Testing & Calibration Laboratory Assessor (ISO/IEC 17025)" at bounding box center [331, 134] width 607 height 62
copy h1 "Testing & Calibration Laboratory Assessor (ISO/IEC 17025)"
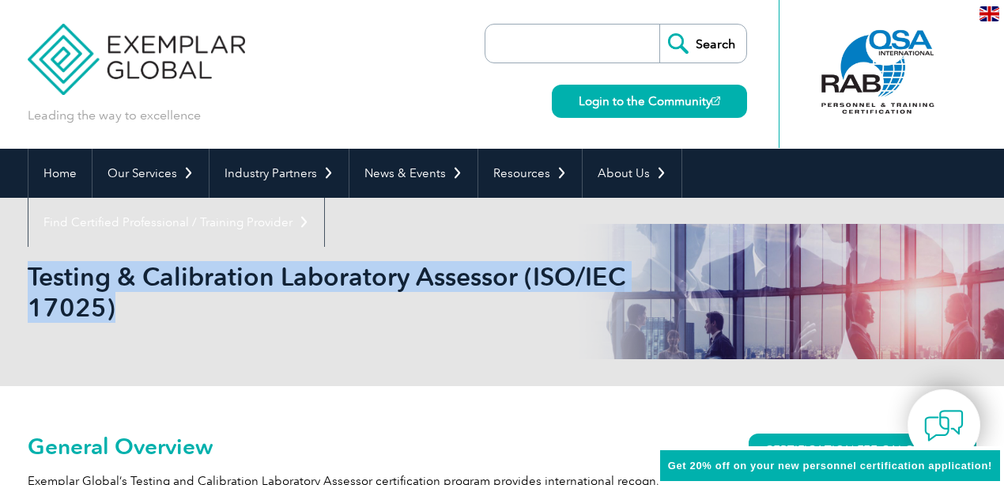
scroll to position [0, 0]
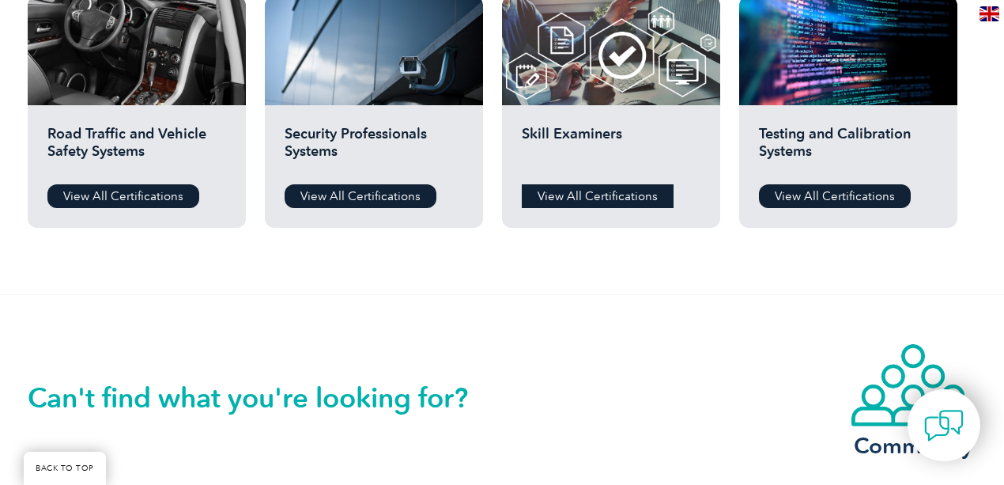
scroll to position [1370, 0]
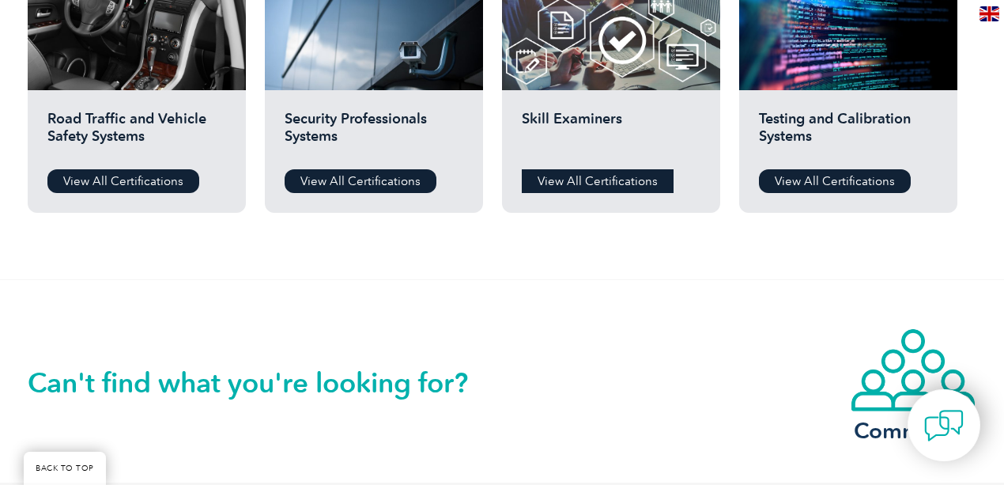
click at [593, 178] on link "View All Certifications" at bounding box center [598, 181] width 152 height 24
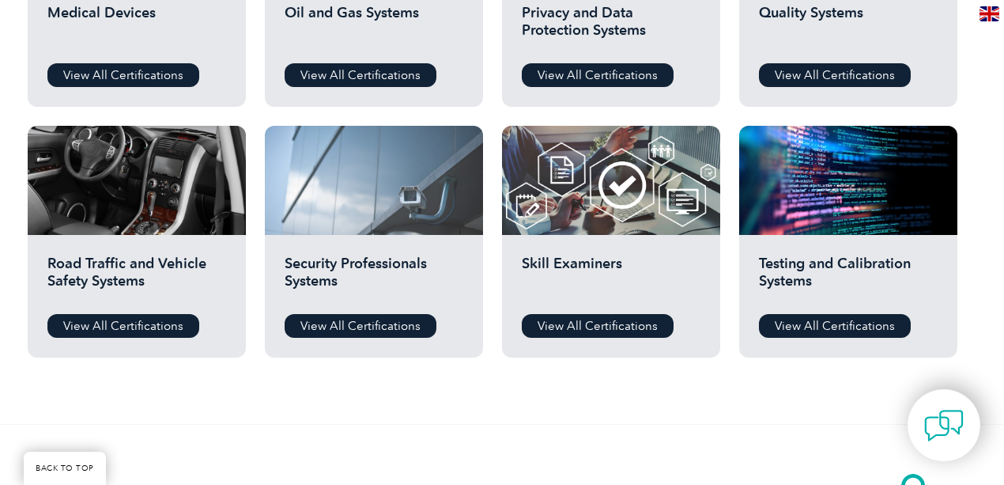
scroll to position [1212, 0]
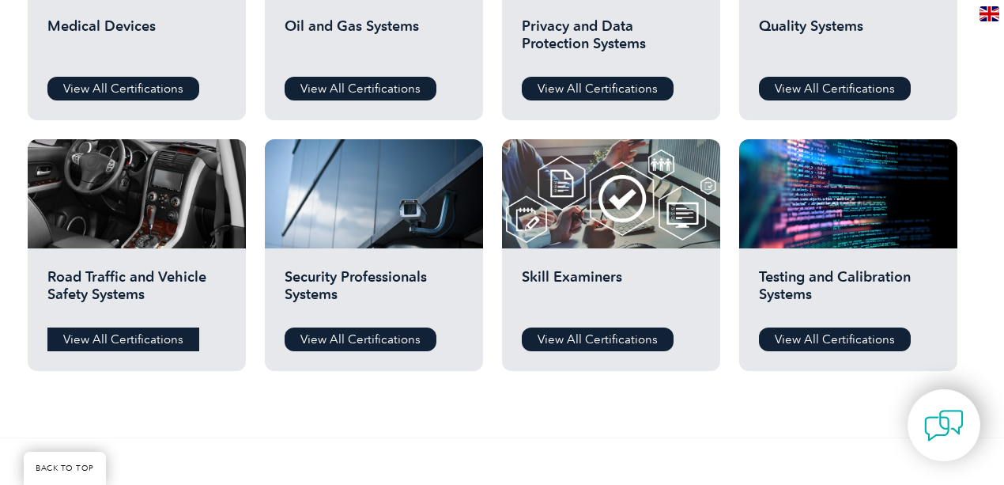
click at [126, 336] on link "View All Certifications" at bounding box center [123, 339] width 152 height 24
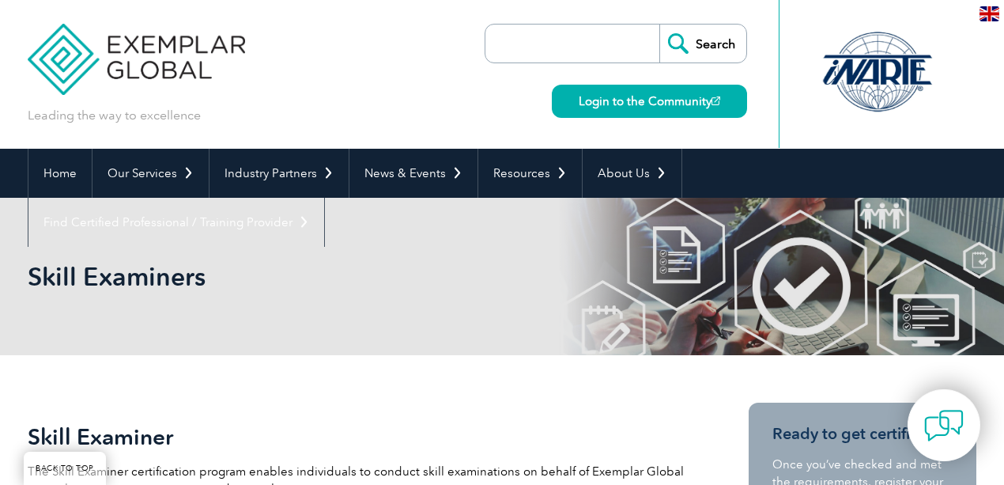
scroll to position [263, 0]
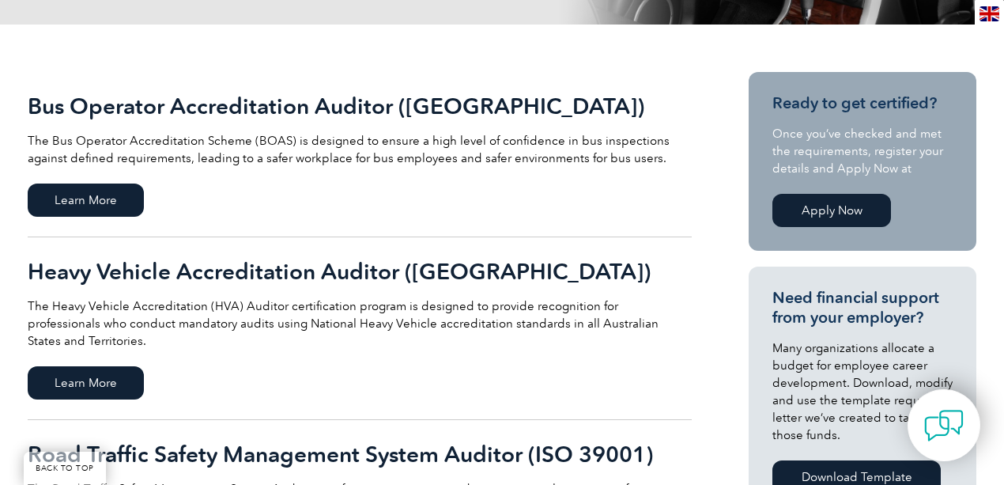
scroll to position [421, 0]
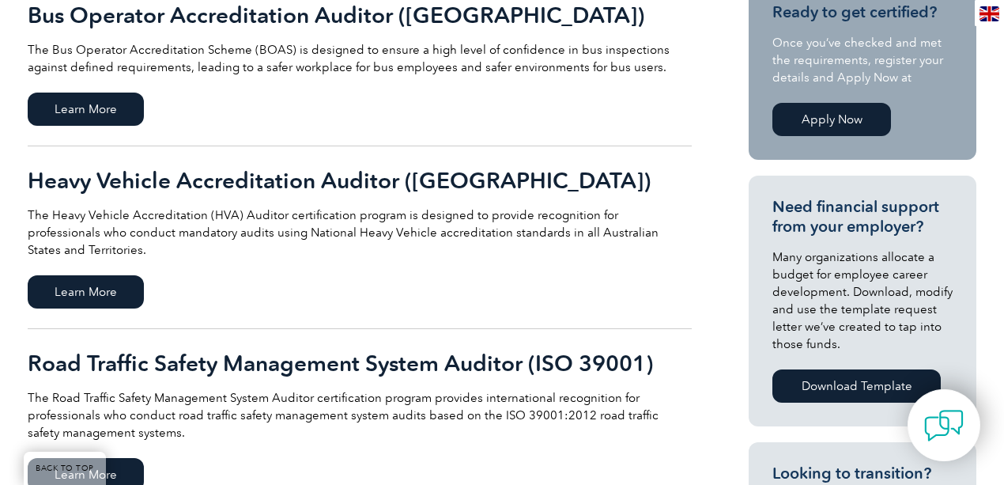
click at [424, 350] on h2 "Road Traffic Safety Management System Auditor (ISO 39001)" at bounding box center [360, 362] width 664 height 25
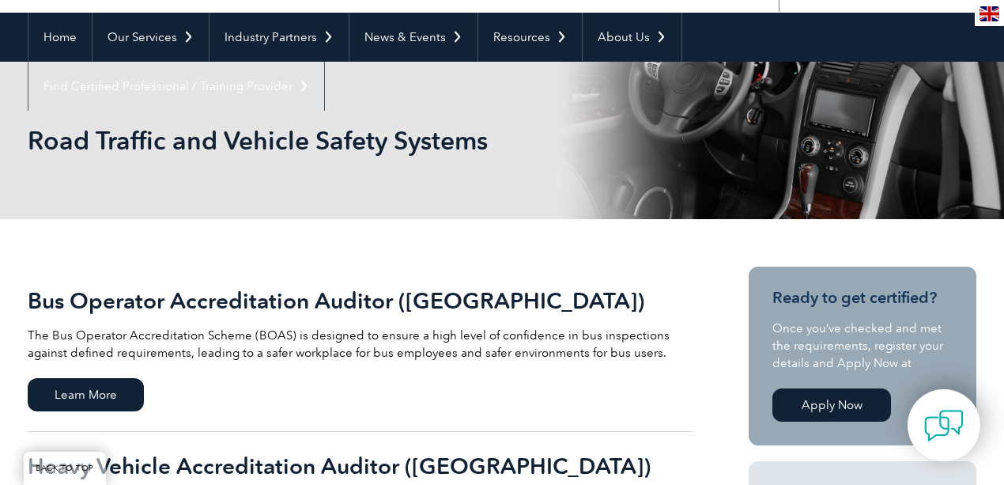
scroll to position [105, 0]
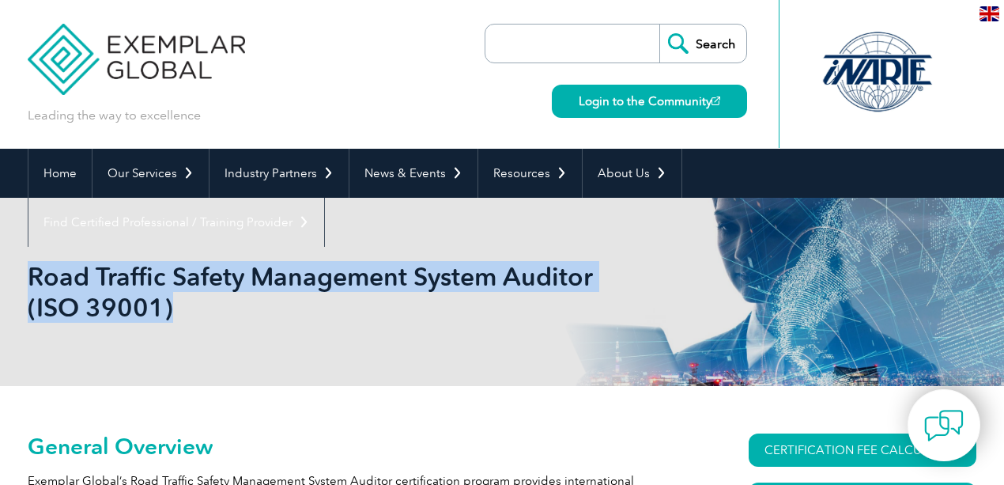
drag, startPoint x: 26, startPoint y: 272, endPoint x: 27, endPoint y: 283, distance: 11.1
click at [27, 283] on div "Road Traffic Safety Management System Auditor (ISO 39001)" at bounding box center [502, 292] width 1004 height 188
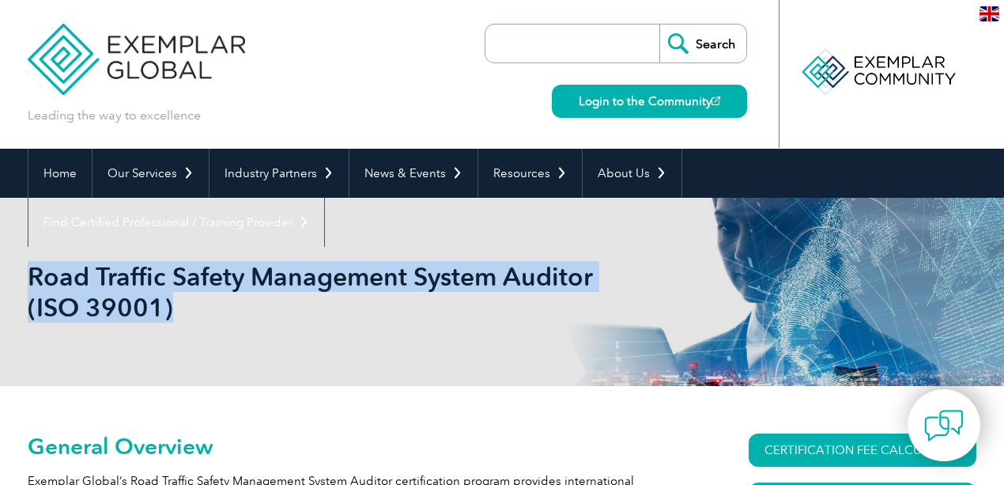
copy h1 "Road Traffic Safety Management System Auditor (ISO 39001)"
click at [572, 323] on div "Road Traffic Safety Management System Auditor (ISO 39001)" at bounding box center [502, 292] width 949 height 188
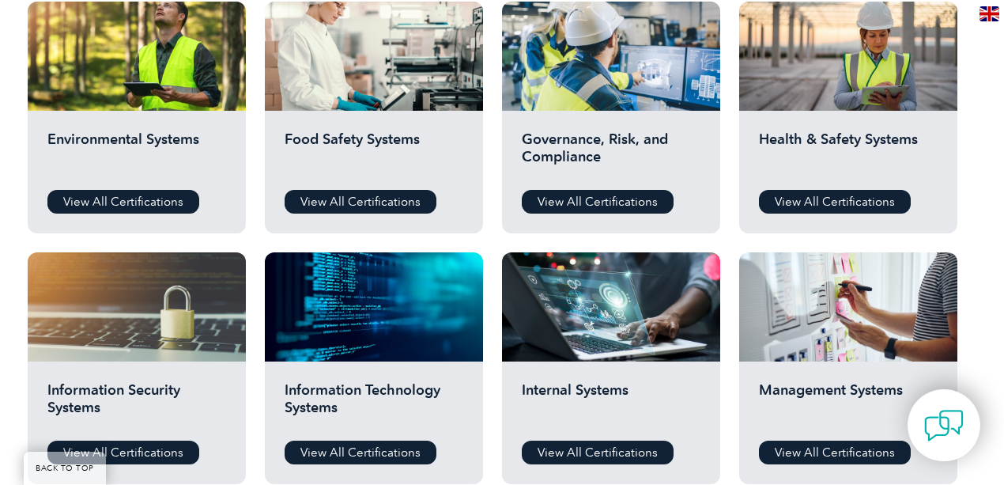
scroll to position [580, 0]
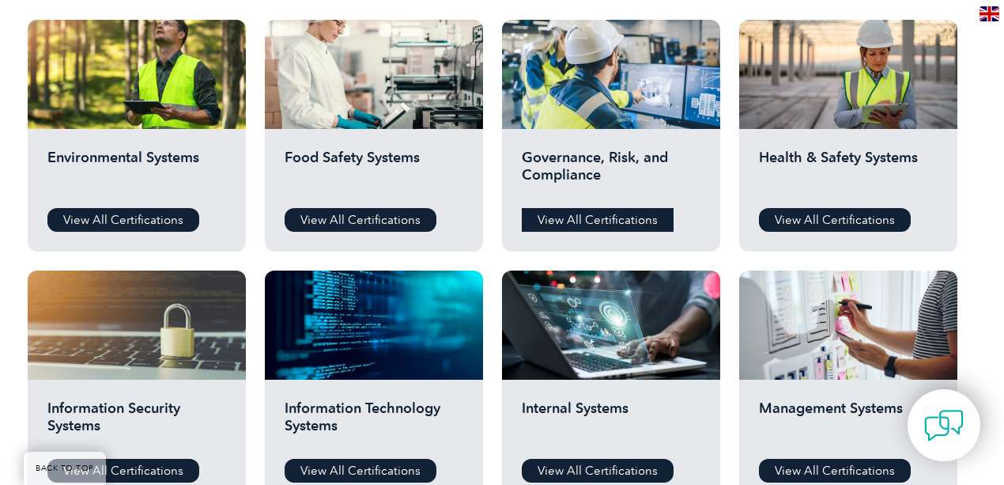
click at [634, 227] on link "View All Certifications" at bounding box center [598, 220] width 152 height 24
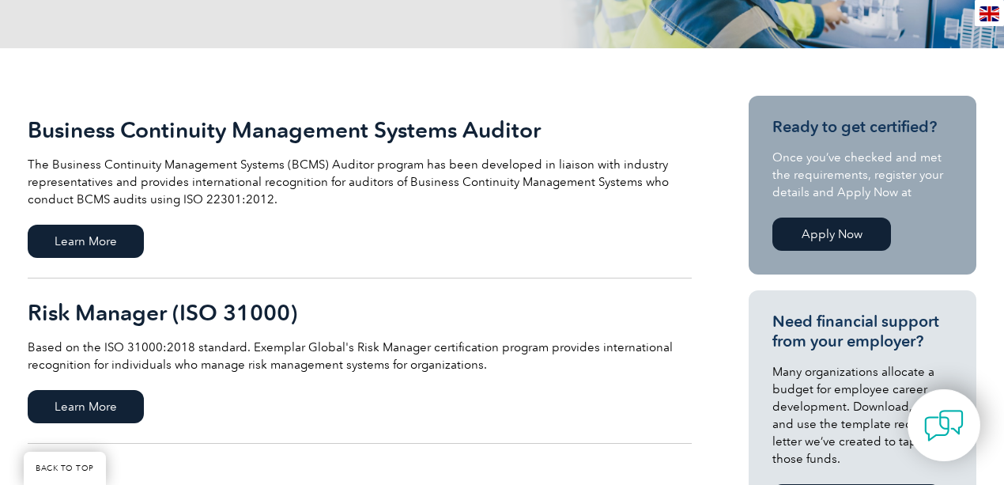
scroll to position [316, 0]
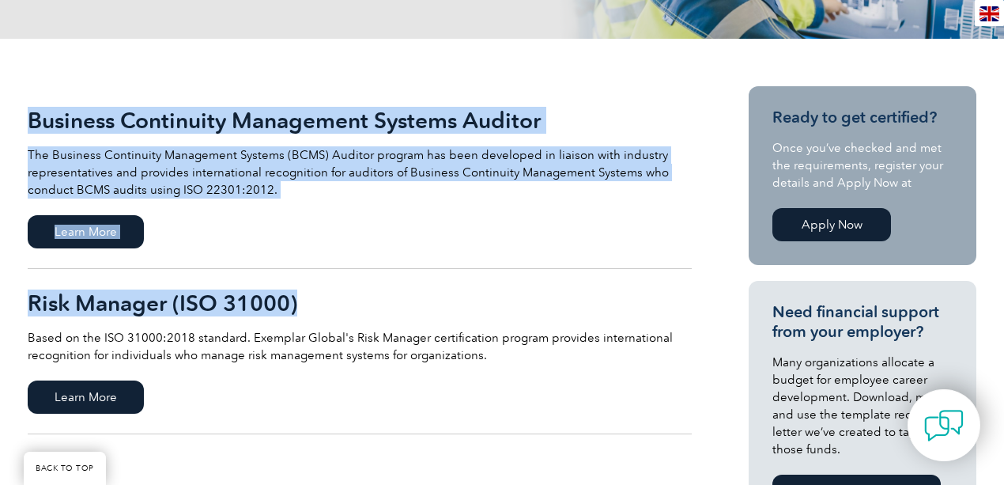
drag, startPoint x: 23, startPoint y: 300, endPoint x: 304, endPoint y: 300, distance: 280.7
click at [304, 301] on h2 "Risk Manager (ISO 31000)" at bounding box center [360, 302] width 664 height 25
click at [275, 304] on h2 "Risk Manager (ISO 31000)" at bounding box center [360, 302] width 664 height 25
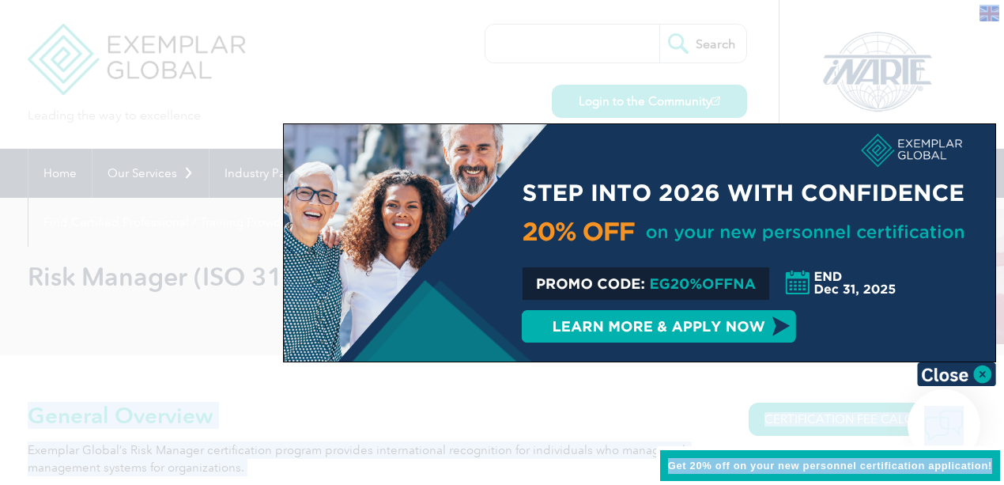
drag, startPoint x: 24, startPoint y: 275, endPoint x: 196, endPoint y: 286, distance: 172.7
click at [957, 372] on img at bounding box center [956, 374] width 79 height 24
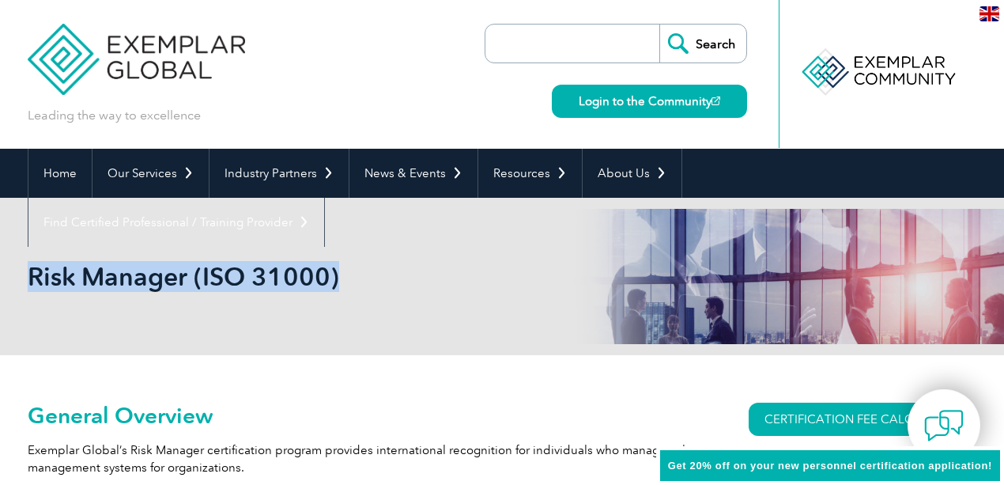
drag, startPoint x: 32, startPoint y: 274, endPoint x: 342, endPoint y: 286, distance: 311.0
click at [342, 286] on h1 "Risk Manager (ISO 31000)" at bounding box center [331, 276] width 607 height 31
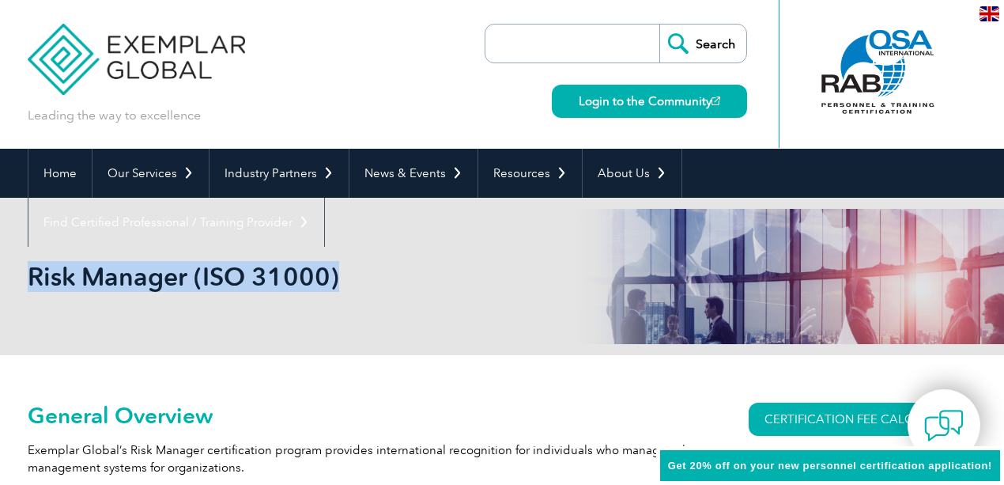
copy h1 "Risk Manager (ISO 31000)"
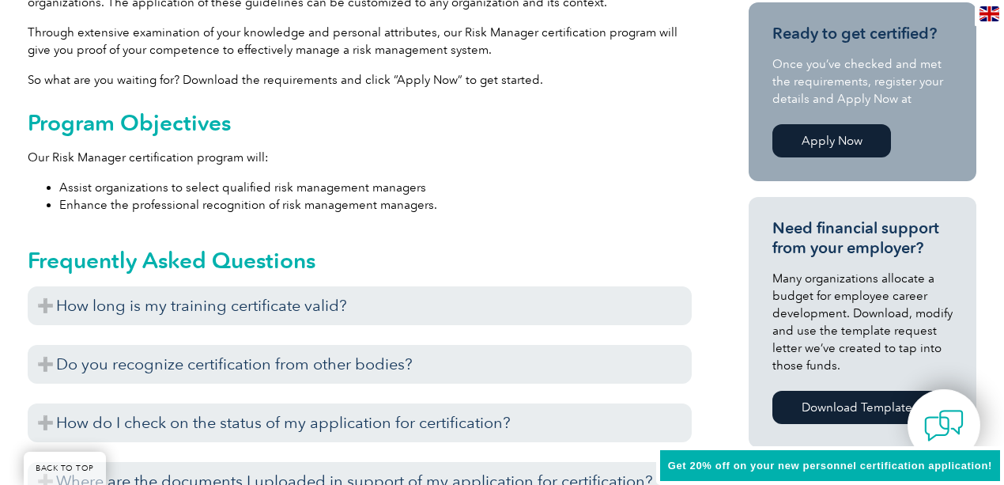
scroll to position [527, 0]
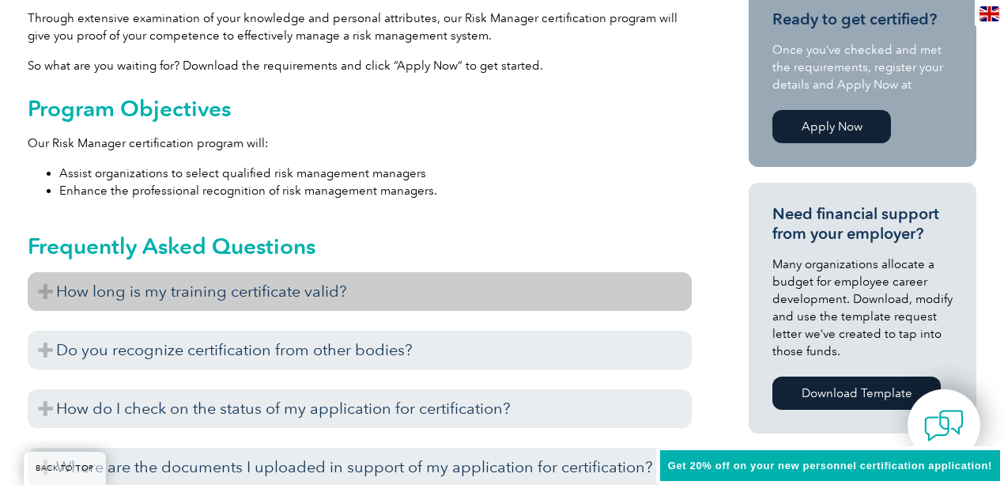
click at [311, 286] on h3 "How long is my training certificate valid?" at bounding box center [360, 291] width 664 height 39
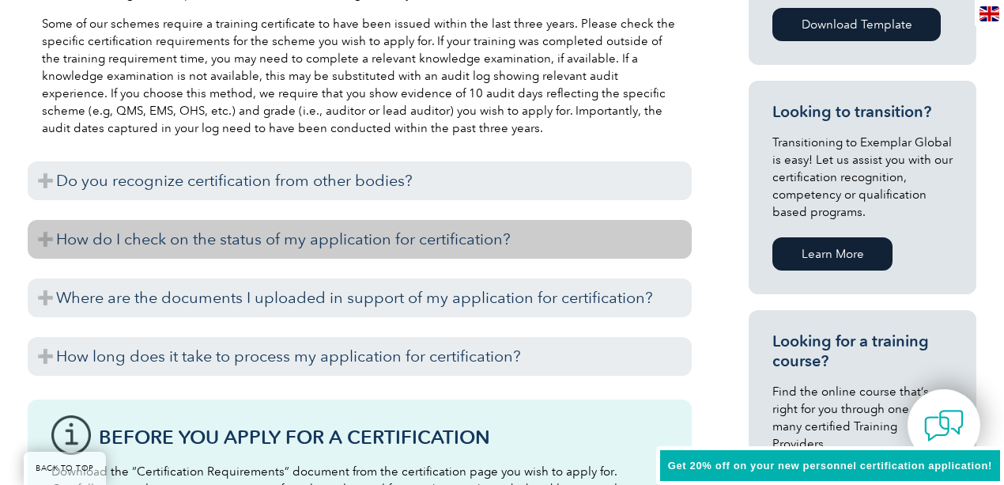
scroll to position [896, 0]
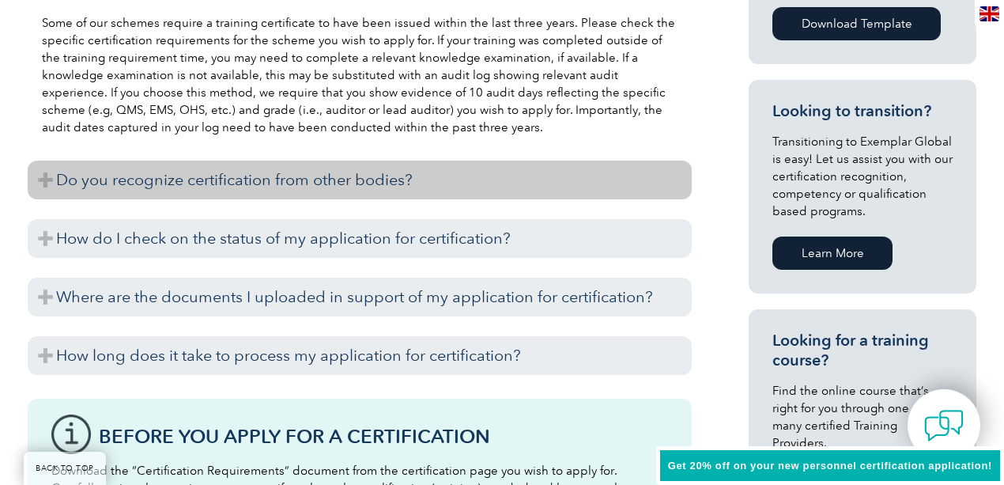
click at [308, 183] on h3 "Do you recognize certification from other bodies?" at bounding box center [360, 180] width 664 height 39
